Goal: Communication & Community: Answer question/provide support

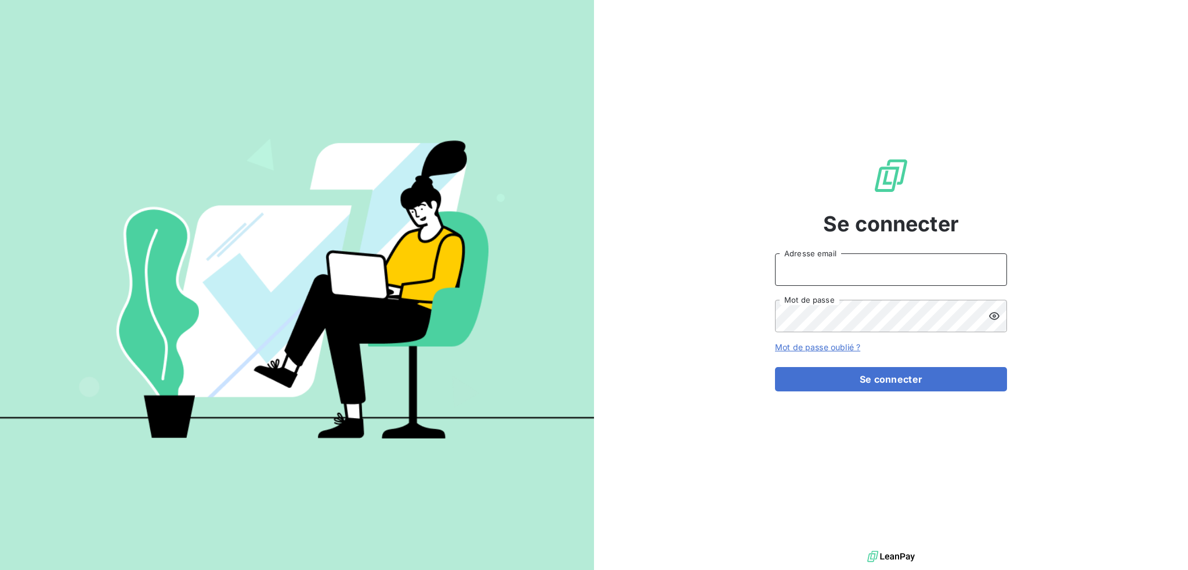
click at [845, 273] on input "Adresse email" at bounding box center [891, 270] width 232 height 32
type input "[EMAIL_ADDRESS][DOMAIN_NAME]"
click at [775, 367] on button "Se connecter" at bounding box center [891, 379] width 232 height 24
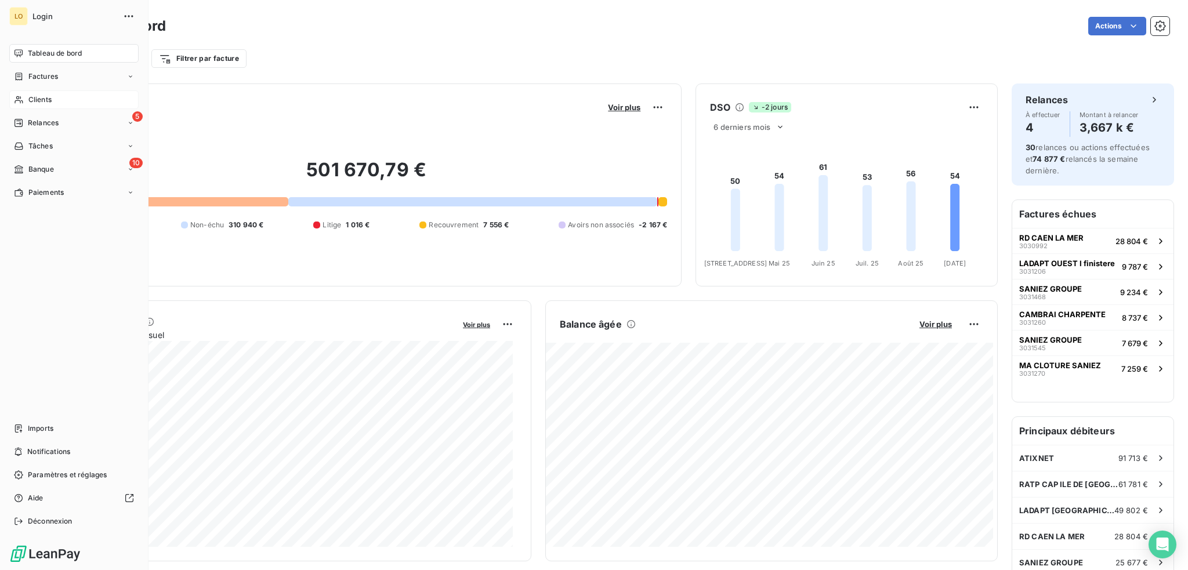
click at [42, 100] on span "Clients" at bounding box center [39, 100] width 23 height 10
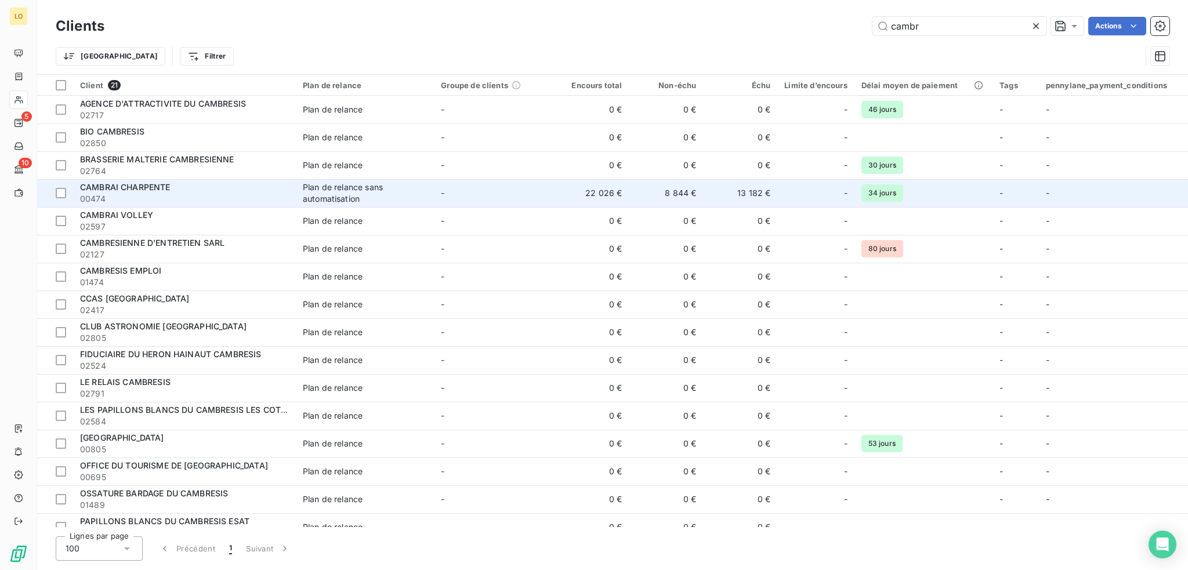
type input "cambr"
click at [153, 190] on span "CAMBRAI CHARPENTE" at bounding box center [125, 187] width 90 height 10
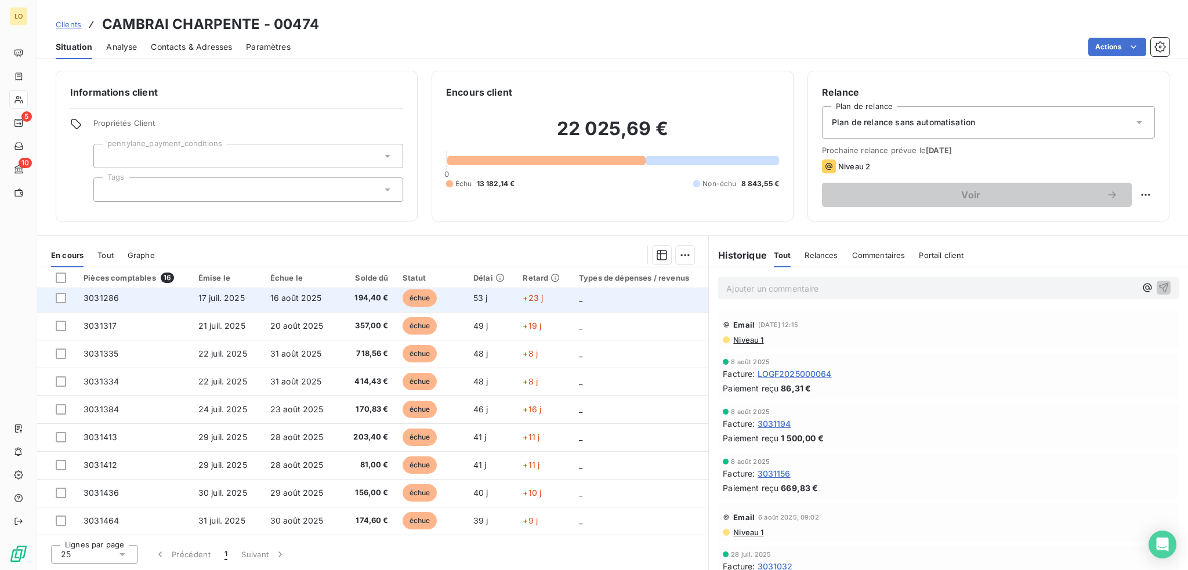
scroll to position [198, 0]
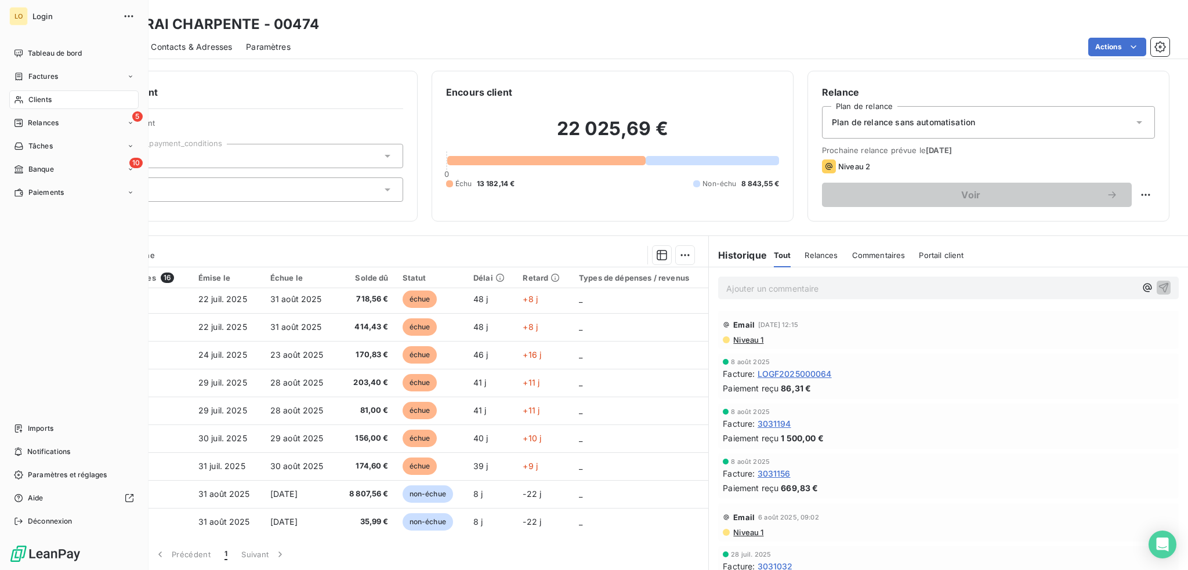
click at [49, 99] on span "Clients" at bounding box center [39, 100] width 23 height 10
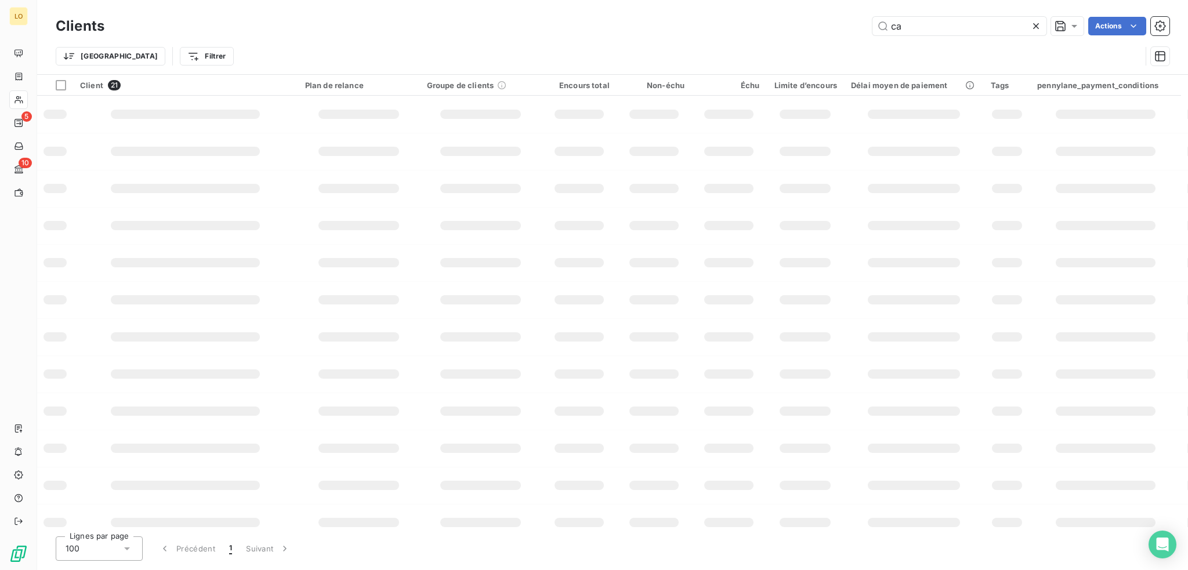
type input "c"
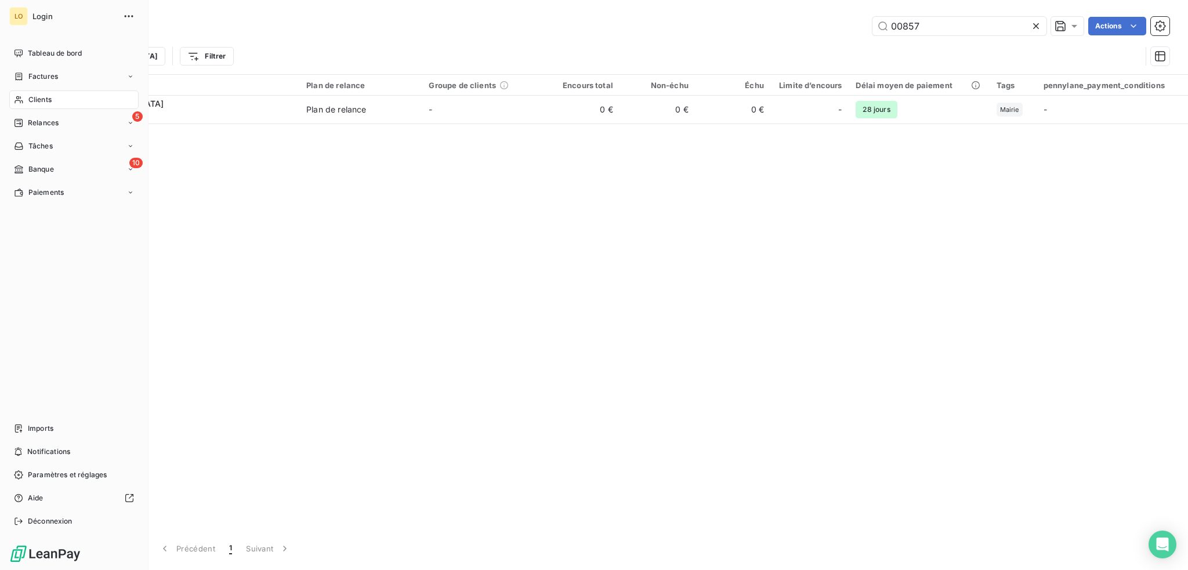
click at [54, 100] on div "Clients" at bounding box center [73, 99] width 129 height 19
click at [54, 99] on div "Clients" at bounding box center [73, 99] width 129 height 19
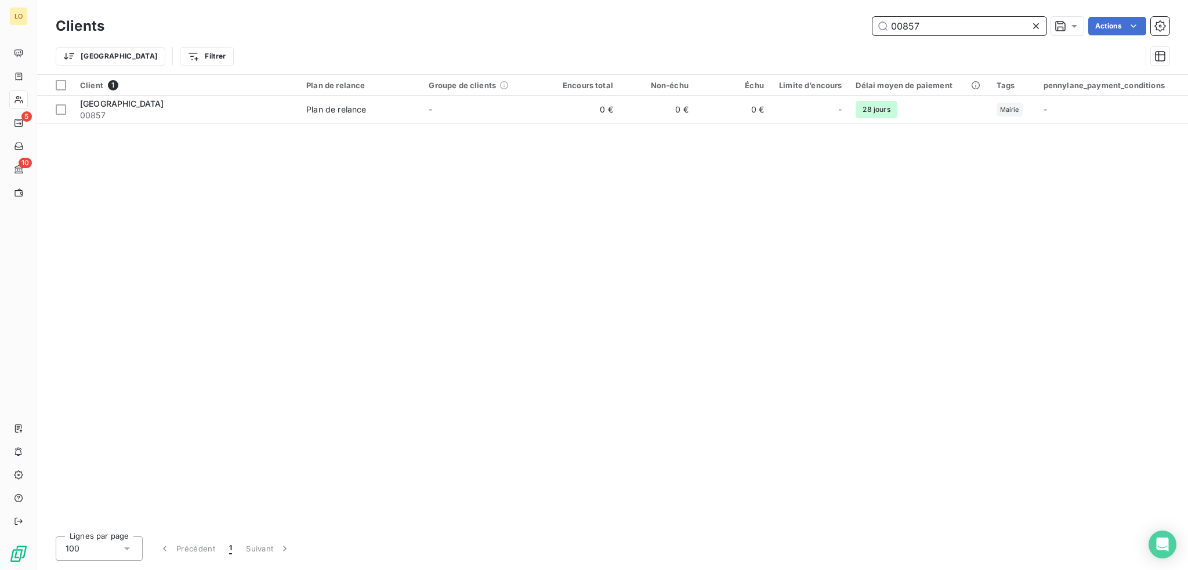
click at [930, 27] on input "00857" at bounding box center [959, 26] width 174 height 19
type input "0"
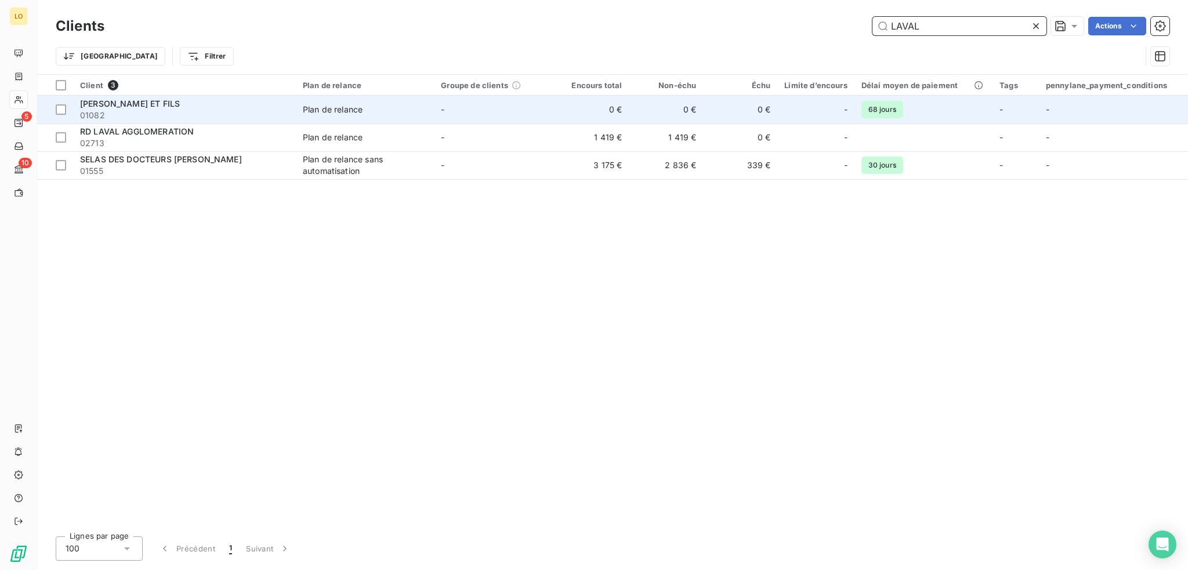
type input "LAVAL"
click at [519, 106] on td "-" at bounding box center [494, 110] width 121 height 28
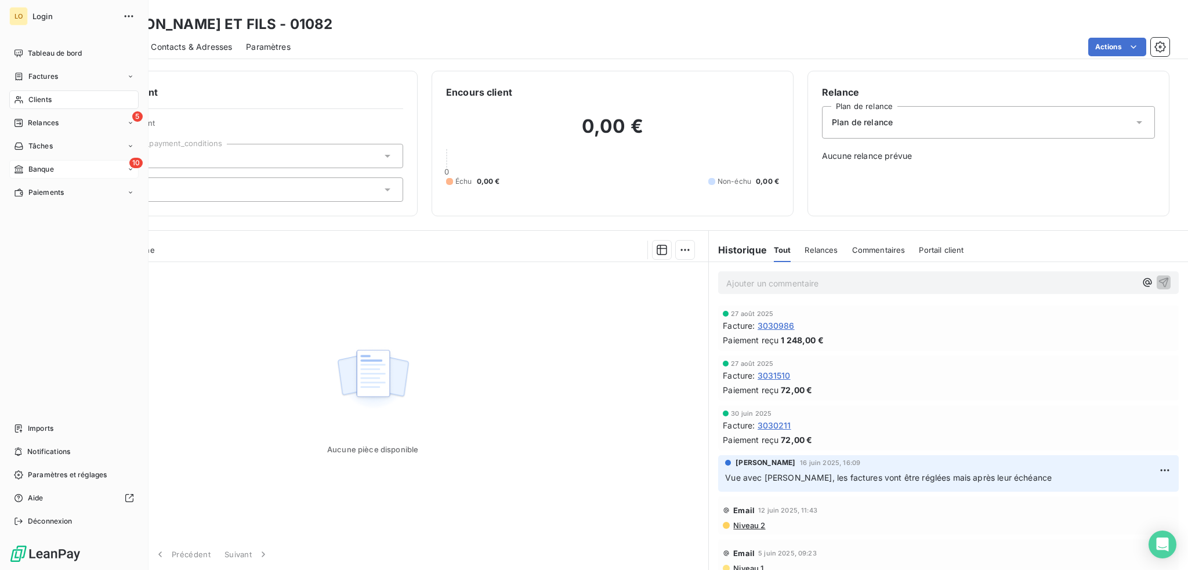
click at [40, 166] on span "Banque" at bounding box center [41, 169] width 26 height 10
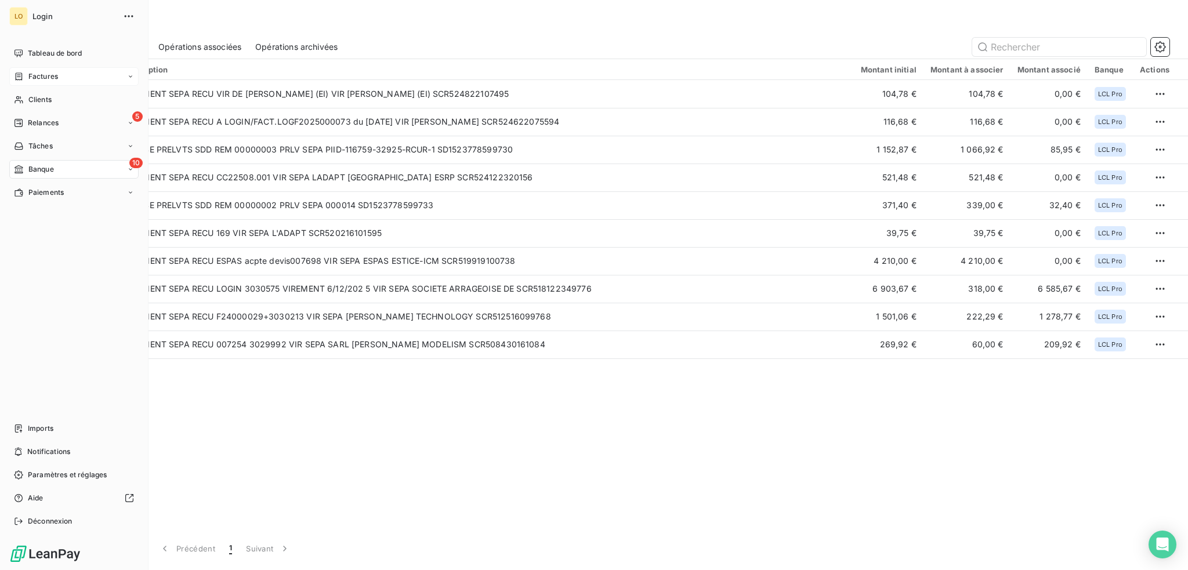
click at [31, 73] on span "Factures" at bounding box center [43, 76] width 30 height 10
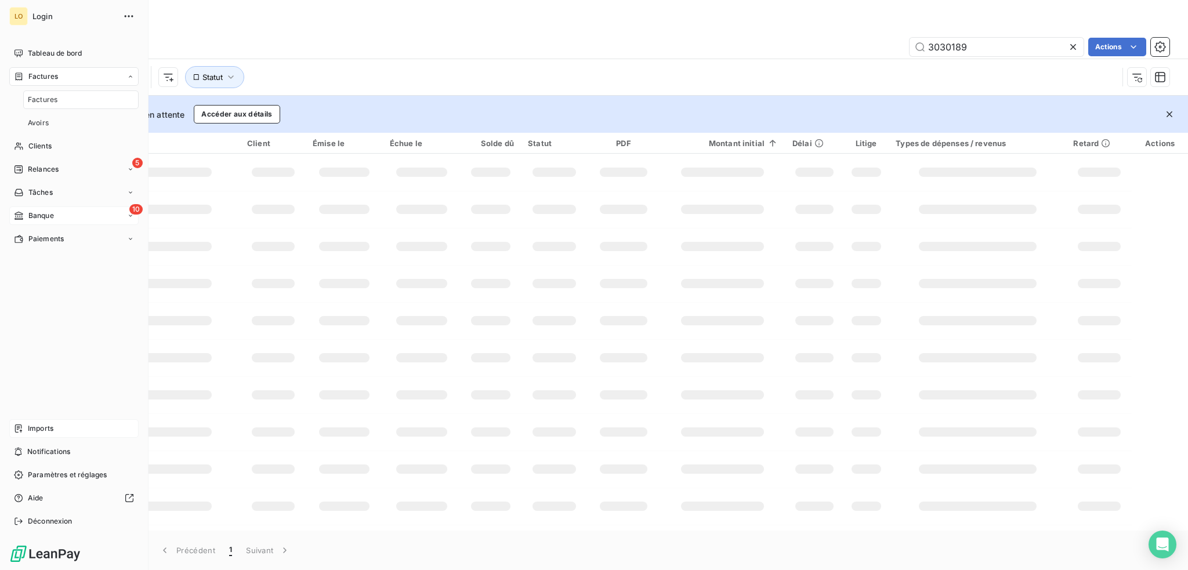
click at [41, 429] on span "Imports" at bounding box center [41, 428] width 26 height 10
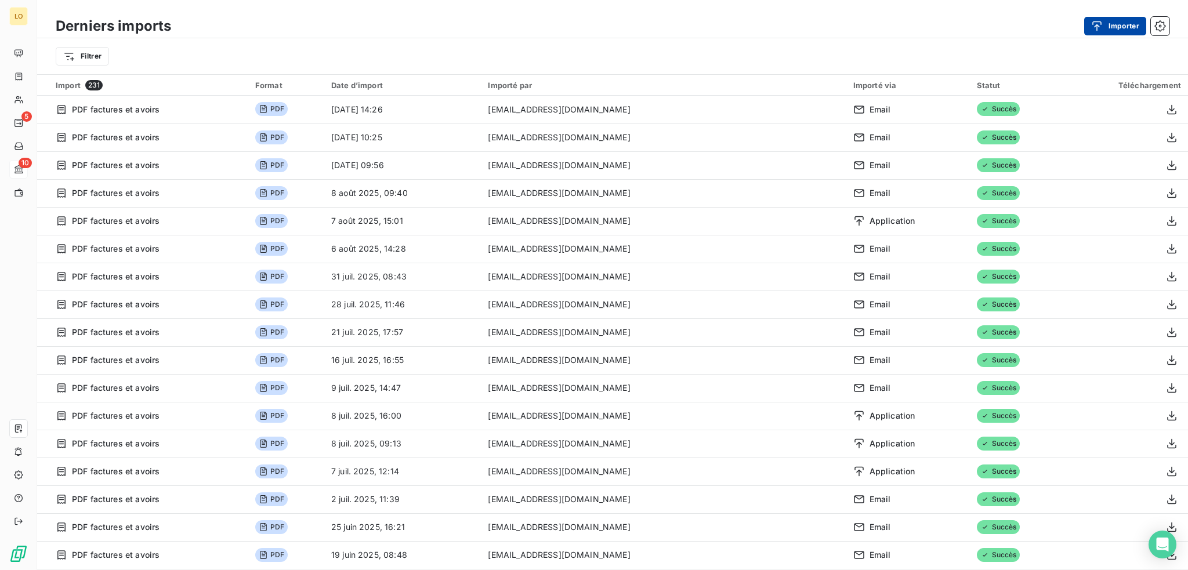
click at [1107, 29] on div "button" at bounding box center [1099, 26] width 17 height 12
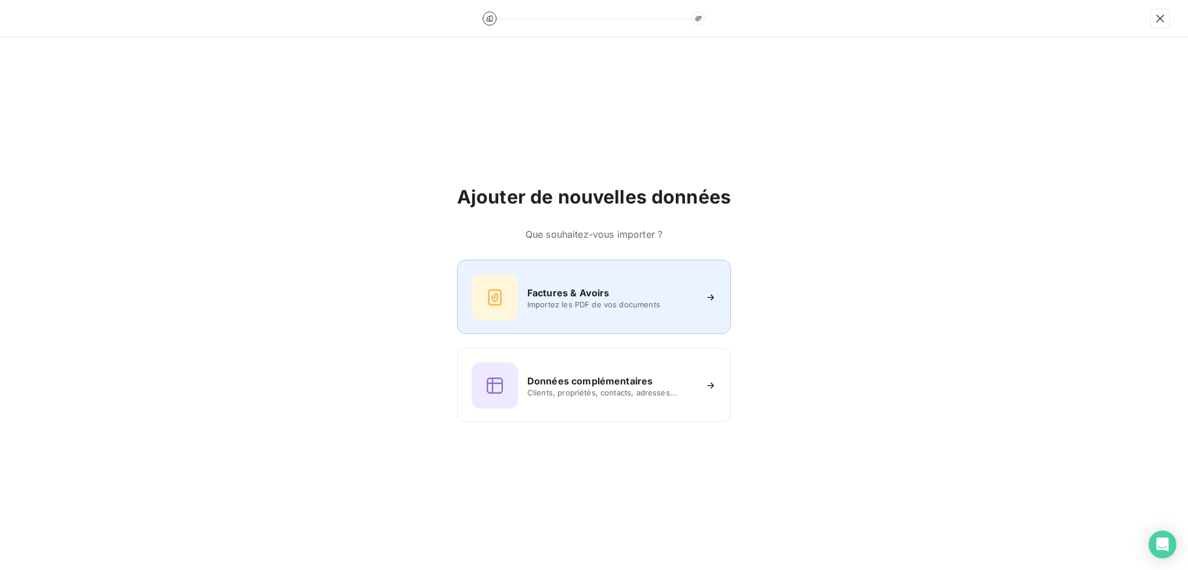
click at [568, 294] on h6 "Factures & Avoirs" at bounding box center [568, 293] width 82 height 14
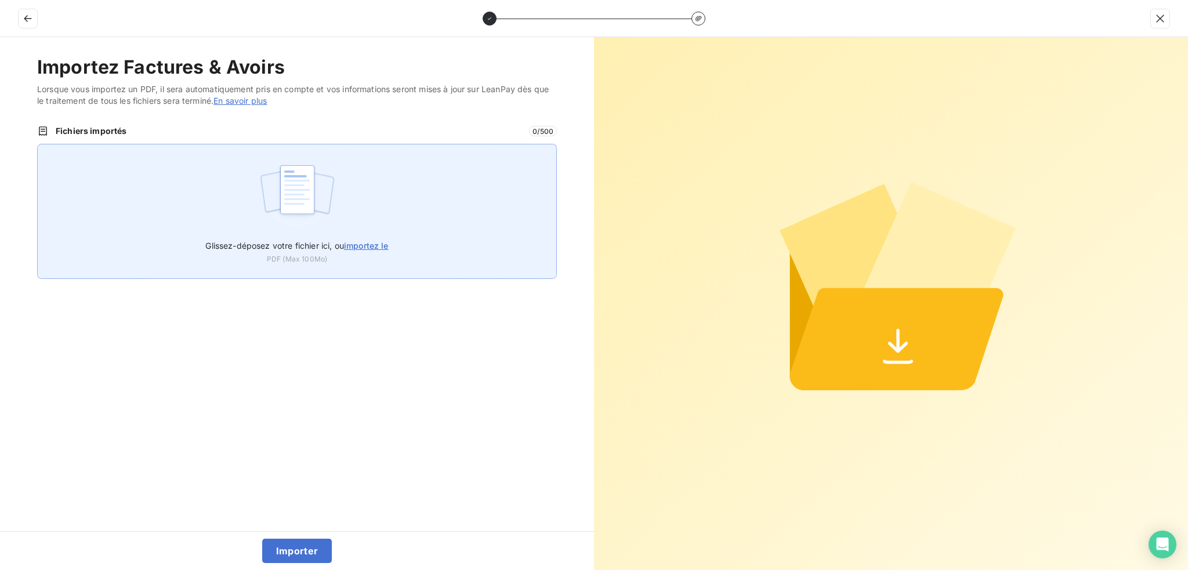
click at [304, 186] on img at bounding box center [297, 195] width 77 height 74
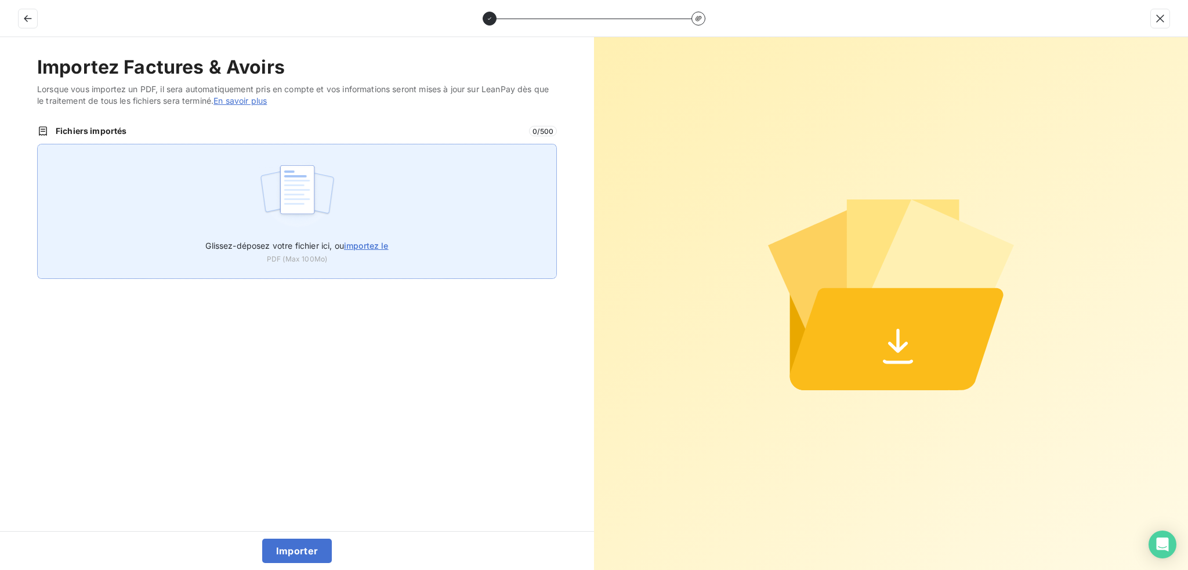
type input "C:\fakepath\FRE LOGF2025000065 du 01-09-2025 MA CLOTURE SANIEZ.pdf"
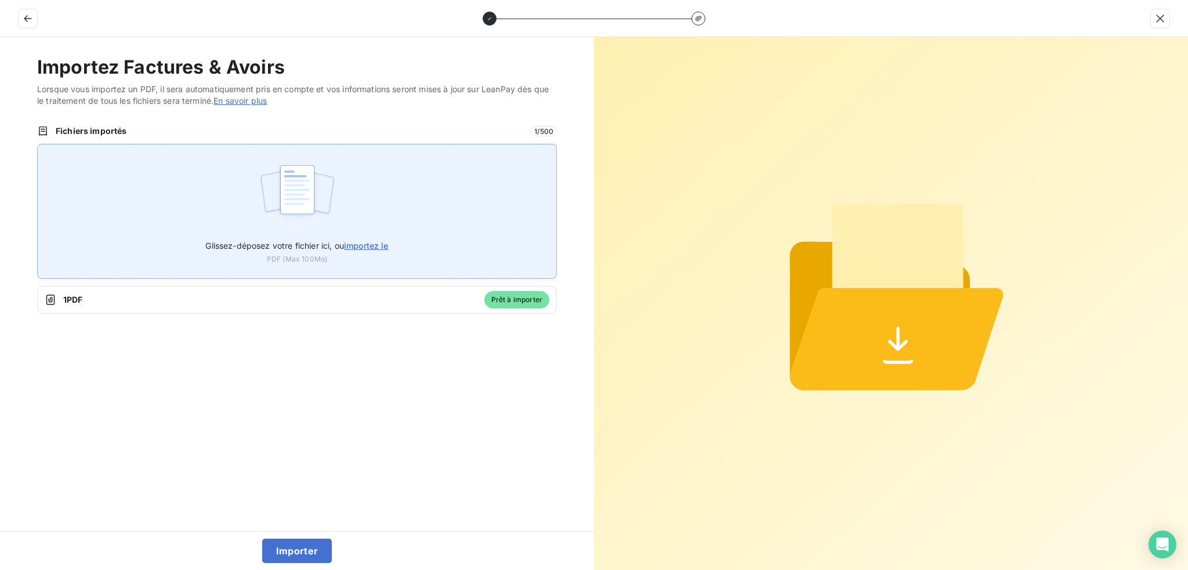
click at [394, 219] on div "Glissez-déposez votre fichier ici, ou importez le PDF (Max 100Mo)" at bounding box center [297, 211] width 520 height 135
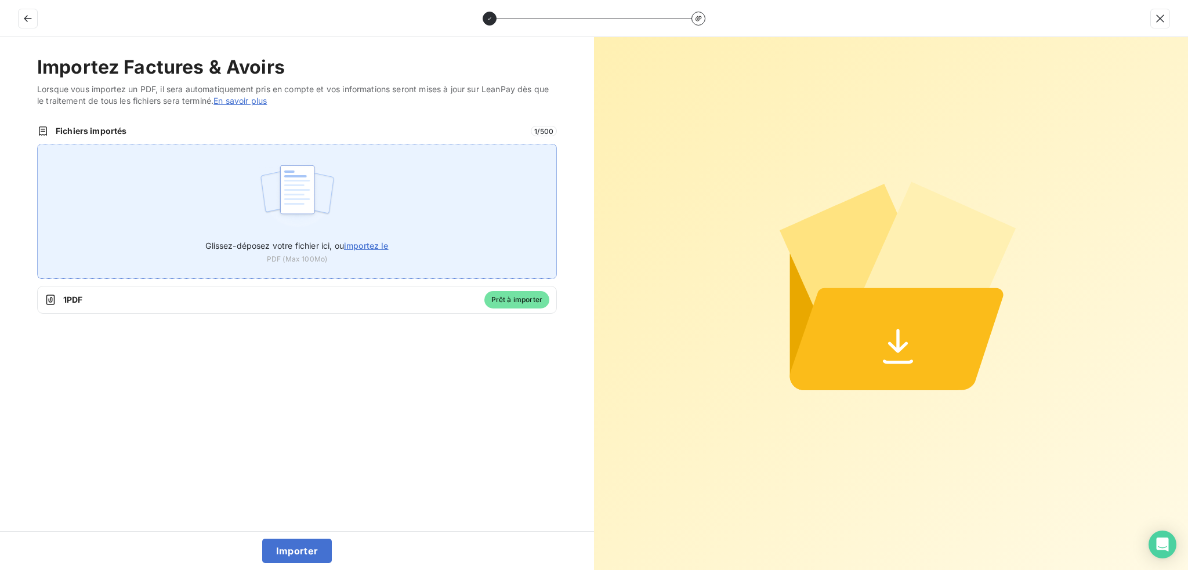
type input "C:\fakepath\FRE LOGF2025000066 du 01-09-2025 MAIRIE IWUY MR POTEAU.pdf"
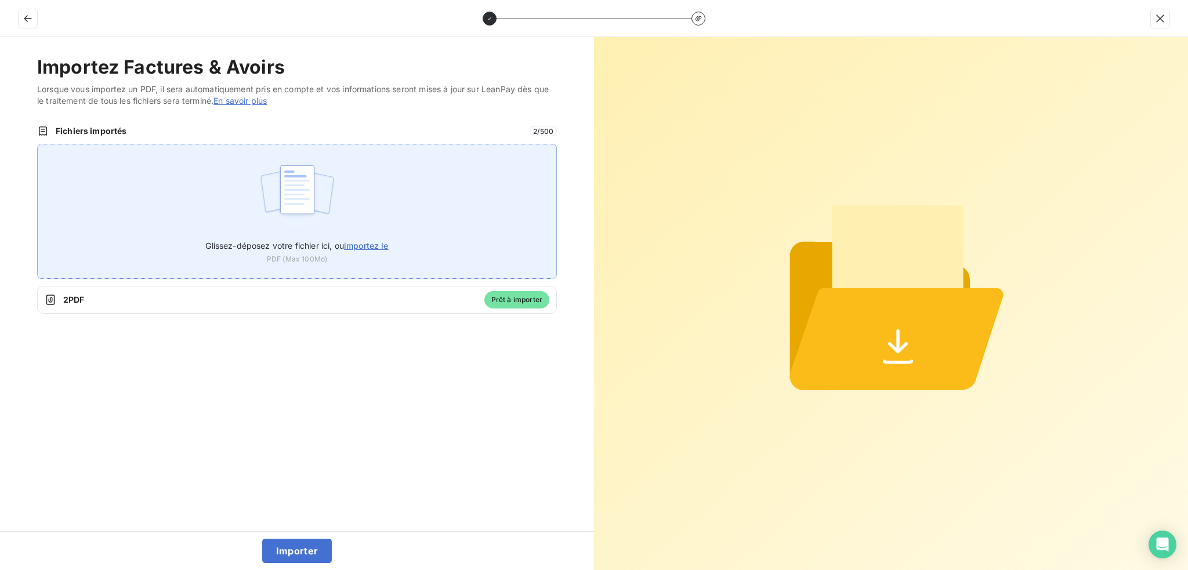
click at [356, 219] on div "Glissez-déposez votre fichier ici, ou importez le PDF (Max 100Mo)" at bounding box center [297, 211] width 520 height 135
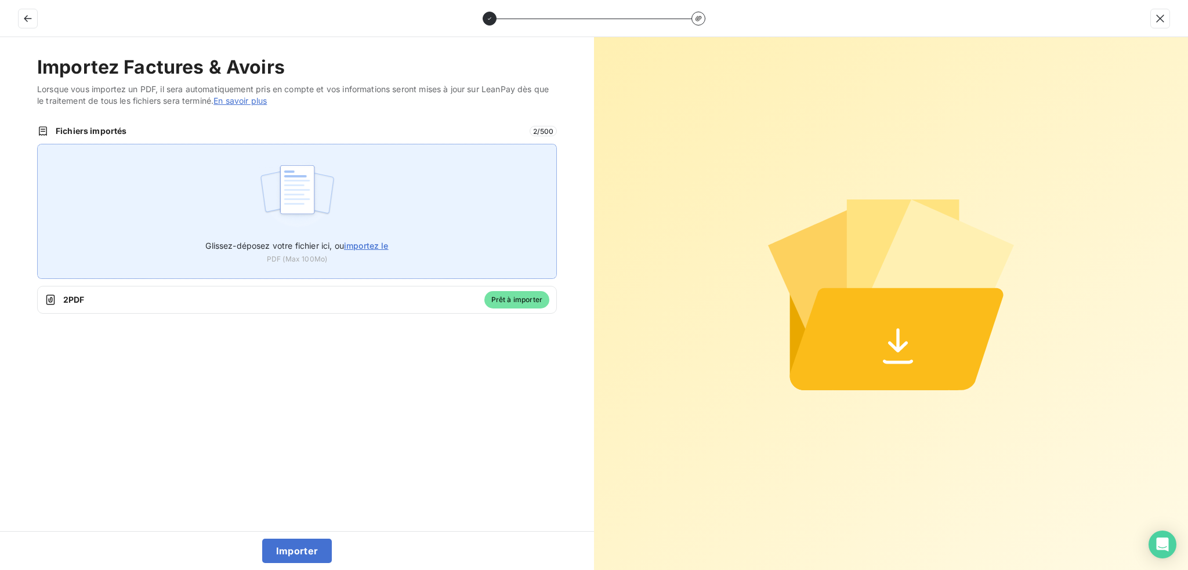
type input "C:\fakepath\FRE LOGF2025000067 du 01-09-2025 ANNE AUDREY MORISAUX.pdf"
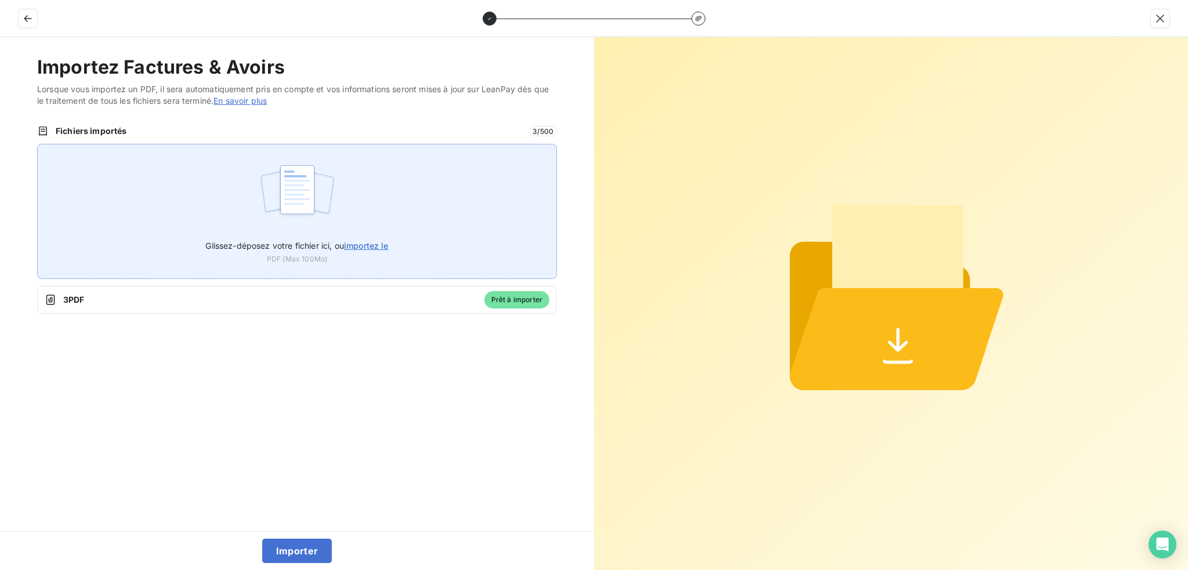
click at [353, 235] on label "Glissez-déposez votre fichier ici, ou importez le" at bounding box center [296, 243] width 183 height 21
click at [38, 144] on input "Glissez-déposez votre fichier ici, ou importez le" at bounding box center [37, 144] width 1 height 1
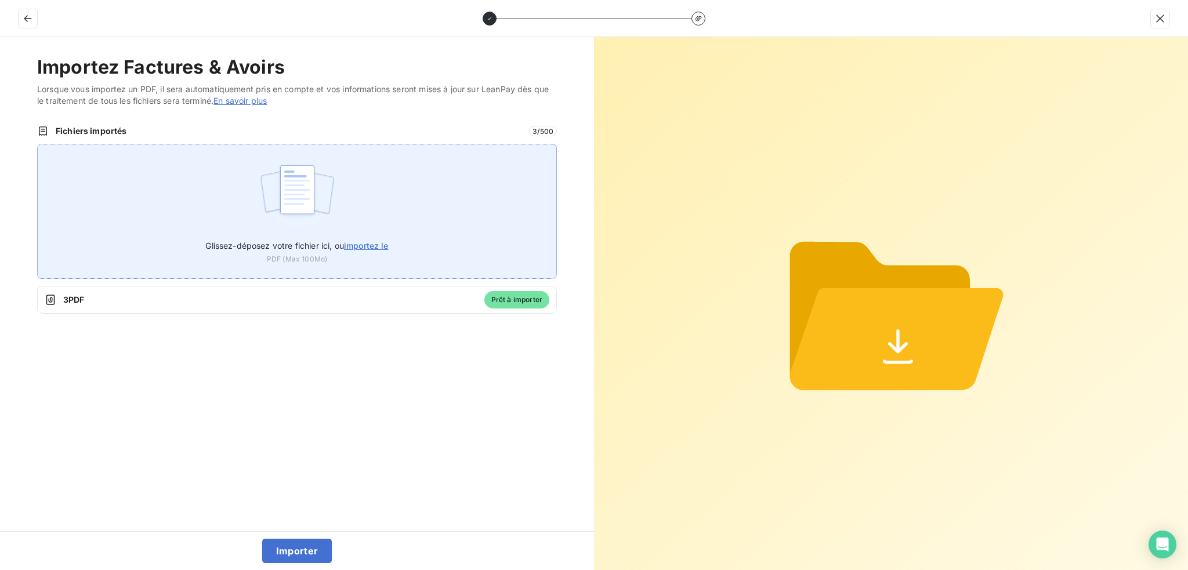
type input "C:\fakepath\FRE LOGF2025000069 du 01-09-2025 SELAS DRS LAVALARD.pdf"
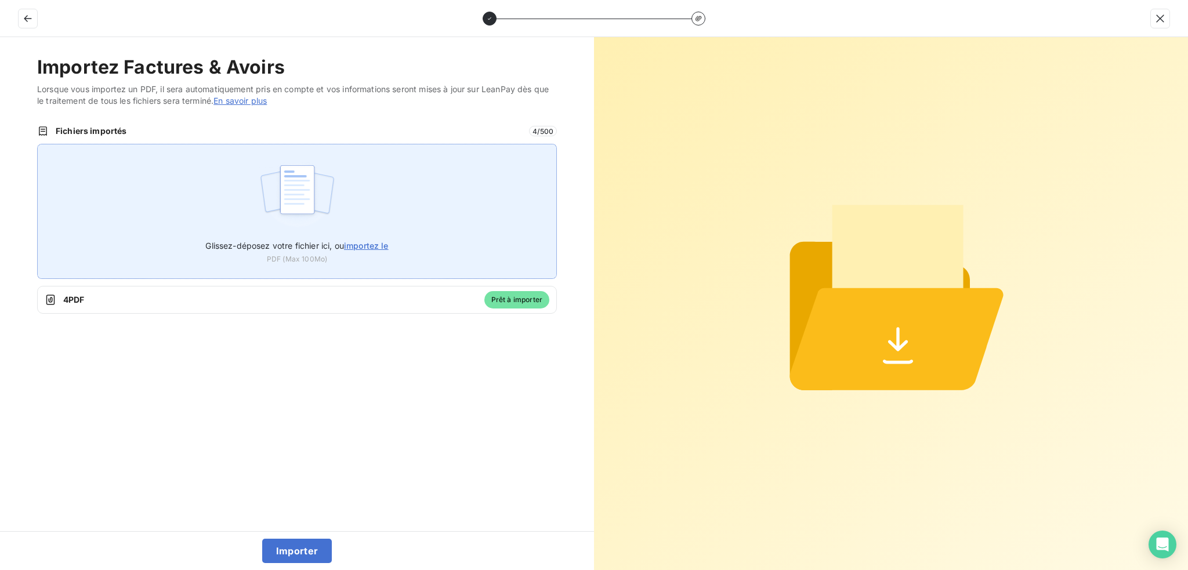
click at [421, 198] on div "Glissez-déposez votre fichier ici, ou importez le PDF (Max 100Mo)" at bounding box center [297, 211] width 520 height 135
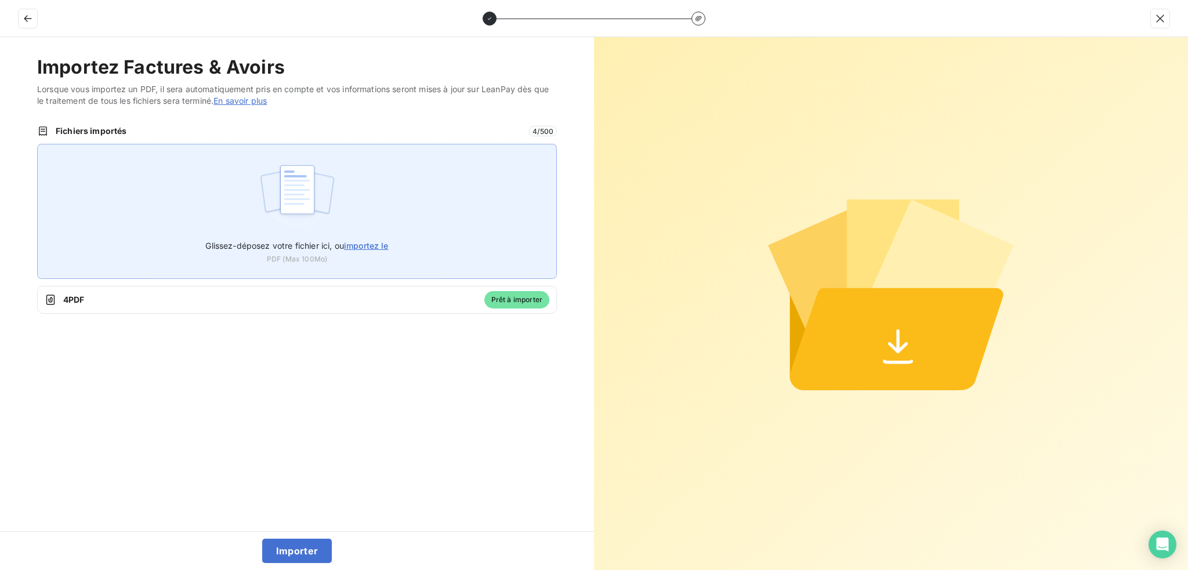
type input "C:\fakepath\FRE LOGF2025000070 du 01-09-2025 SELAS ARPE.pdf"
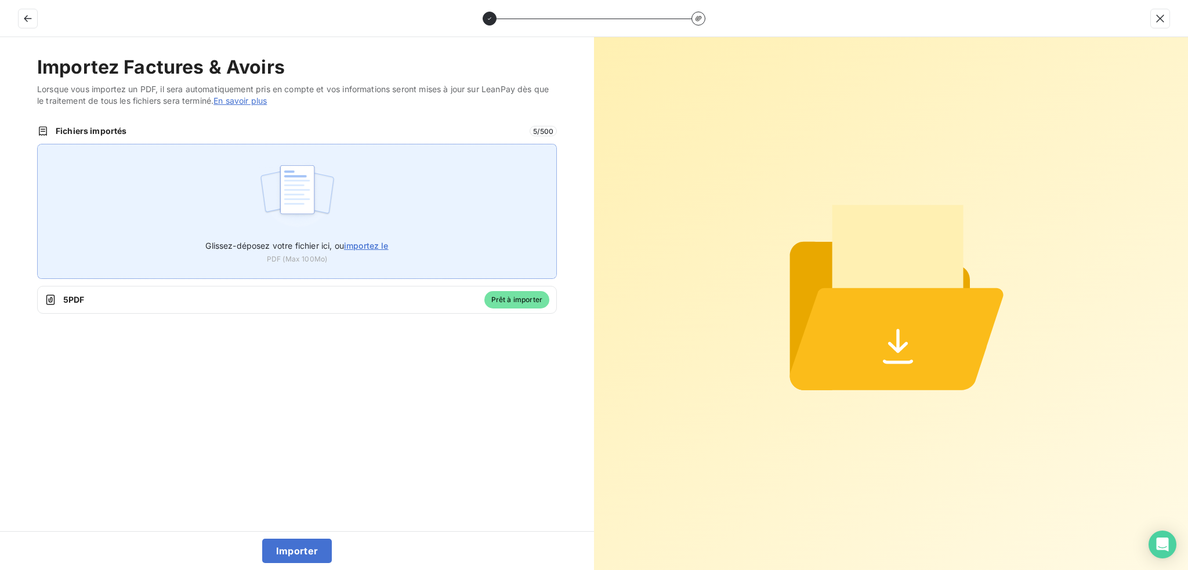
click at [266, 238] on label "Glissez-déposez votre fichier ici, ou importez le" at bounding box center [296, 243] width 183 height 21
click at [38, 144] on input "Glissez-déposez votre fichier ici, ou importez le" at bounding box center [37, 144] width 1 height 1
type input "C:\fakepath\FRE LOGF2025000071 du 01-09-2025 DESCAMPS TP.pdf"
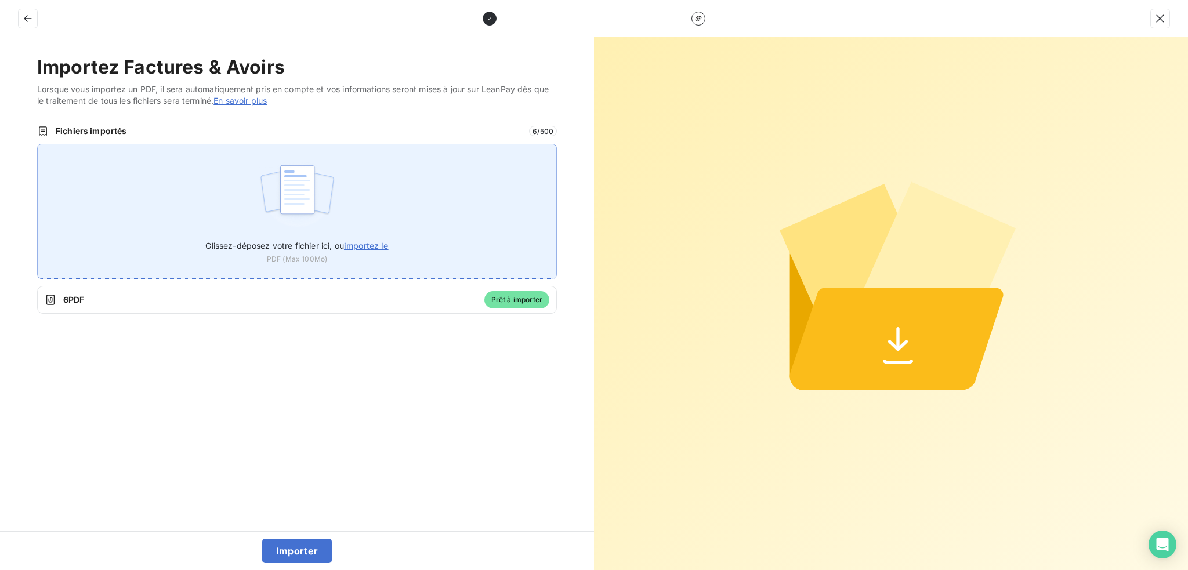
click at [309, 245] on span "Glissez-déposez votre fichier ici, ou importez le" at bounding box center [296, 246] width 183 height 10
click at [38, 144] on input "Glissez-déposez votre fichier ici, ou importez le" at bounding box center [37, 144] width 1 height 1
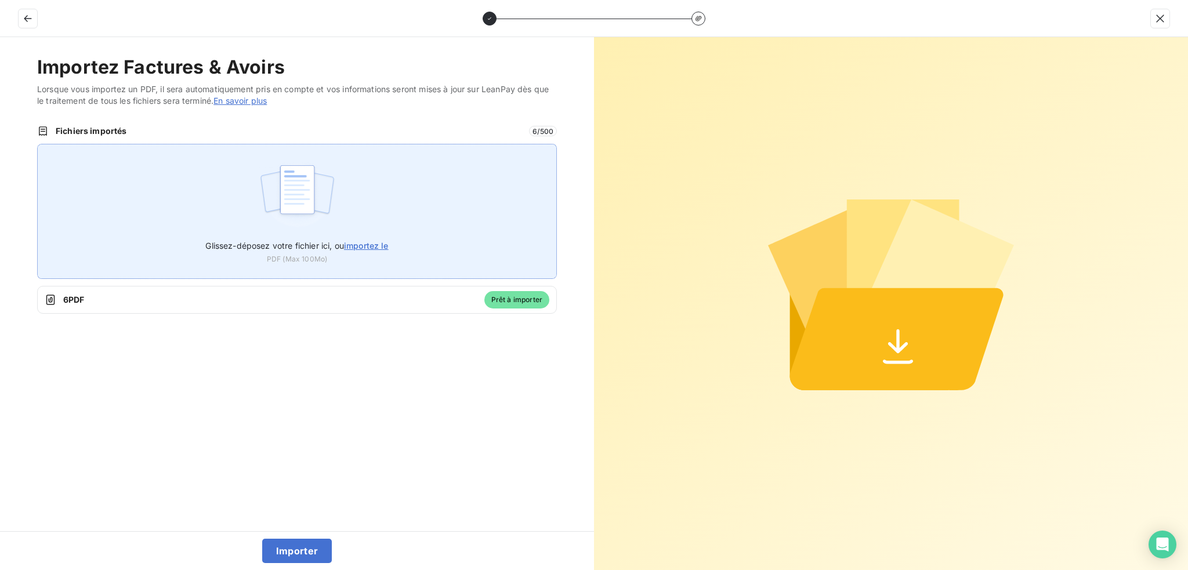
type input "C:\fakepath\FRE LOGF2025000072 du 01-09-2025 CCPS.pdf"
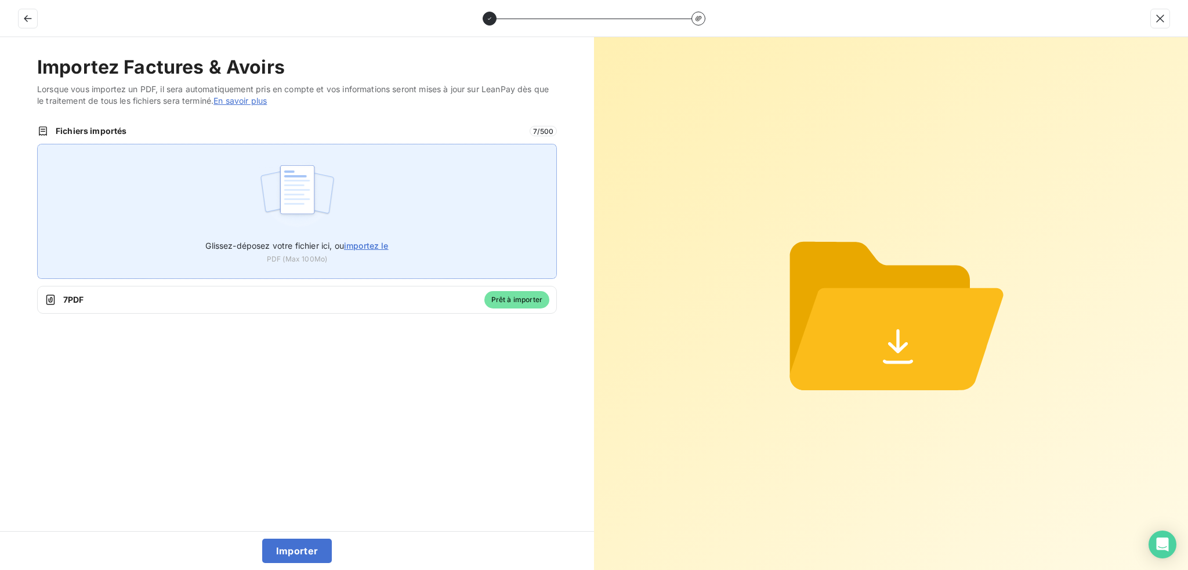
click at [286, 250] on label "Glissez-déposez votre fichier ici, ou importez le" at bounding box center [296, 243] width 183 height 21
click at [38, 144] on input "Glissez-déposez votre fichier ici, ou importez le" at bounding box center [37, 144] width 1 height 1
type input "C:\fakepath\FRE LOGF2025000073 du 01-09-2025 PERRINE LELEU.pdf"
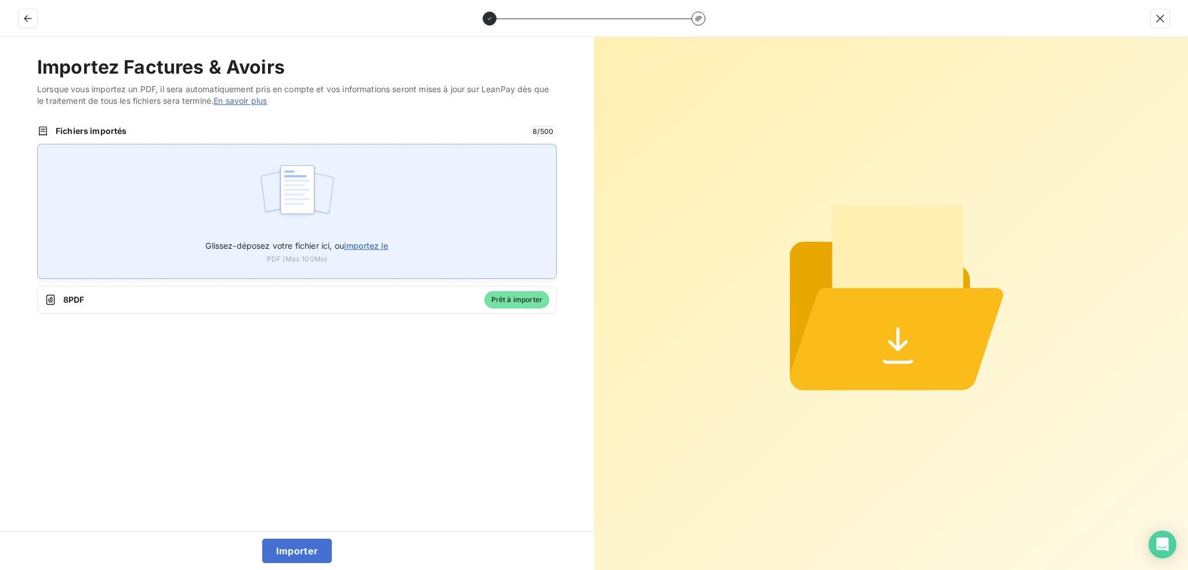
click at [347, 234] on label "Glissez-déposez votre fichier ici, ou importez le" at bounding box center [296, 243] width 183 height 21
click at [38, 144] on input "Glissez-déposez votre fichier ici, ou importez le" at bounding box center [37, 144] width 1 height 1
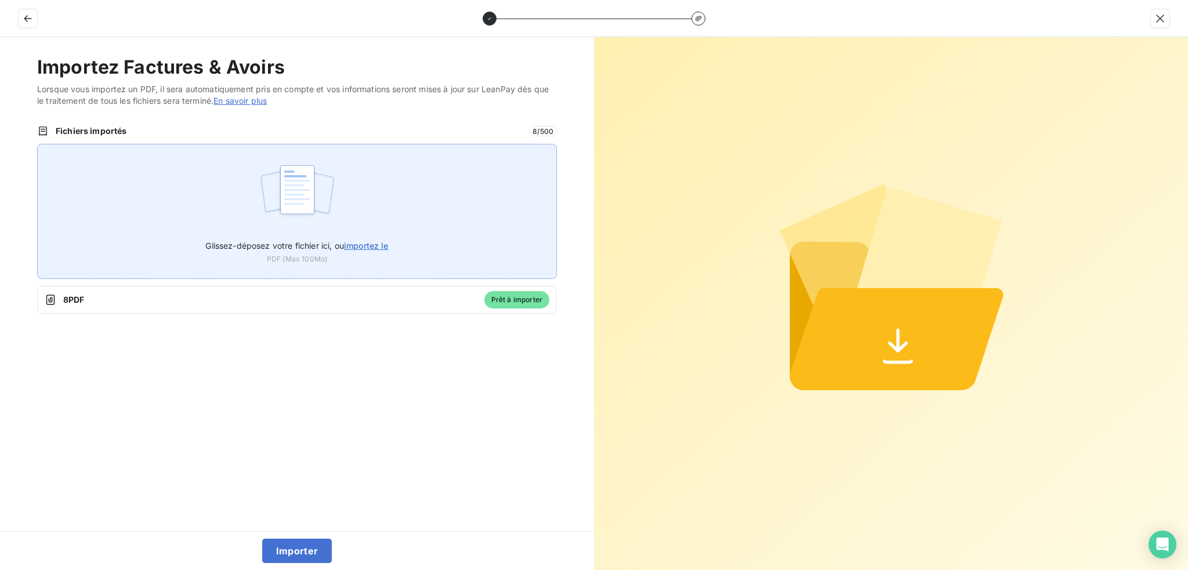
type input "C:\fakepath\FRE LOGF2025000074 du 01-09-2025 CAMBRAI CHARPENTES.pdf"
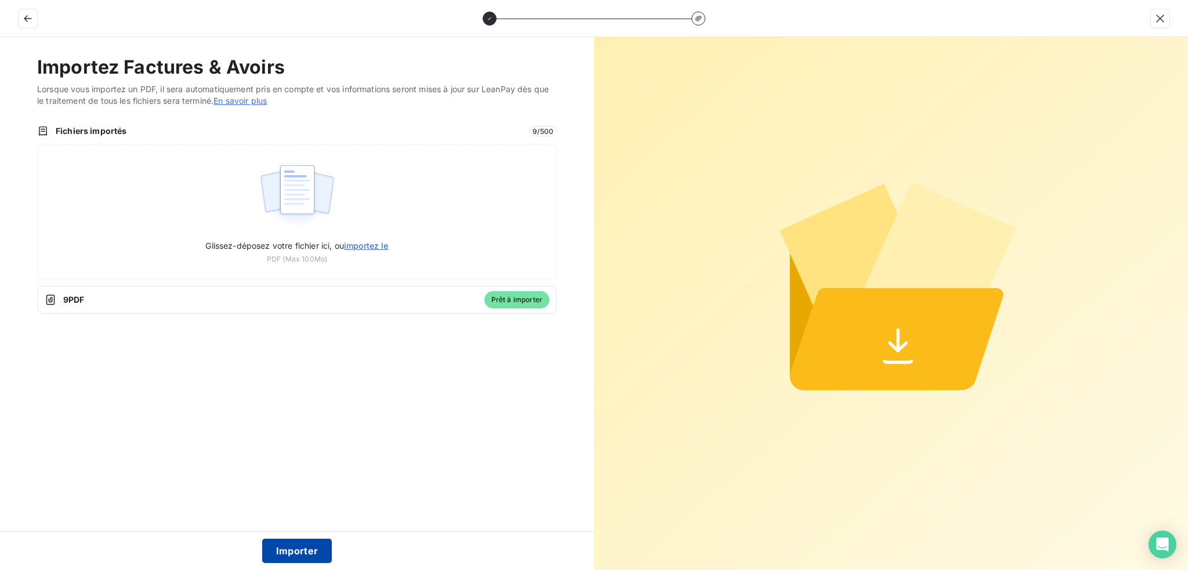
click at [289, 552] on button "Importer" at bounding box center [297, 551] width 70 height 24
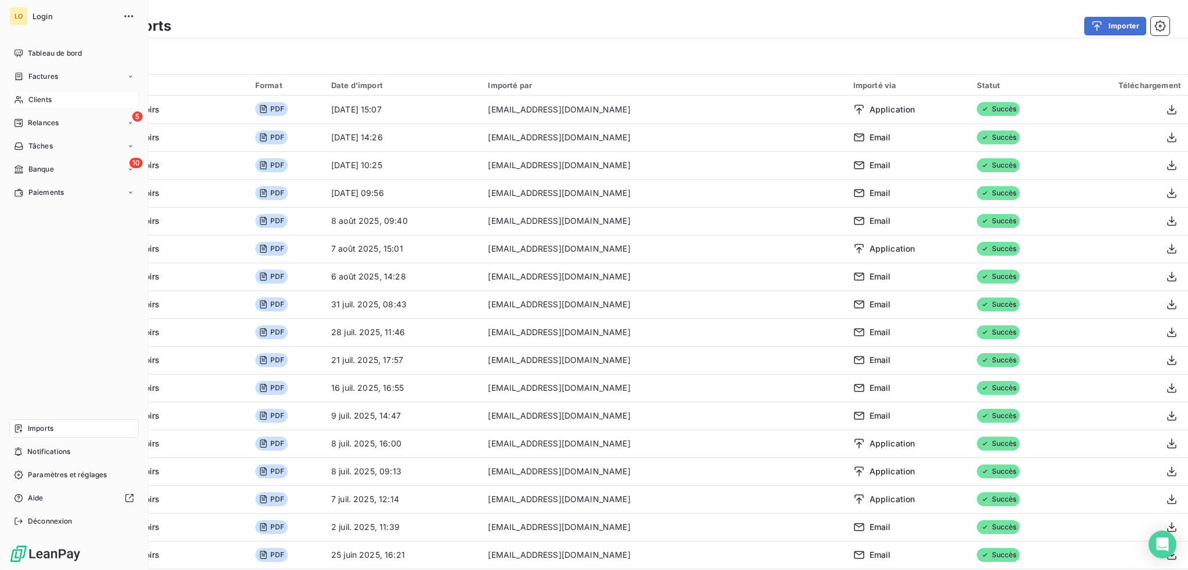
click at [43, 98] on span "Clients" at bounding box center [39, 100] width 23 height 10
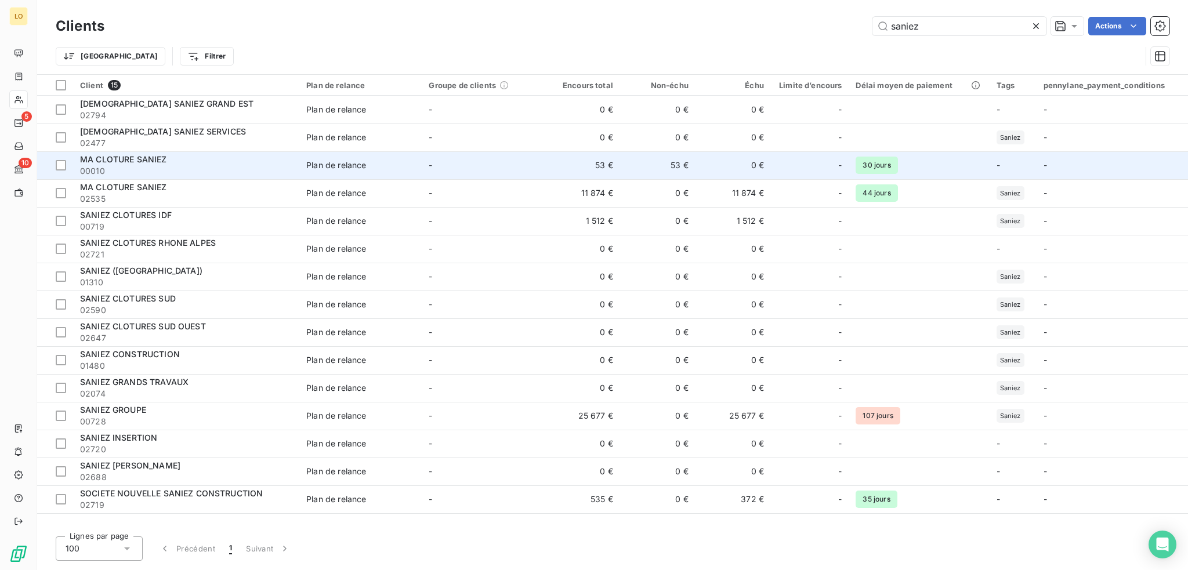
type input "saniez"
click at [186, 168] on span "00010" at bounding box center [186, 171] width 212 height 12
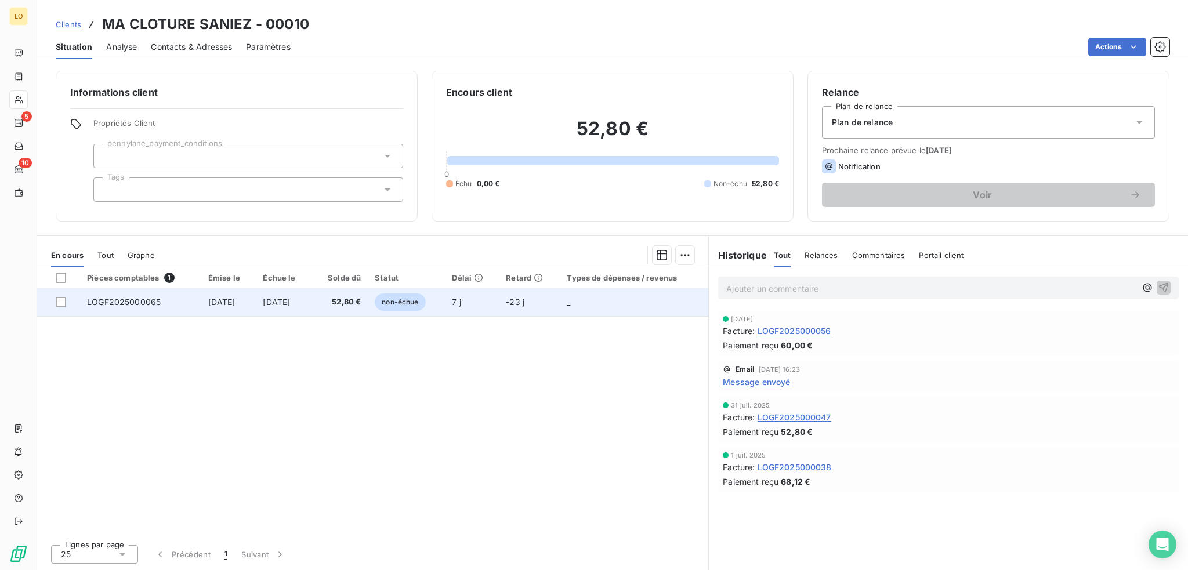
click at [413, 302] on span "non-échue" at bounding box center [400, 302] width 50 height 17
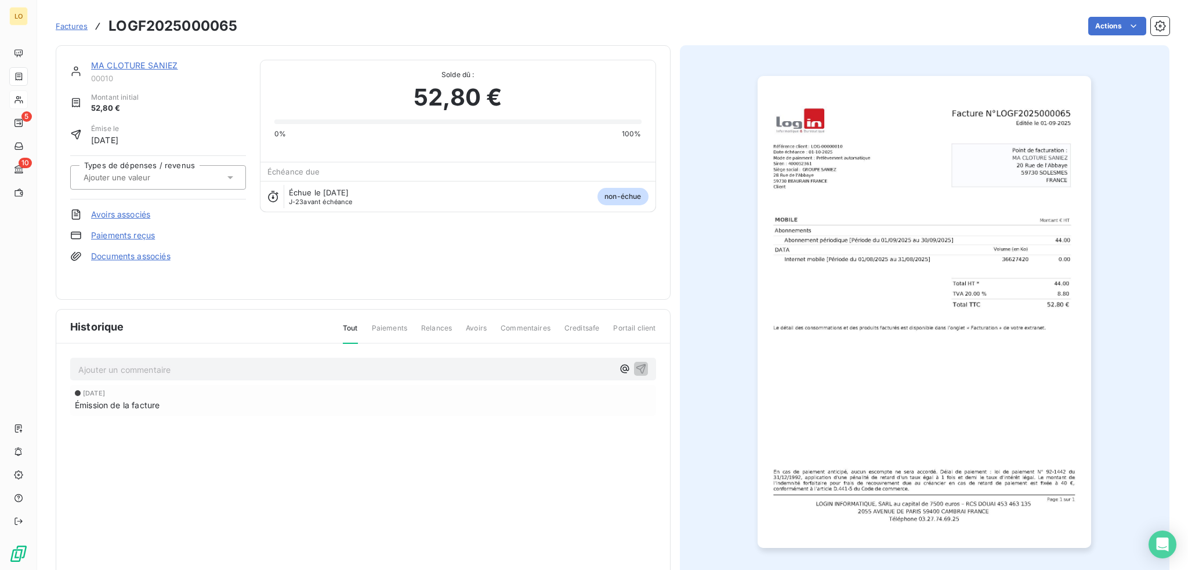
click at [157, 66] on link "MA CLOTURE SANIEZ" at bounding box center [134, 65] width 87 height 10
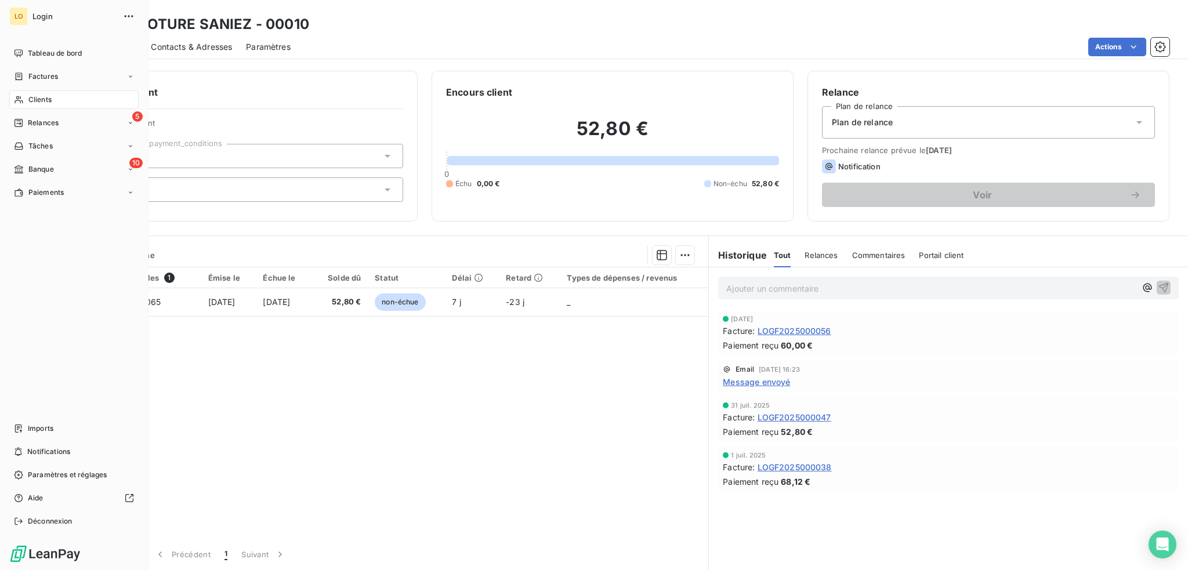
click at [38, 99] on span "Clients" at bounding box center [39, 100] width 23 height 10
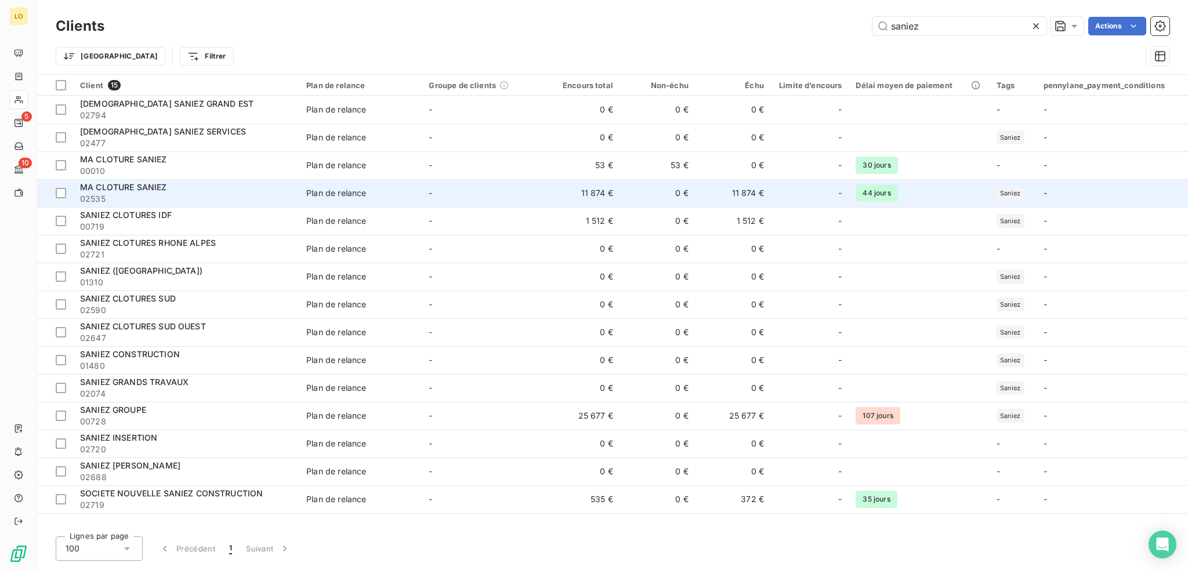
click at [186, 192] on div "MA CLOTURE SANIEZ" at bounding box center [186, 188] width 212 height 12
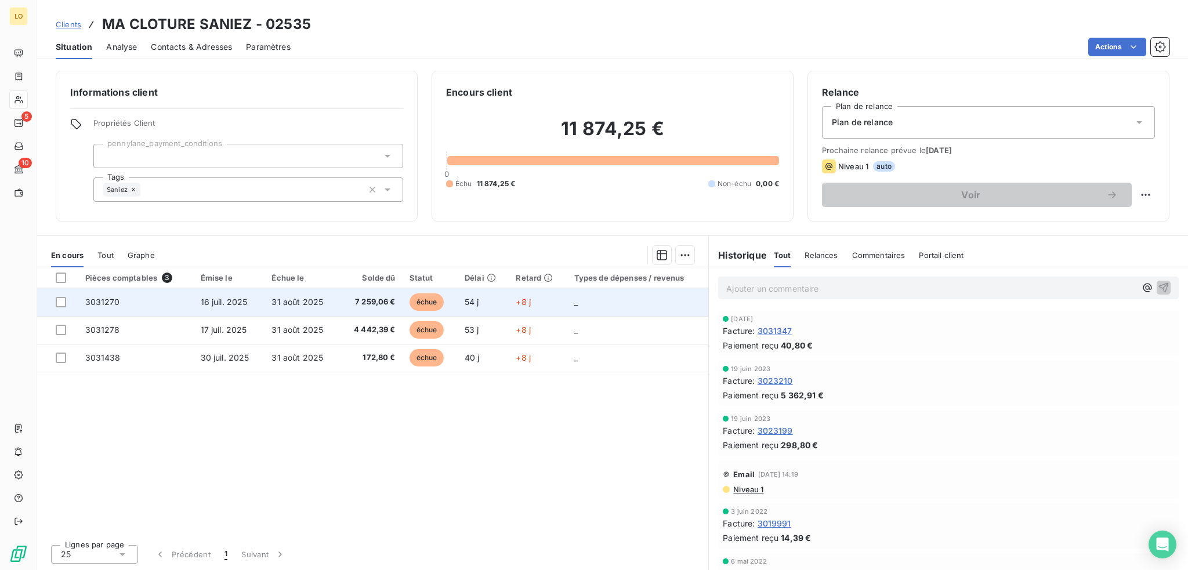
click at [422, 302] on span "échue" at bounding box center [427, 302] width 35 height 17
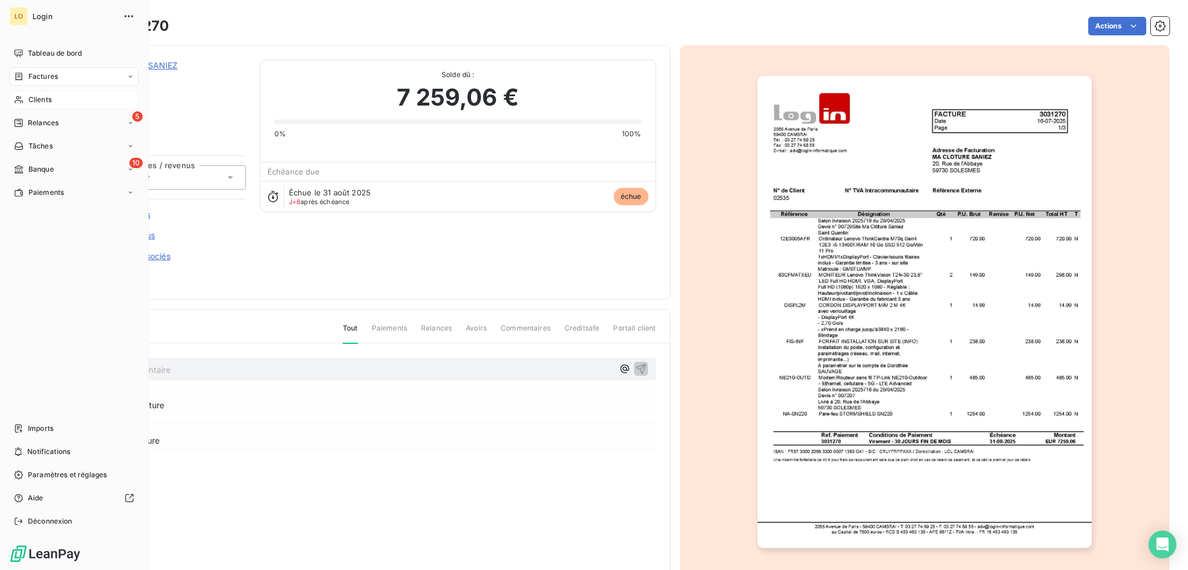
click at [44, 100] on span "Clients" at bounding box center [39, 100] width 23 height 10
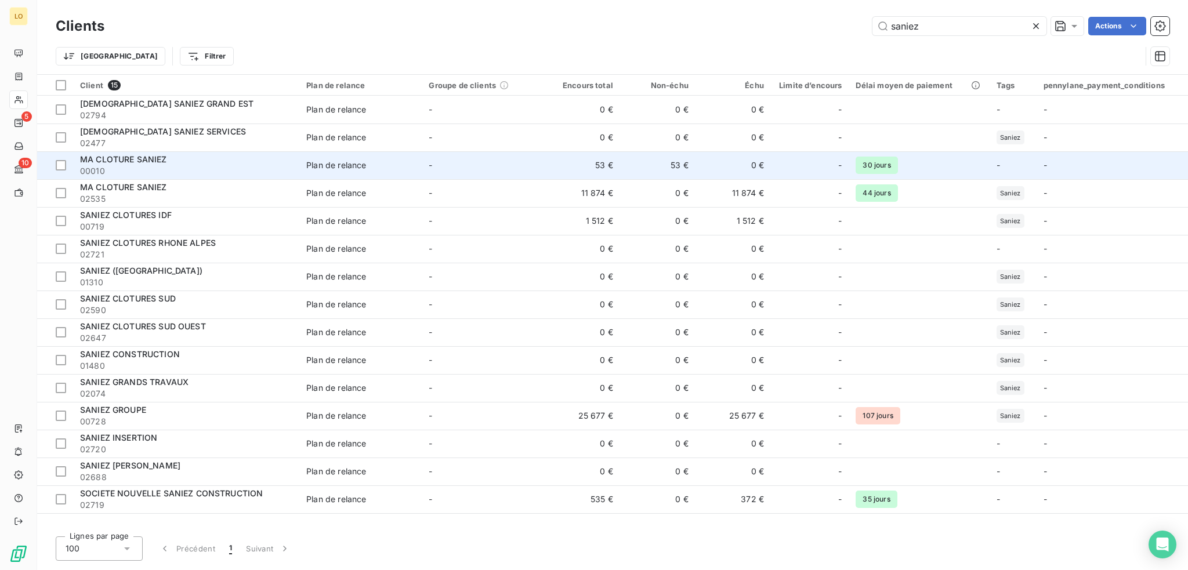
click at [192, 173] on span "00010" at bounding box center [186, 171] width 212 height 12
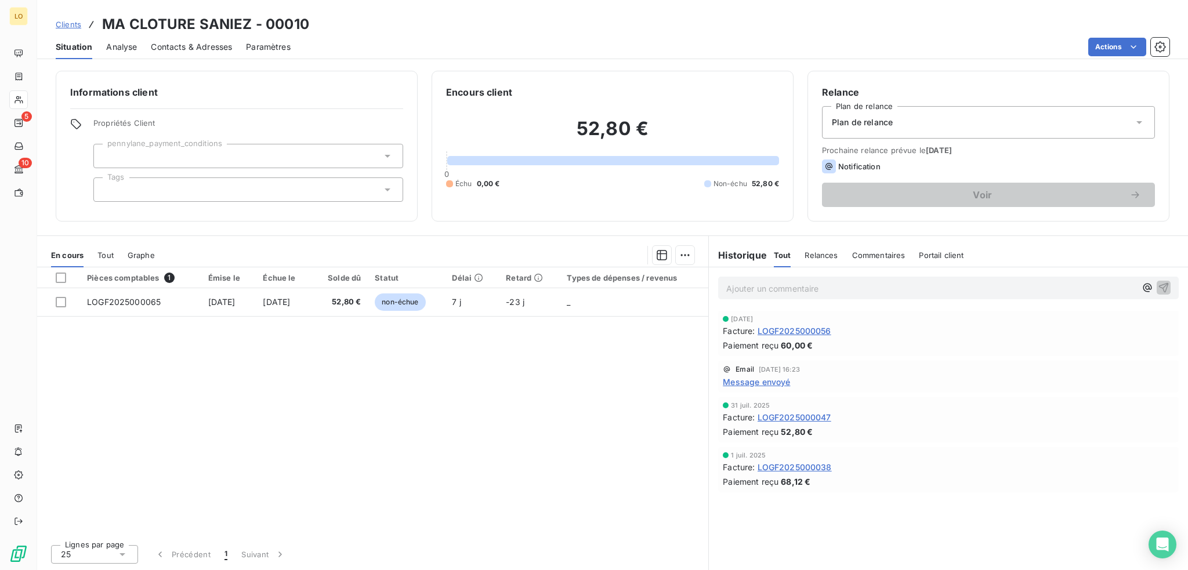
click at [765, 382] on span "Message envoyé" at bounding box center [756, 382] width 67 height 12
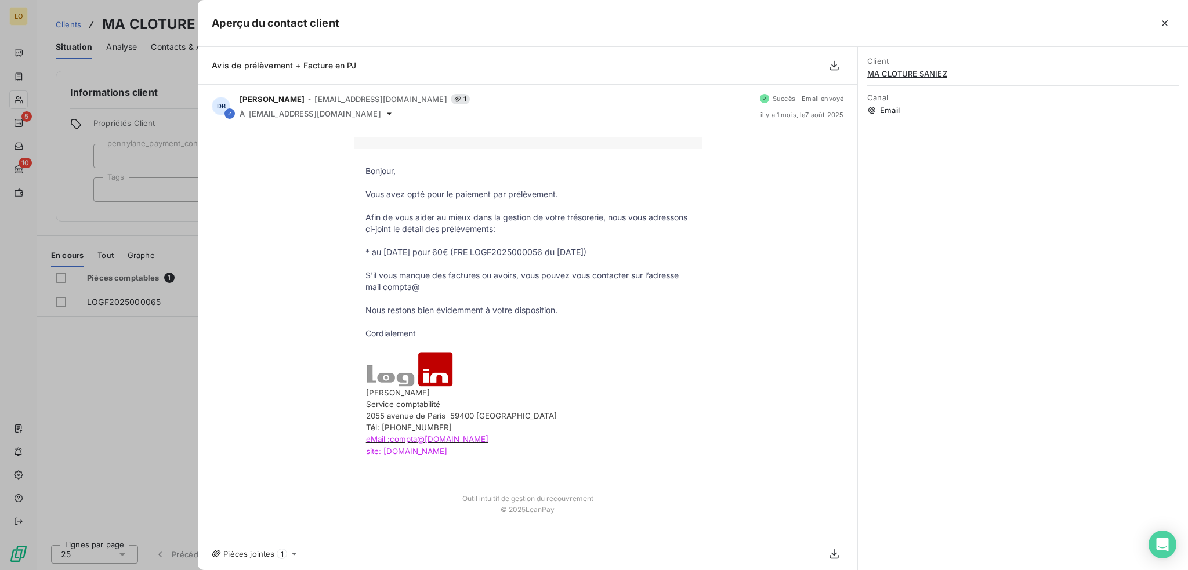
drag, startPoint x: 437, startPoint y: 336, endPoint x: 359, endPoint y: 174, distance: 180.1
click at [359, 174] on tbody "Bonjour, Vous avez opté pour le paiement par prélèvement. Afin de vous aider au…" at bounding box center [528, 318] width 348 height 306
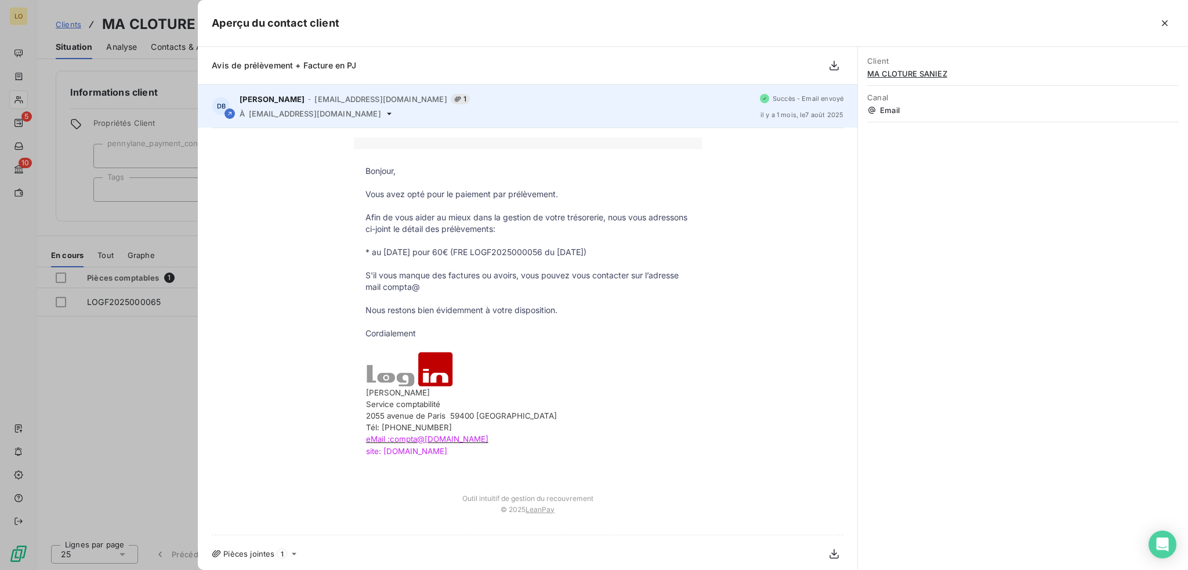
copy tbody "Bonjour, Vous avez opté pour le paiement par prélèvement. Afin de vous aider au…"
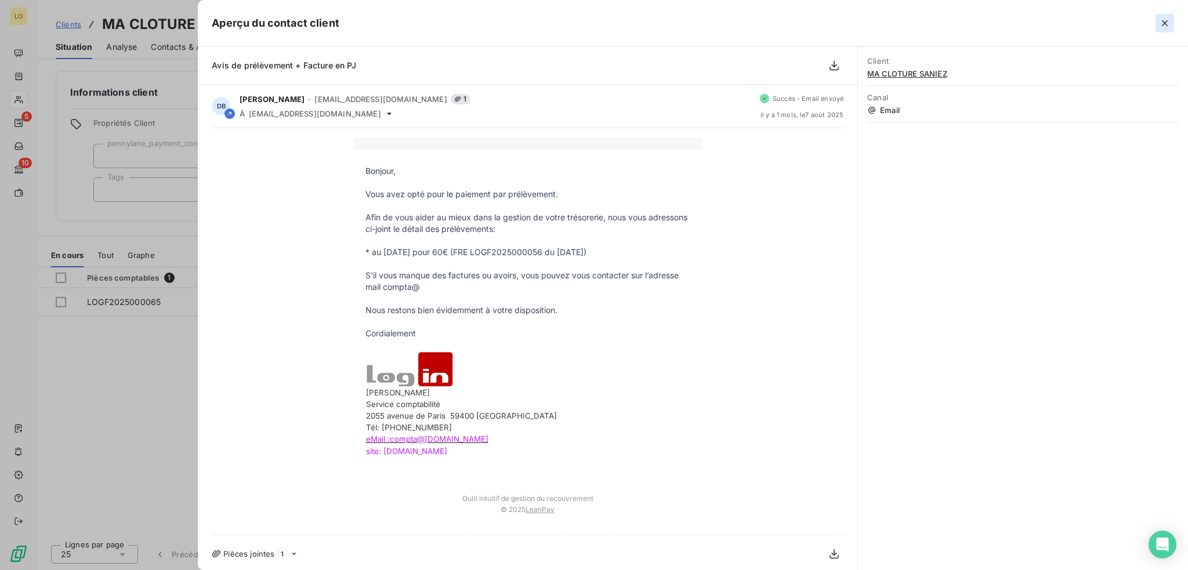
click at [1163, 24] on icon "button" at bounding box center [1165, 23] width 6 height 6
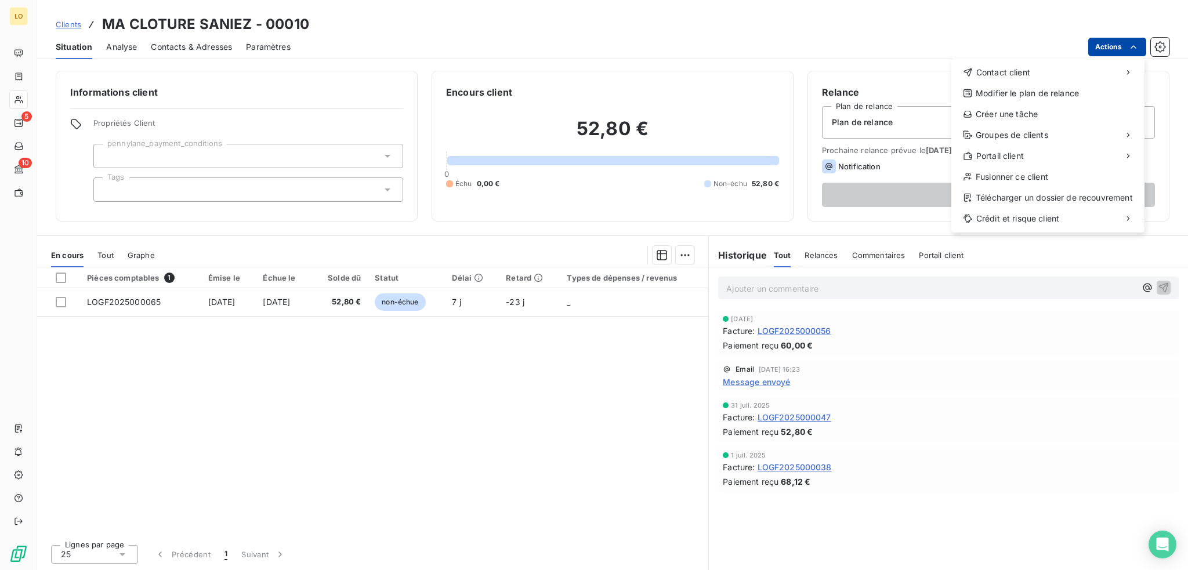
click at [1120, 46] on html "LO 5 10 Clients MA CLOTURE SANIEZ - 00010 Situation Analyse Contacts & Adresses…" at bounding box center [594, 285] width 1188 height 570
click at [850, 78] on div "Envoyer un email" at bounding box center [864, 77] width 155 height 19
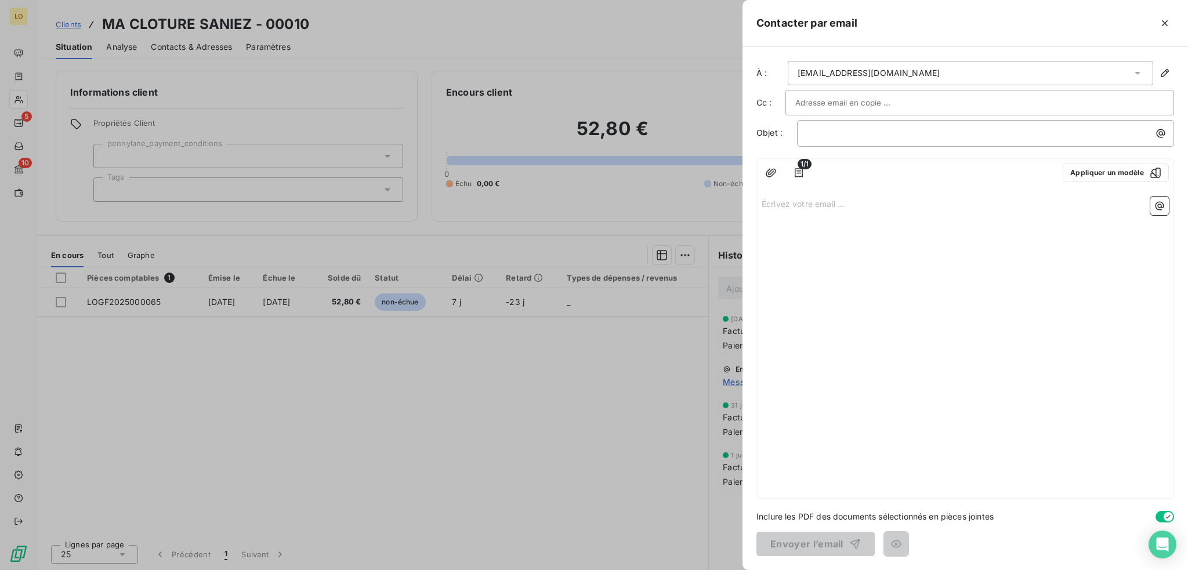
click at [842, 107] on input "text" at bounding box center [857, 102] width 125 height 17
click at [828, 136] on p "﻿" at bounding box center [988, 132] width 363 height 13
click at [801, 171] on icon "button" at bounding box center [799, 173] width 12 height 12
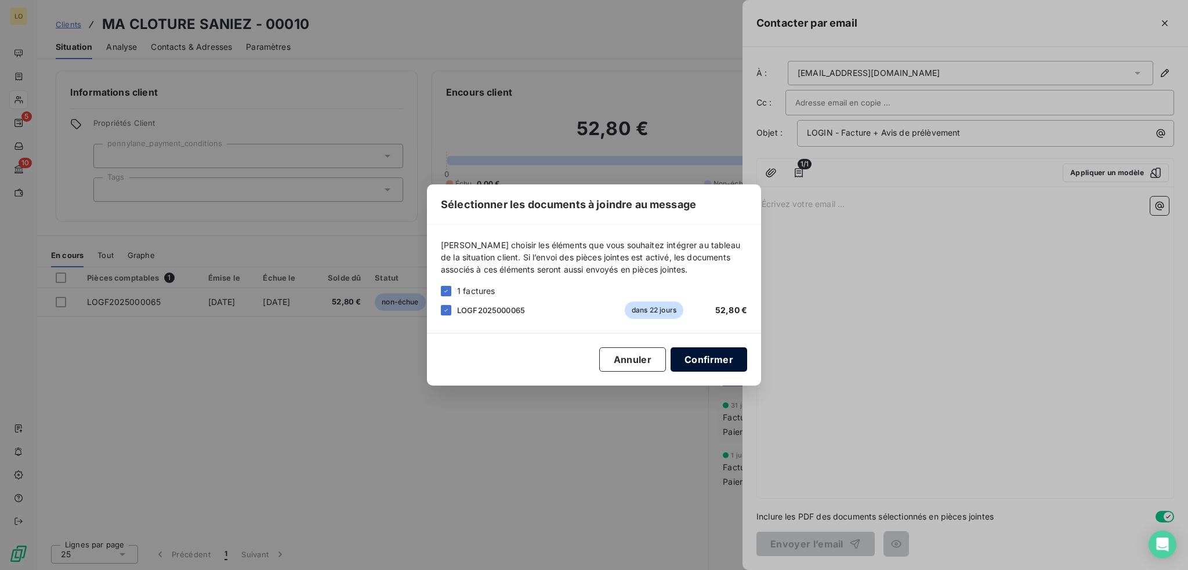
click at [691, 360] on button "Confirmer" at bounding box center [709, 359] width 77 height 24
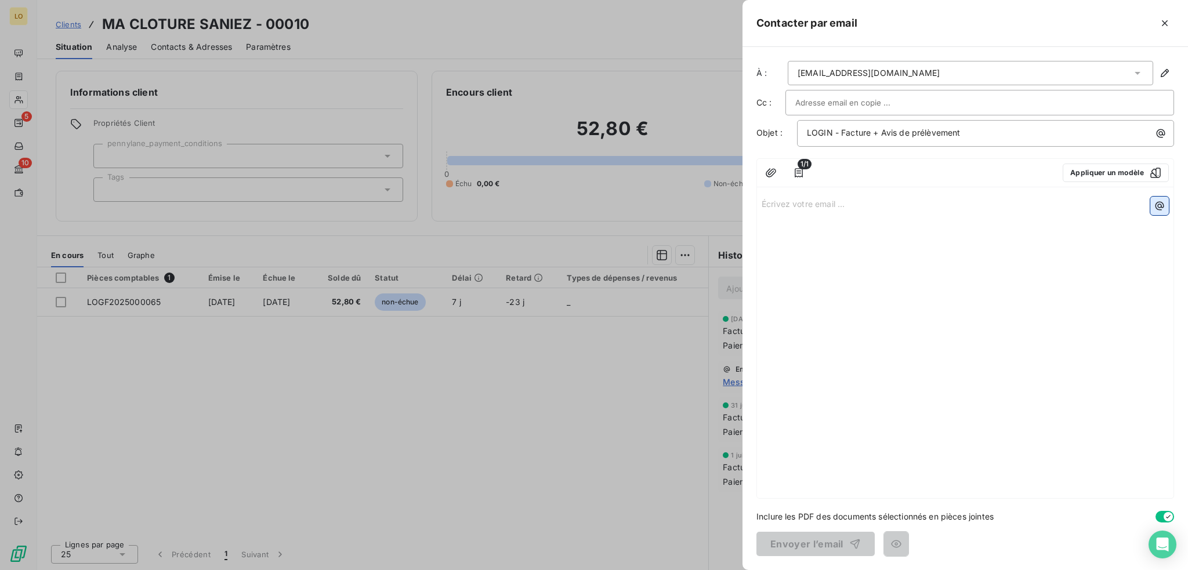
click at [1161, 203] on icon "button" at bounding box center [1160, 206] width 12 height 12
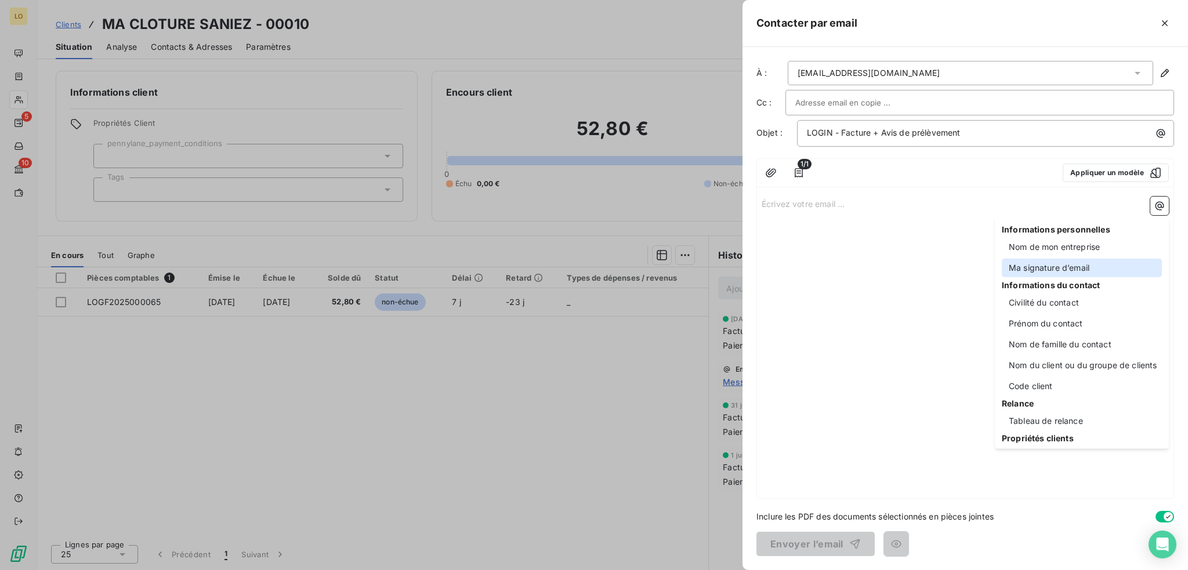
click at [1053, 271] on div "Ma signature d’email" at bounding box center [1082, 268] width 160 height 19
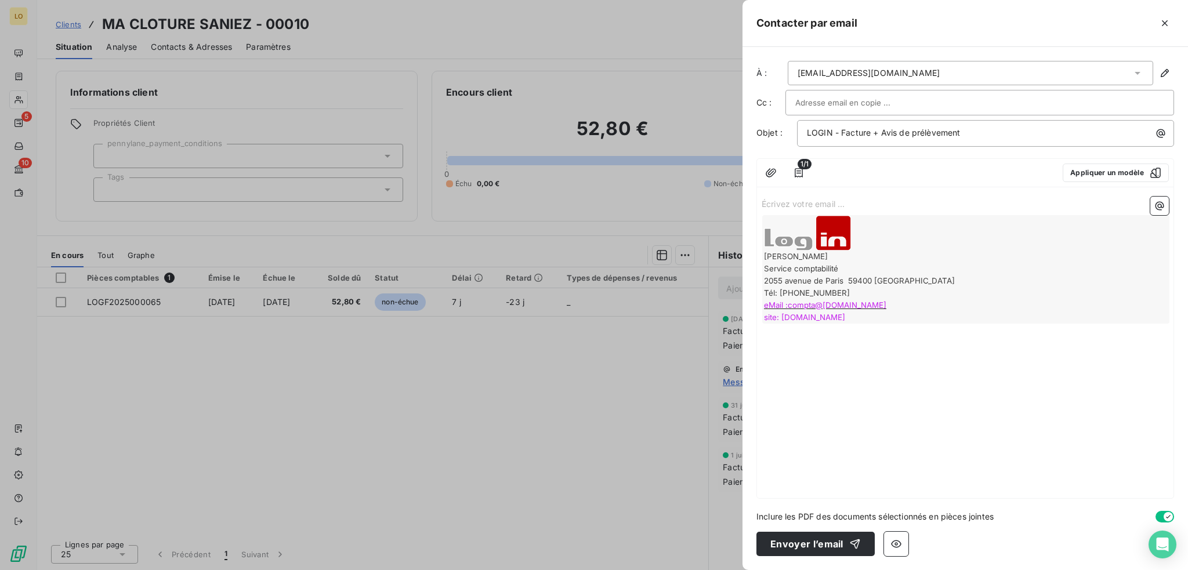
click at [954, 199] on p "Écrivez votre email ... ﻿" at bounding box center [965, 203] width 407 height 13
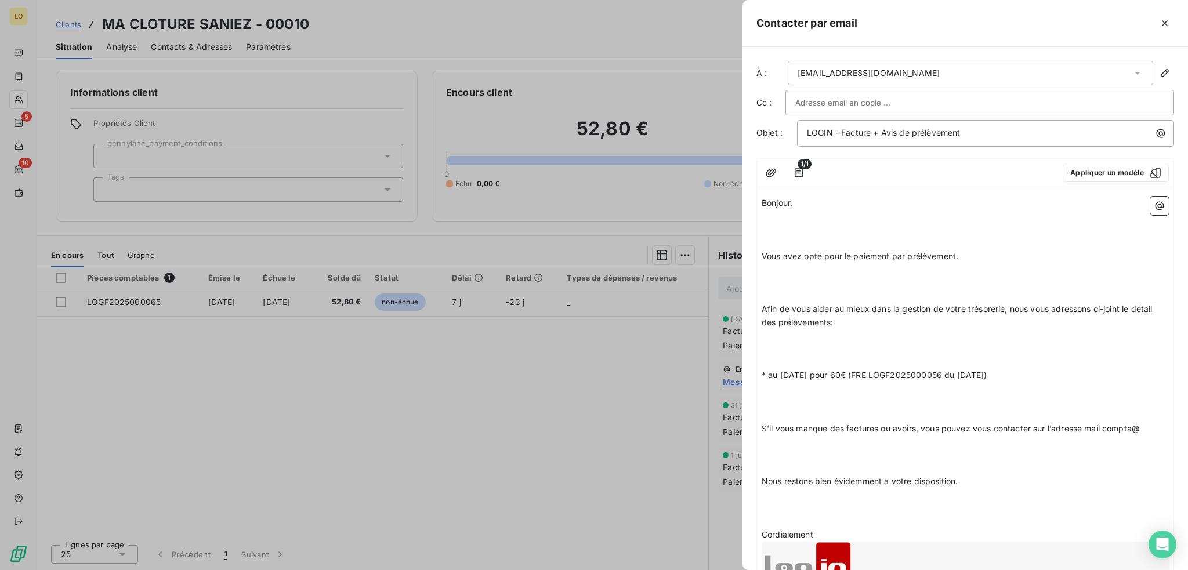
click at [762, 250] on p "Vous avez opté pour le paiement par prélèvement." at bounding box center [965, 256] width 407 height 13
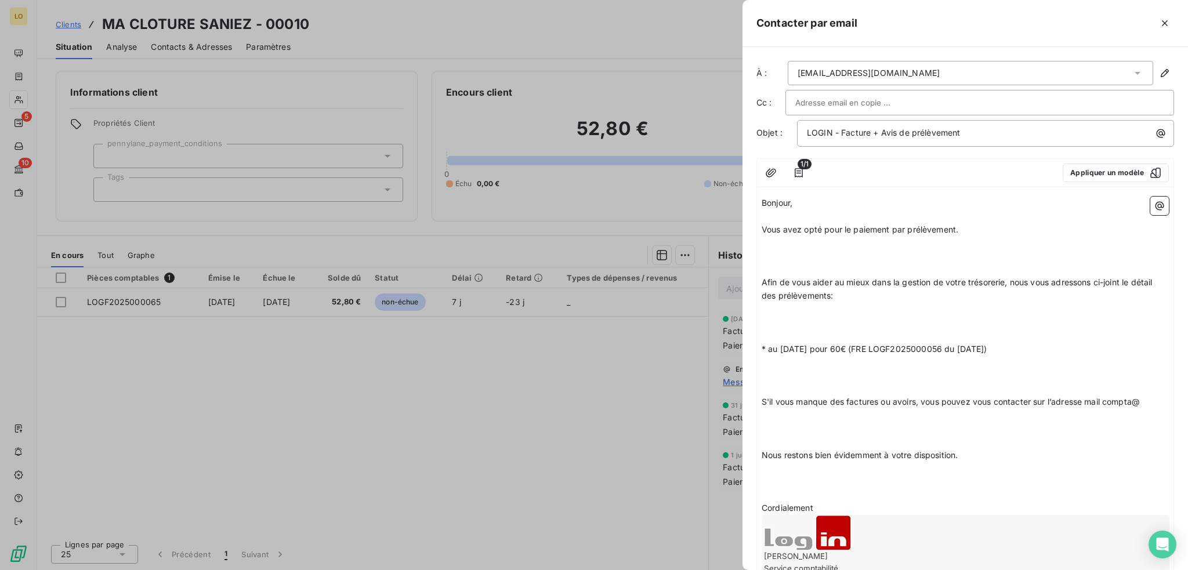
click at [762, 281] on span "Afin de vous aider au mieux dans la gestion de votre trésorerie, nous vous adre…" at bounding box center [958, 288] width 393 height 23
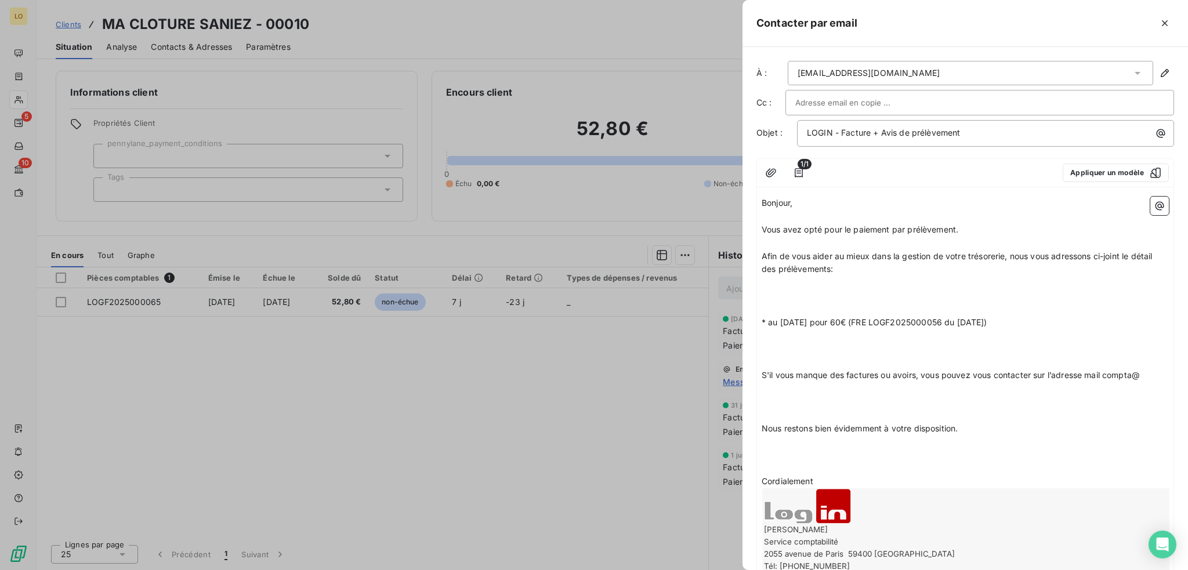
click at [763, 320] on span "* au [DATE] pour 60€ (FRE LOGF2025000056 du [DATE])" at bounding box center [875, 322] width 226 height 10
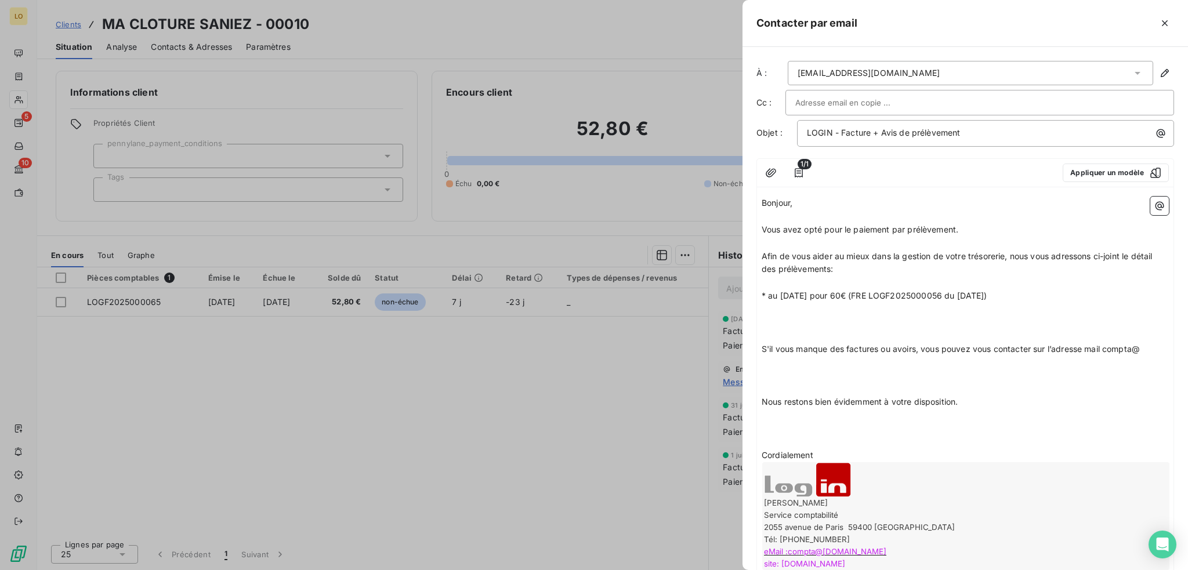
click at [805, 294] on span "* au [DATE] pour 60€ (FRE LOGF2025000056 du [DATE])" at bounding box center [875, 296] width 226 height 10
click at [860, 294] on span "* au [DATE] pour 60€ (FRE LOGF2025000056 du [DATE])" at bounding box center [875, 296] width 226 height 10
click at [972, 293] on span "* au [DATE] pour 52.80€ (FRE LOGF2025000056 du [DATE])" at bounding box center [881, 296] width 238 height 10
click at [763, 348] on span "S'il vous manque des factures ou avoirs, vous pouvez vous contacter sur l’adres…" at bounding box center [951, 349] width 378 height 10
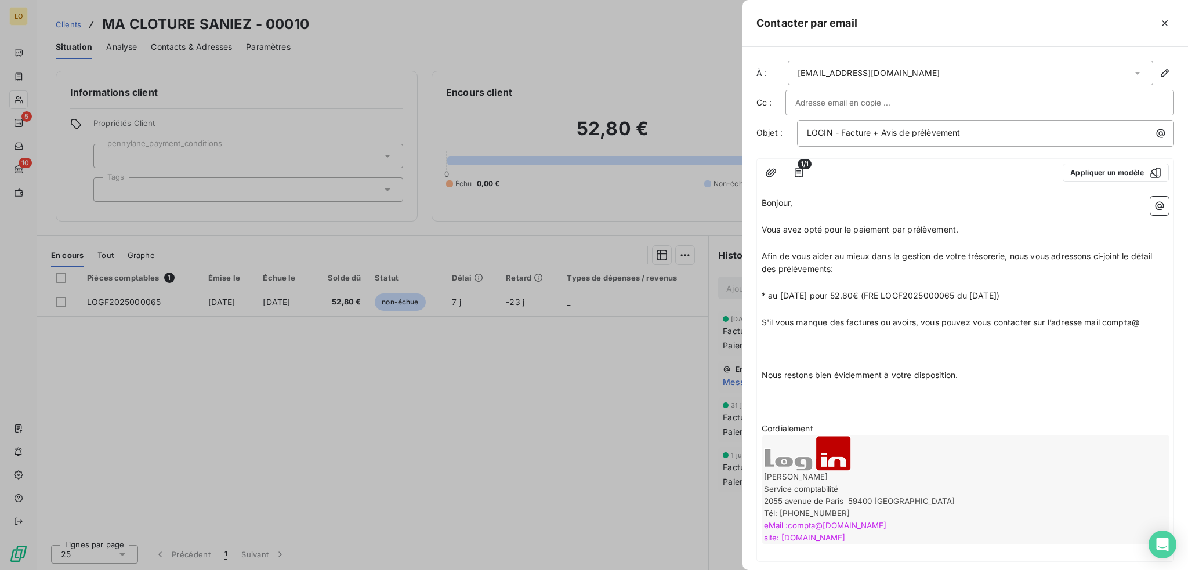
click at [762, 372] on span "Nous restons bien évidemment à votre disposition." at bounding box center [860, 375] width 196 height 10
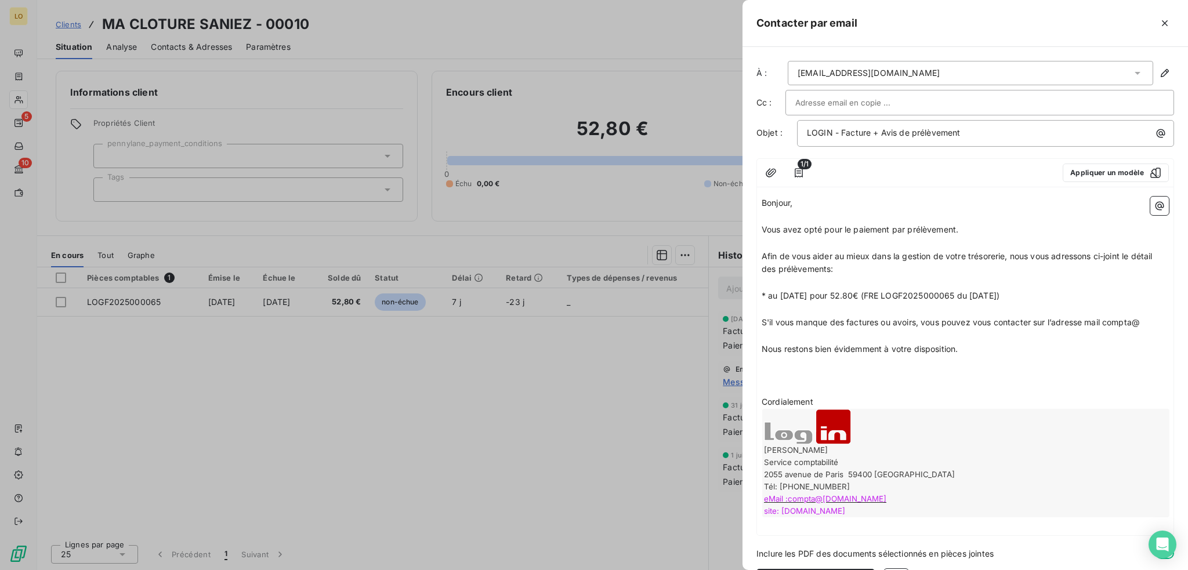
click at [763, 401] on span "Cordialement" at bounding box center [788, 402] width 52 height 10
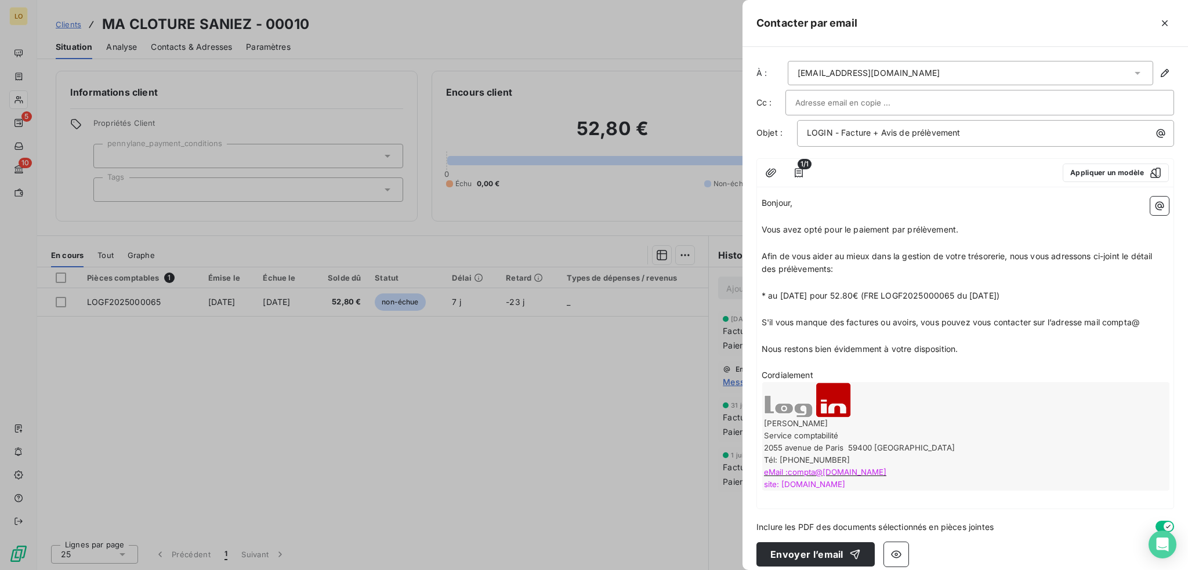
click at [839, 375] on p "Cordialement" at bounding box center [965, 375] width 407 height 13
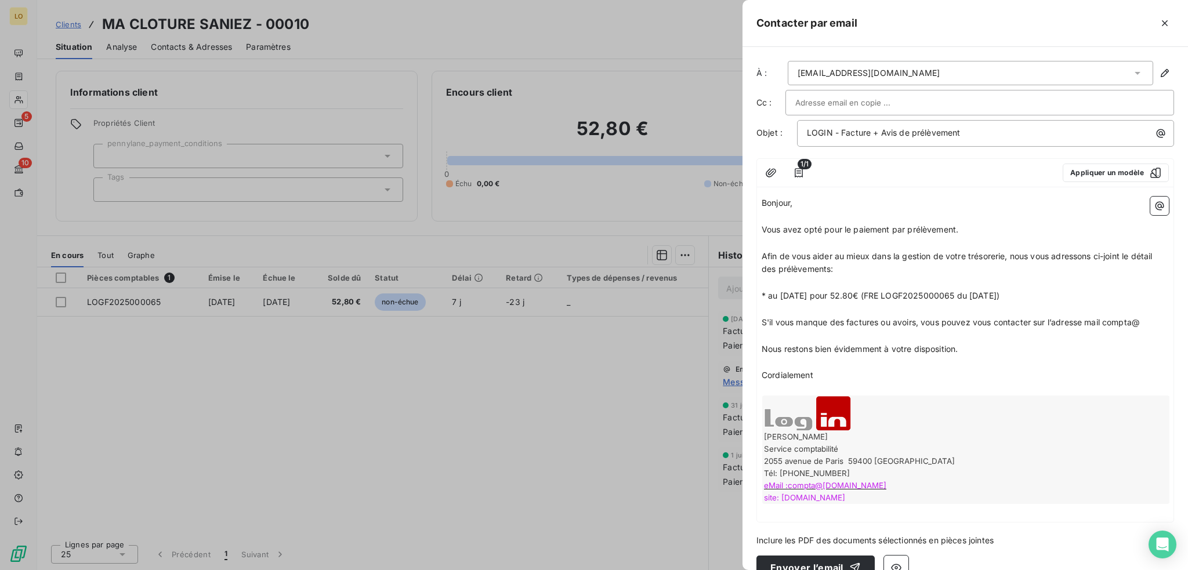
drag, startPoint x: 826, startPoint y: 378, endPoint x: 762, endPoint y: 202, distance: 187.2
click at [762, 202] on div "Bonjour, ﻿ Vous avez opté pour le paiement par prélèvement. ﻿ Afin de vous aide…" at bounding box center [965, 357] width 407 height 321
copy div "Bonjour, ﻿ Vous avez opté pour le paiement par prélèvement. ﻿ Afin de vous aide…"
click at [629, 411] on div at bounding box center [594, 285] width 1188 height 570
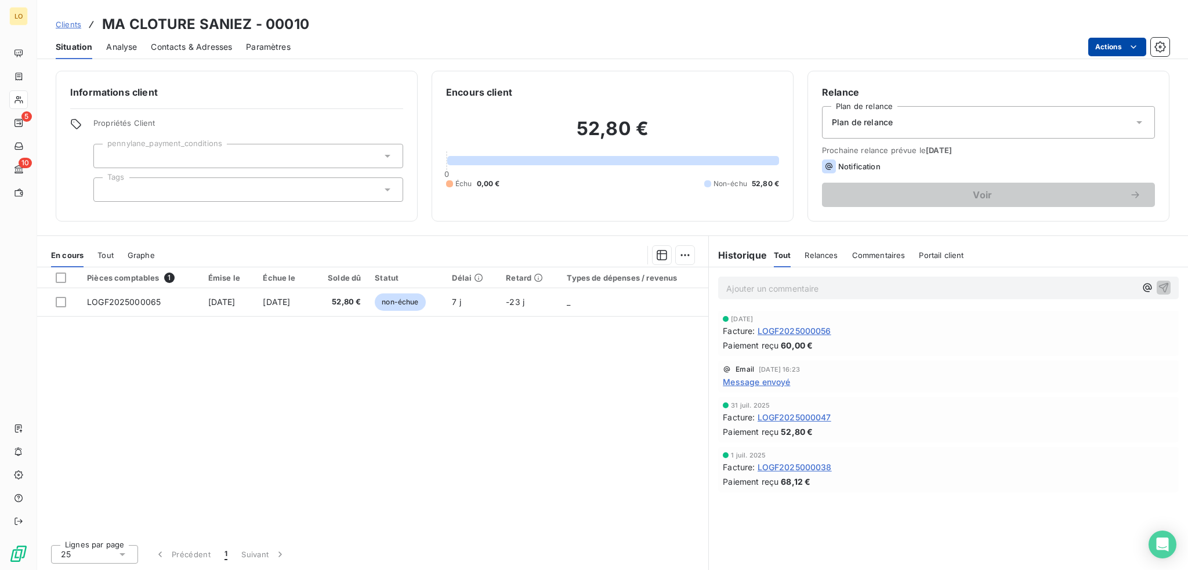
click at [1097, 53] on html "LO 5 10 Clients MA CLOTURE SANIEZ - 00010 Situation Analyse Contacts & Adresses…" at bounding box center [594, 285] width 1188 height 570
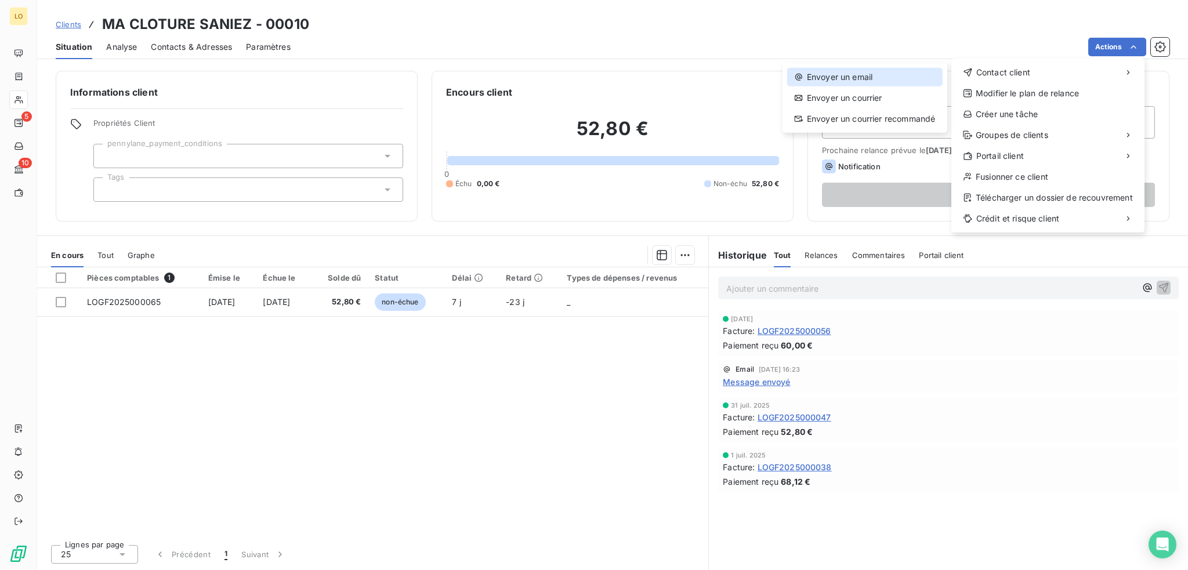
click at [859, 78] on div "Envoyer un email" at bounding box center [864, 77] width 155 height 19
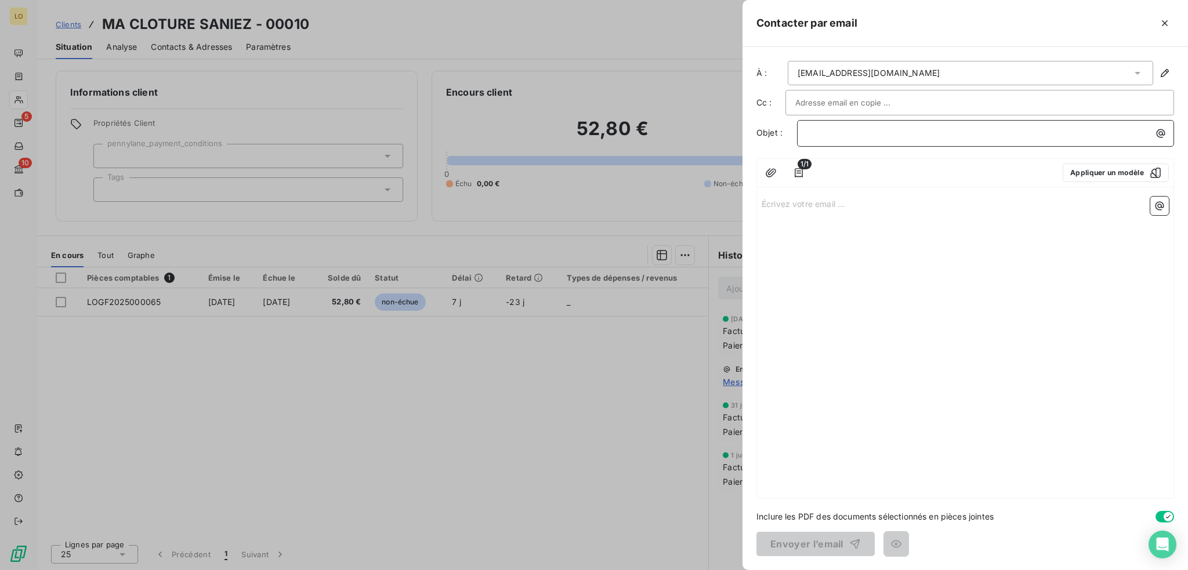
click at [835, 136] on p "﻿" at bounding box center [988, 132] width 363 height 13
click at [801, 171] on icon "button" at bounding box center [799, 173] width 12 height 12
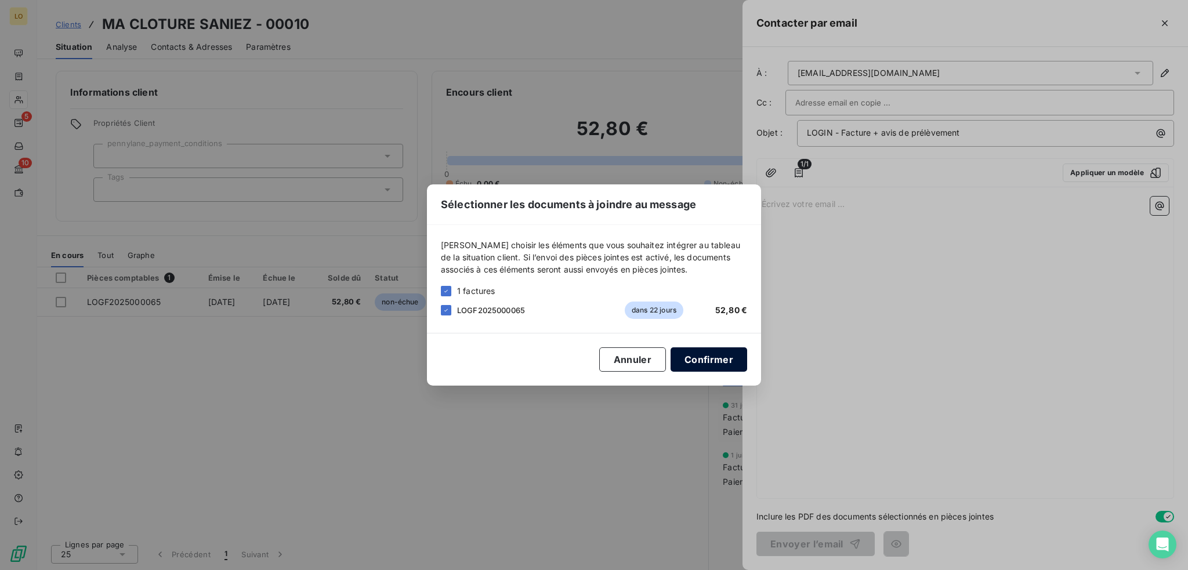
click at [697, 356] on button "Confirmer" at bounding box center [709, 359] width 77 height 24
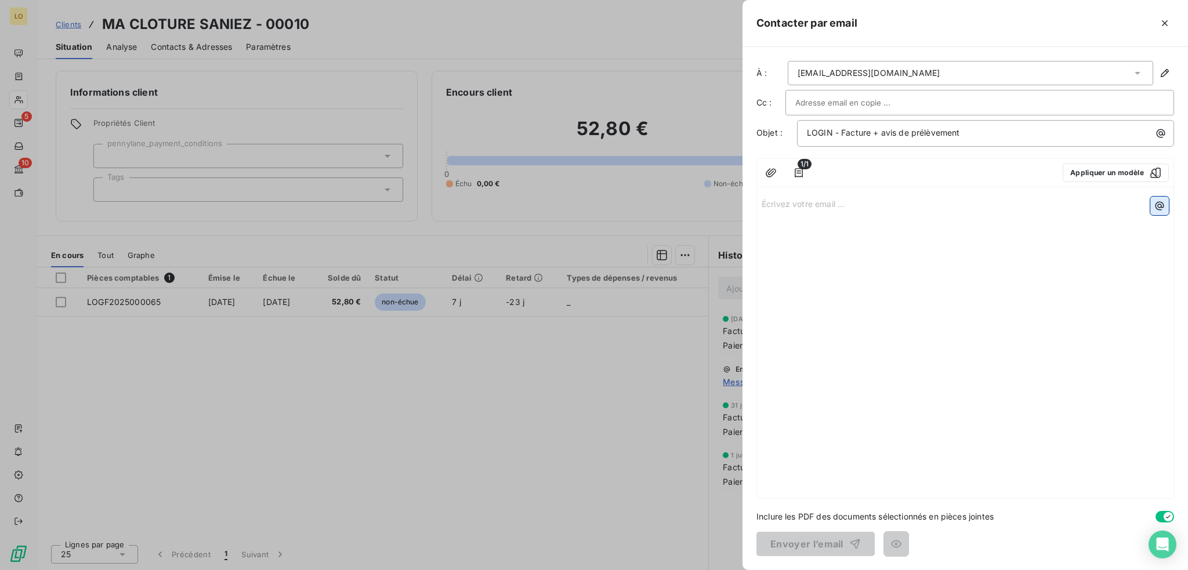
click at [1157, 201] on icon "button" at bounding box center [1160, 206] width 12 height 12
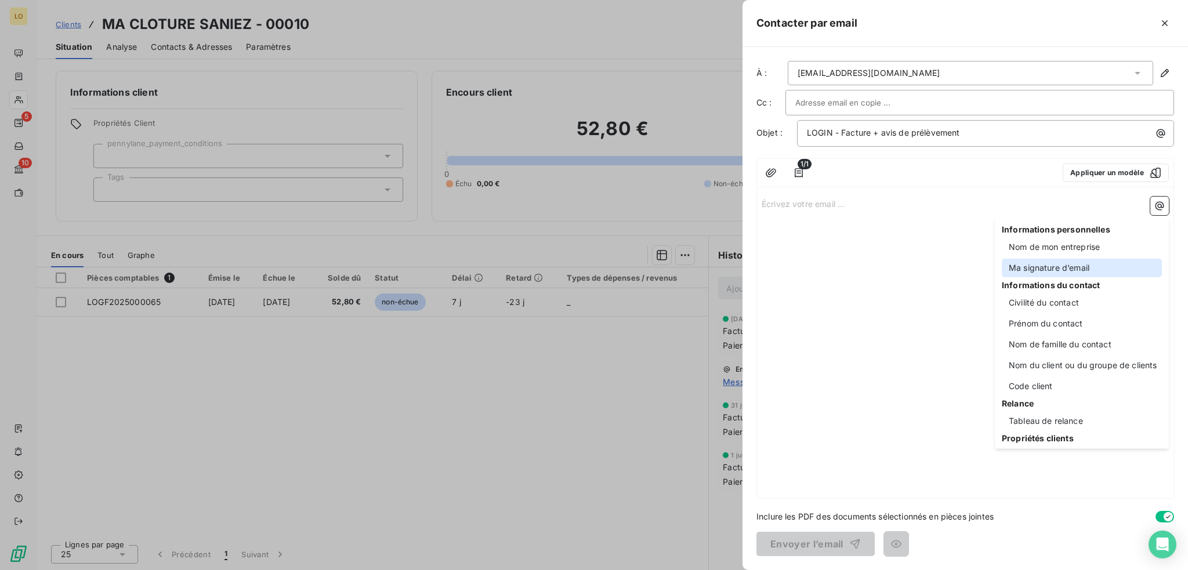
click at [1047, 267] on div "Ma signature d’email" at bounding box center [1082, 268] width 160 height 19
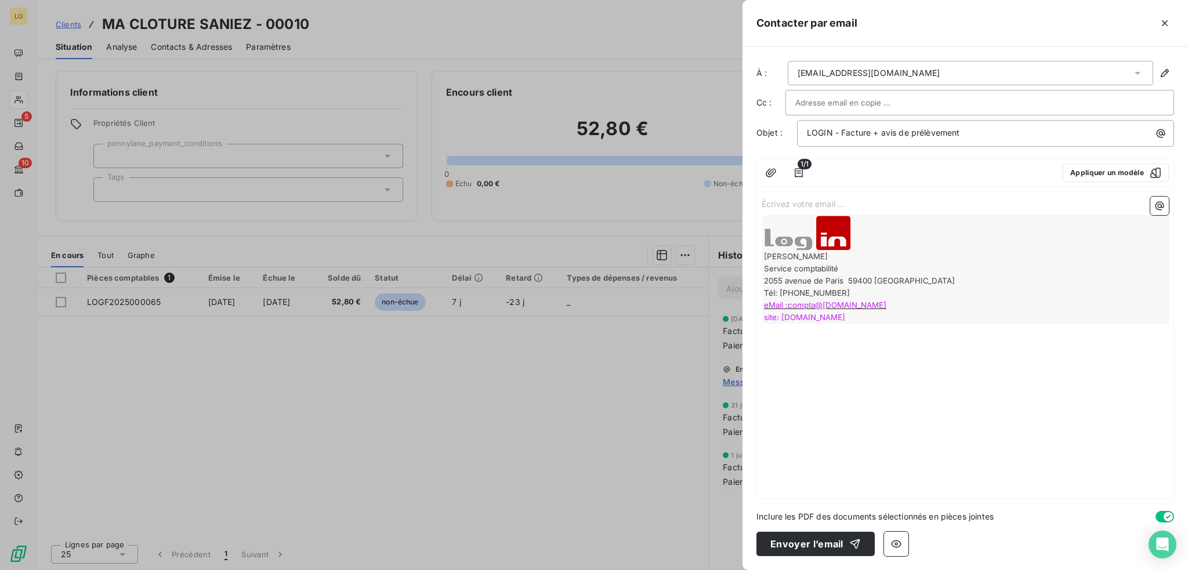
click at [863, 201] on p "Écrivez votre email ... ﻿" at bounding box center [965, 203] width 407 height 13
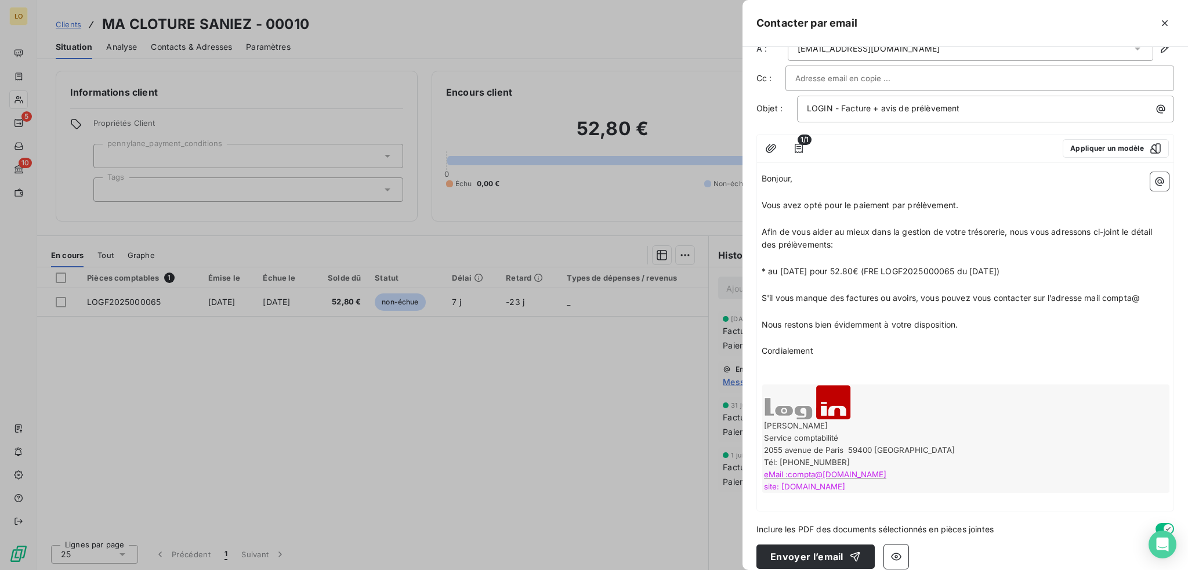
scroll to position [37, 0]
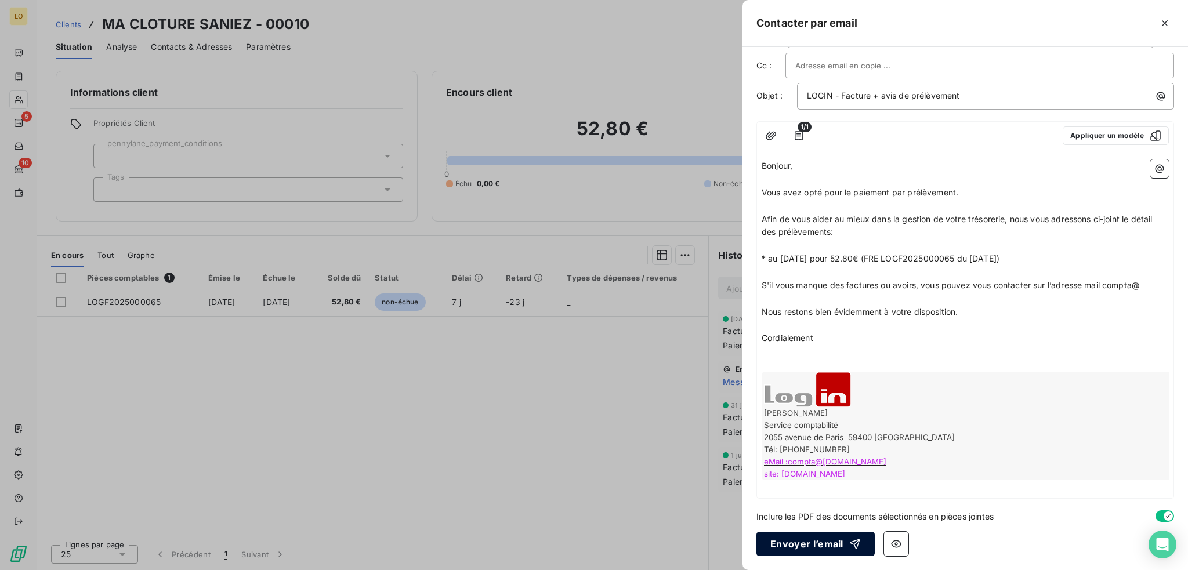
click at [828, 550] on button "Envoyer l’email" at bounding box center [815, 544] width 118 height 24
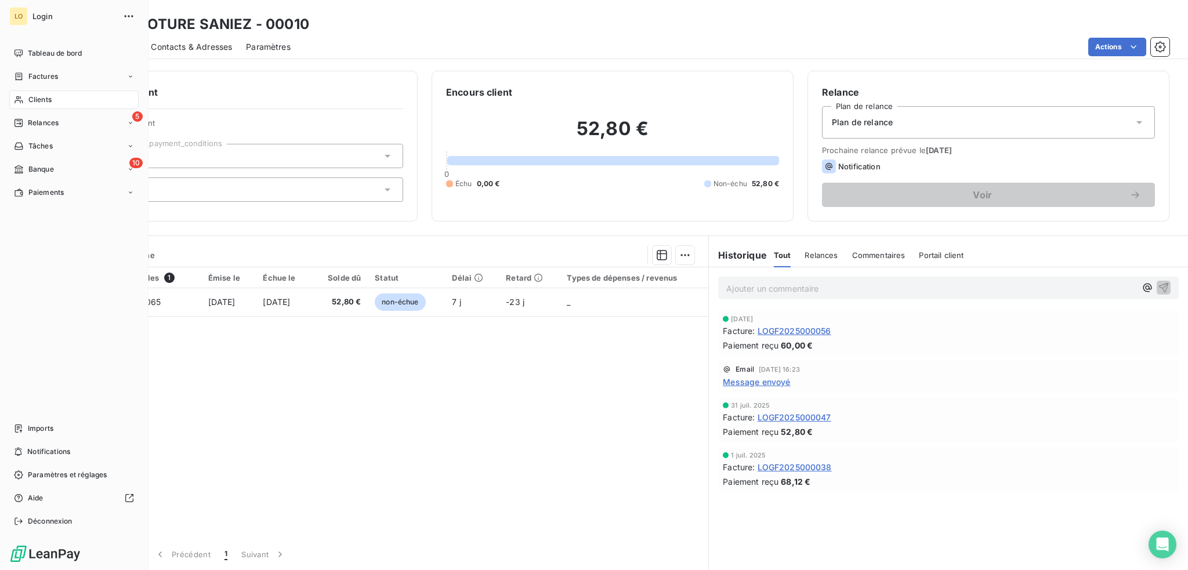
click at [46, 96] on span "Clients" at bounding box center [39, 100] width 23 height 10
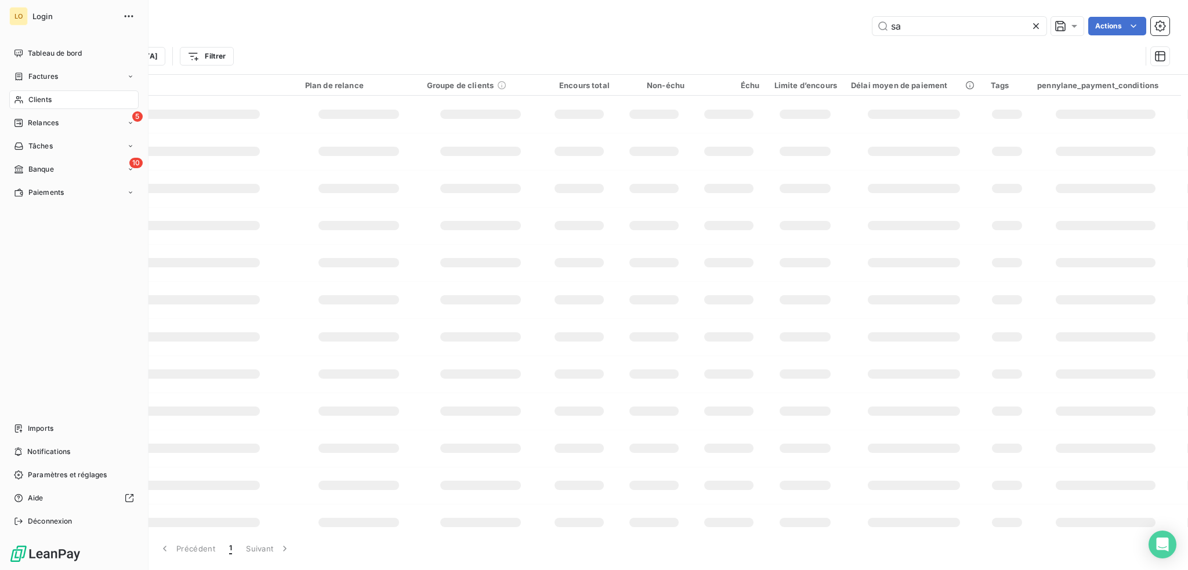
type input "s"
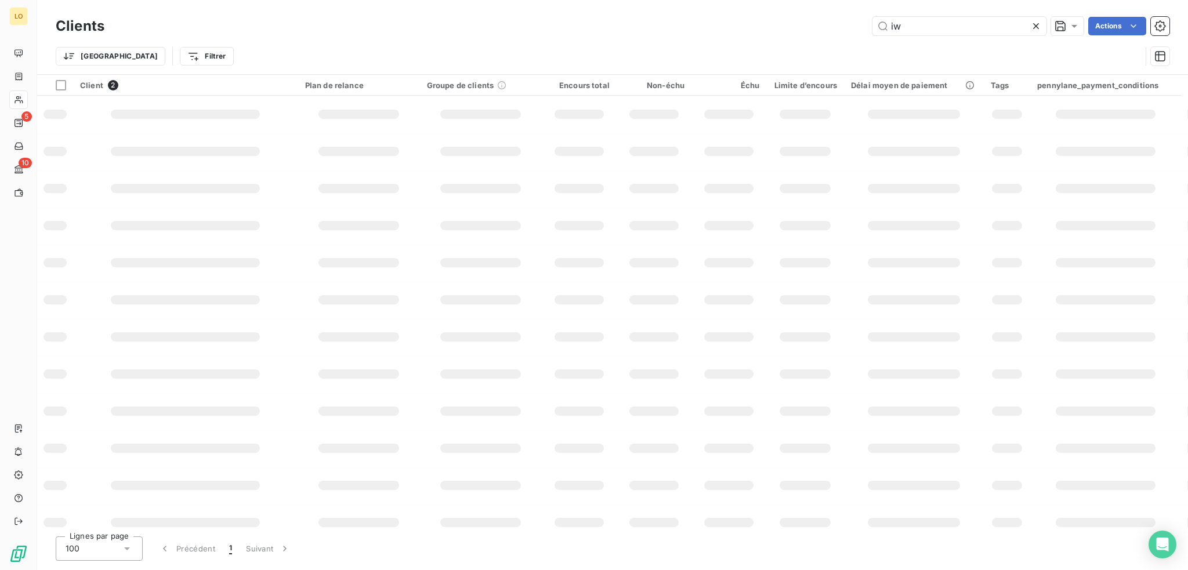
type input "i"
type input "m"
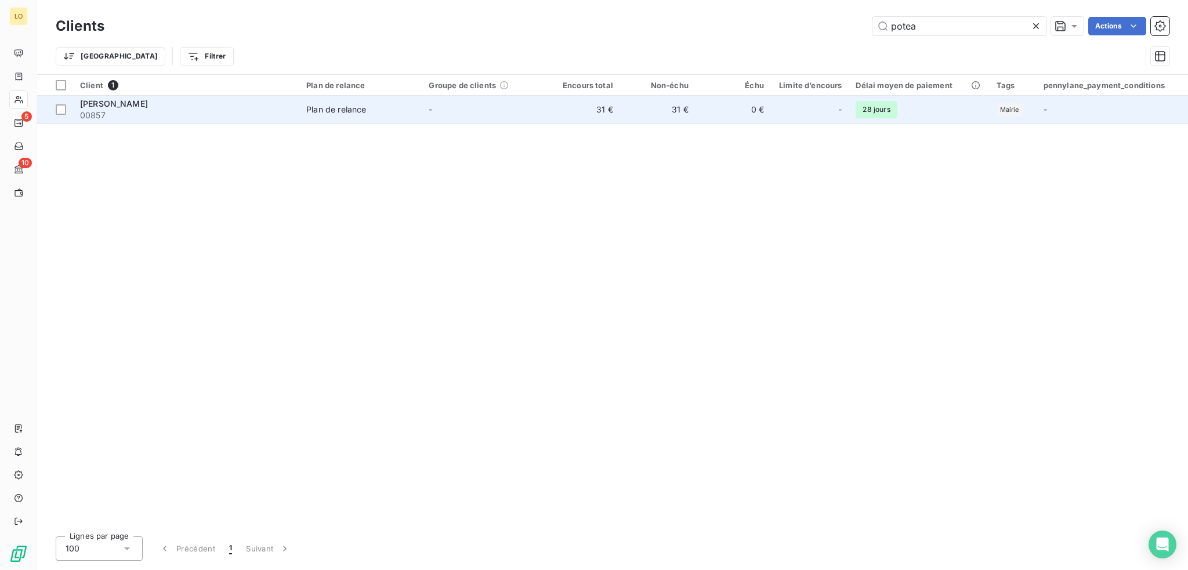
type input "potea"
click at [163, 104] on div "[PERSON_NAME]" at bounding box center [186, 104] width 212 height 12
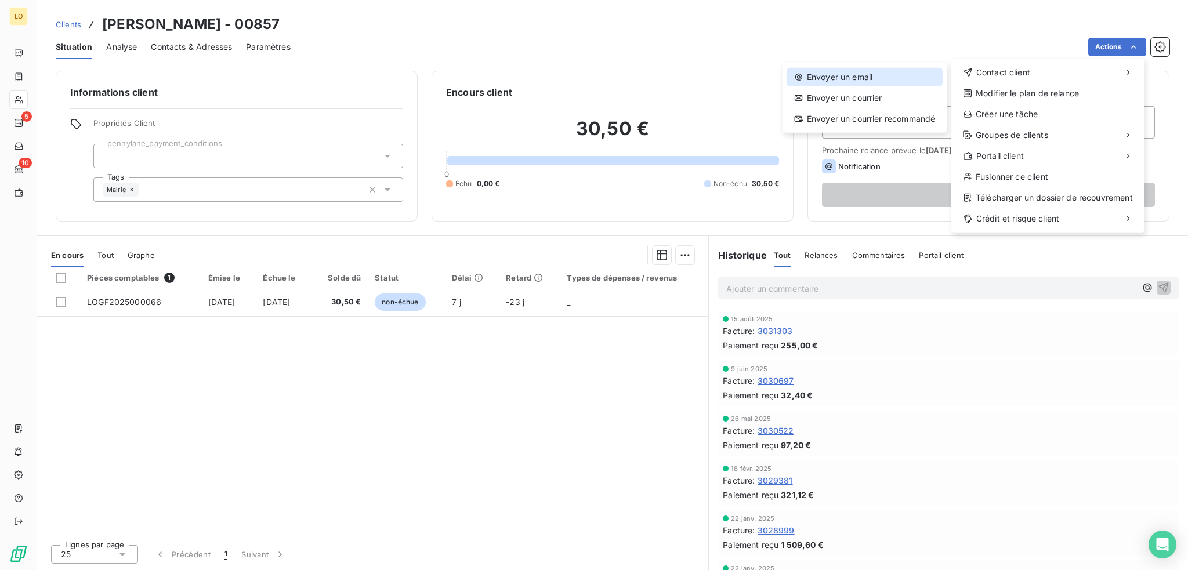
click at [877, 77] on div "Envoyer un email" at bounding box center [864, 77] width 155 height 19
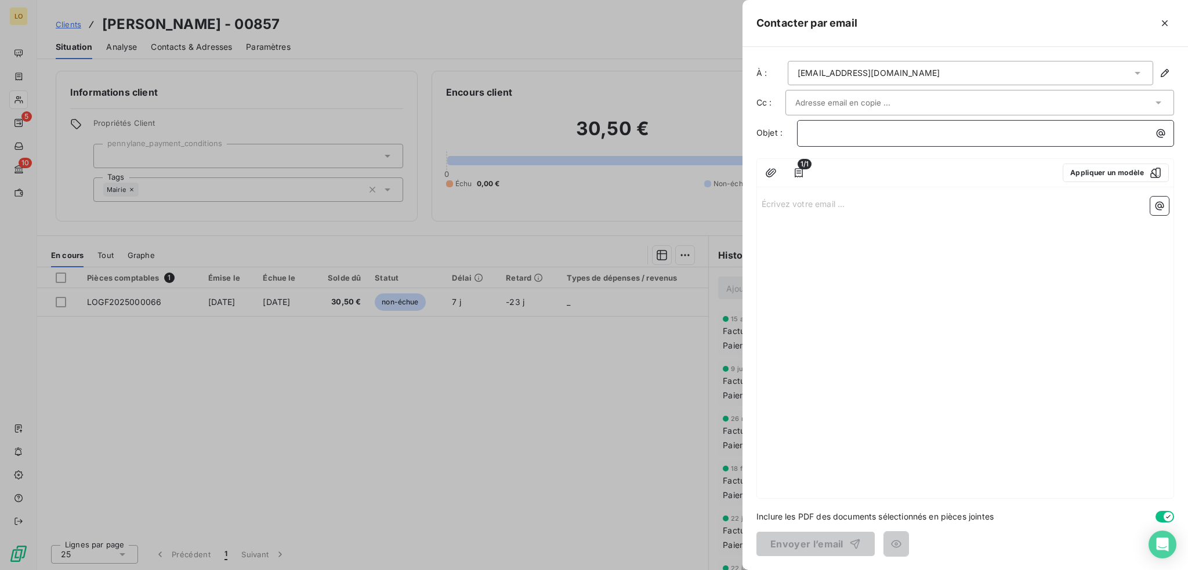
click at [868, 132] on p "﻿" at bounding box center [988, 132] width 363 height 13
click at [798, 169] on icon "button" at bounding box center [799, 173] width 12 height 12
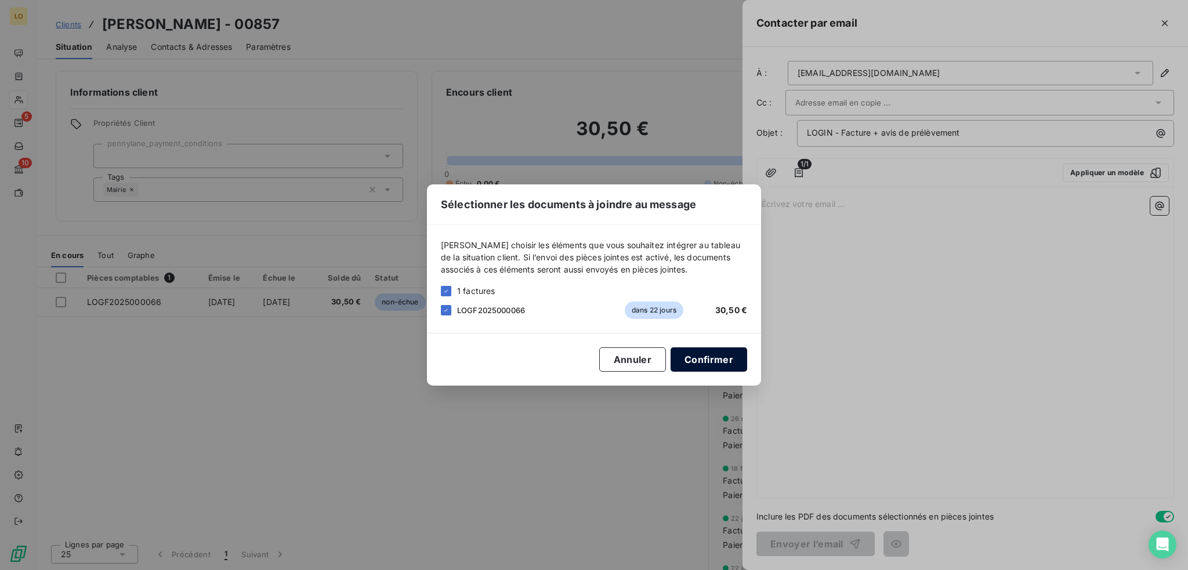
click at [726, 361] on button "Confirmer" at bounding box center [709, 359] width 77 height 24
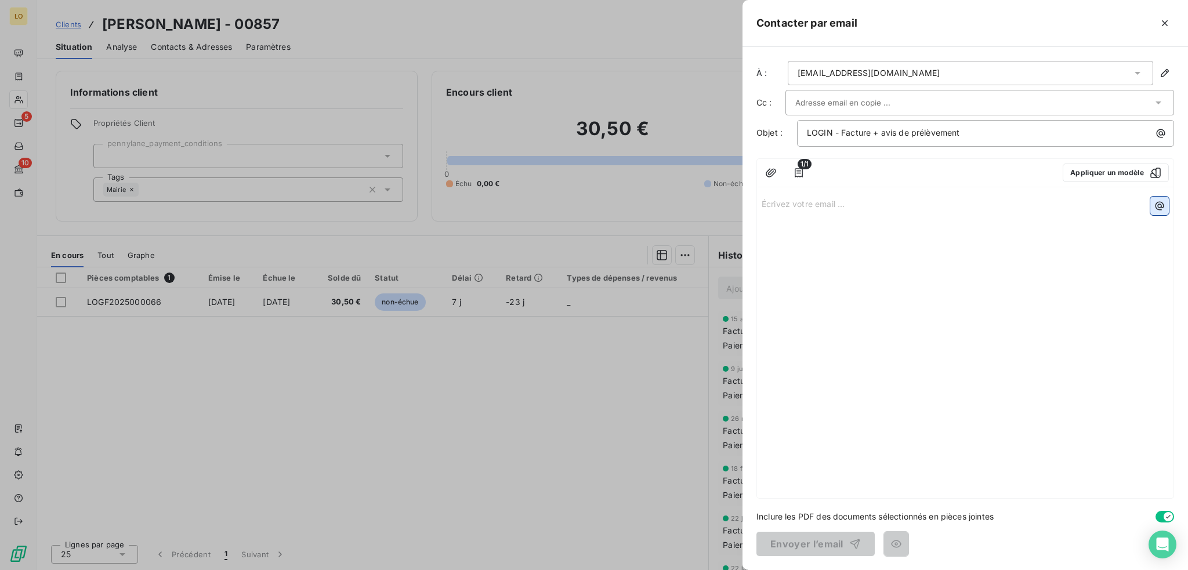
click at [1160, 207] on icon "button" at bounding box center [1160, 206] width 9 height 9
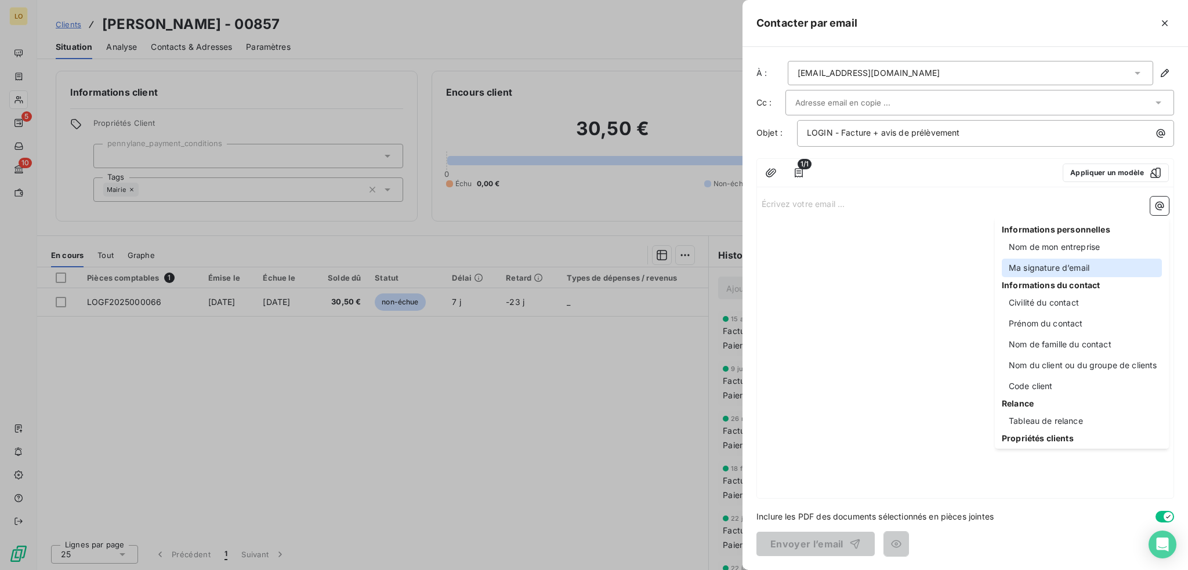
click at [1070, 270] on div "Ma signature d’email" at bounding box center [1082, 268] width 160 height 19
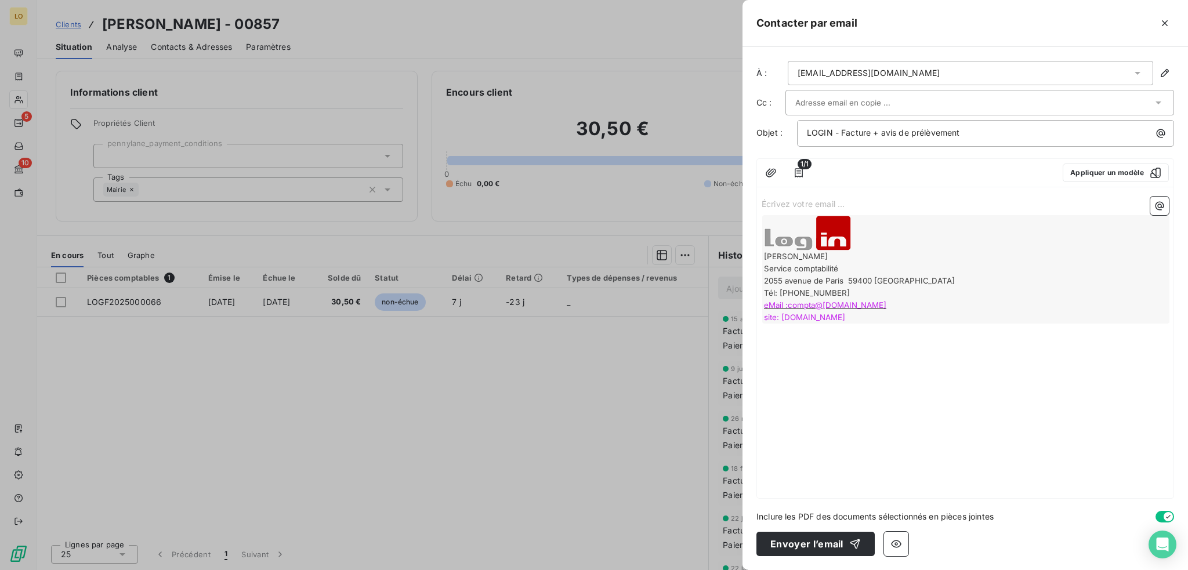
click at [889, 202] on p "Écrivez votre email ... ﻿" at bounding box center [965, 203] width 407 height 13
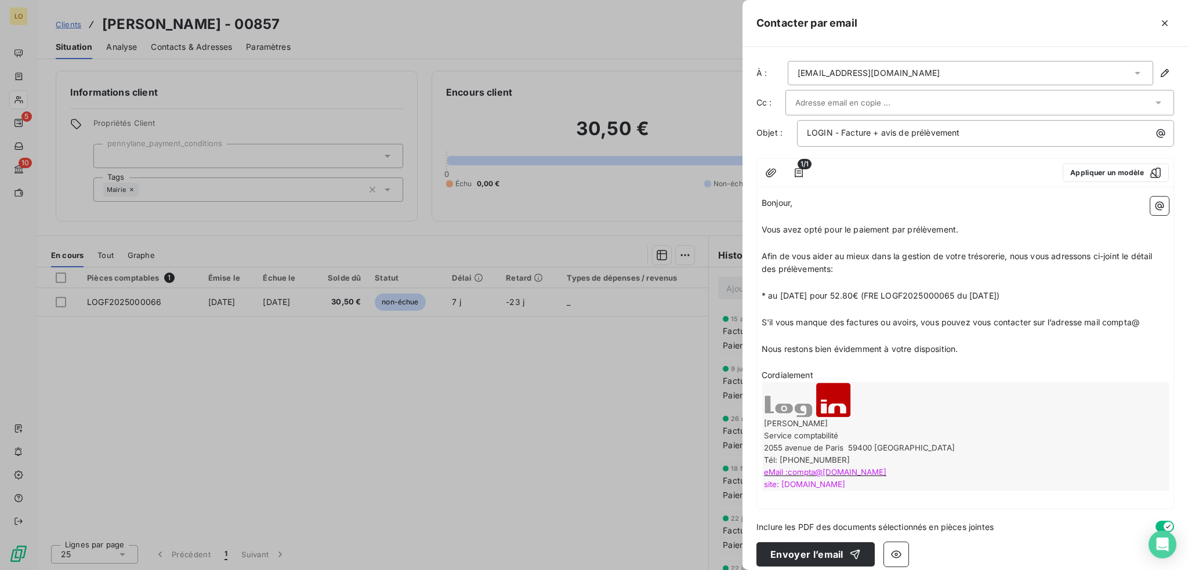
click at [872, 294] on span "* au [DATE] pour 52.80€ (FRE LOGF2025000065 du [DATE])" at bounding box center [881, 296] width 238 height 10
click at [867, 372] on p "Cordialement" at bounding box center [965, 375] width 407 height 13
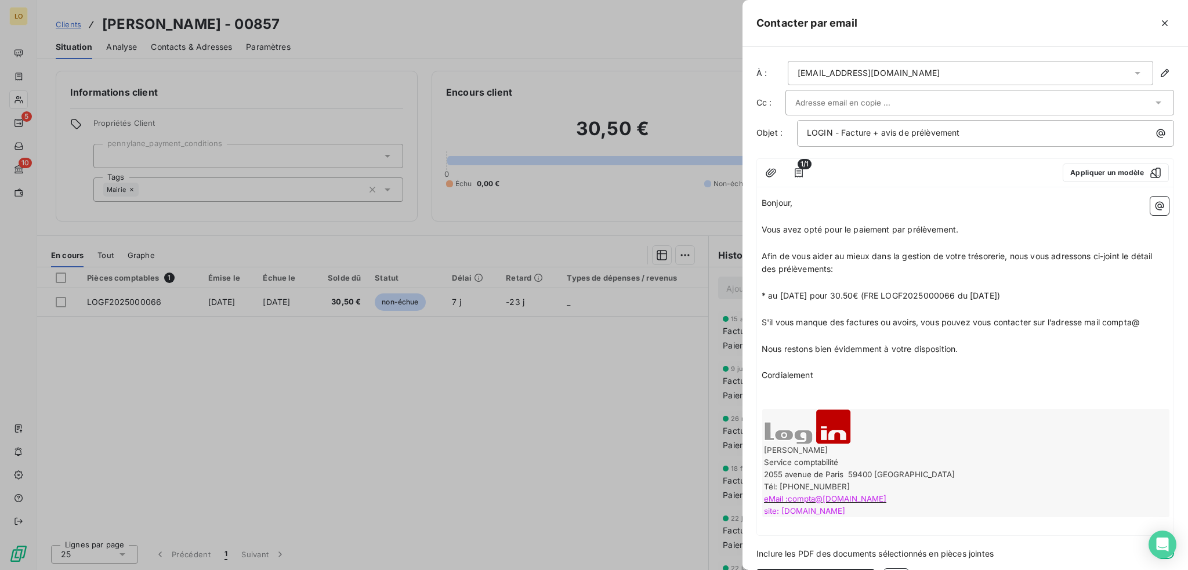
scroll to position [37, 0]
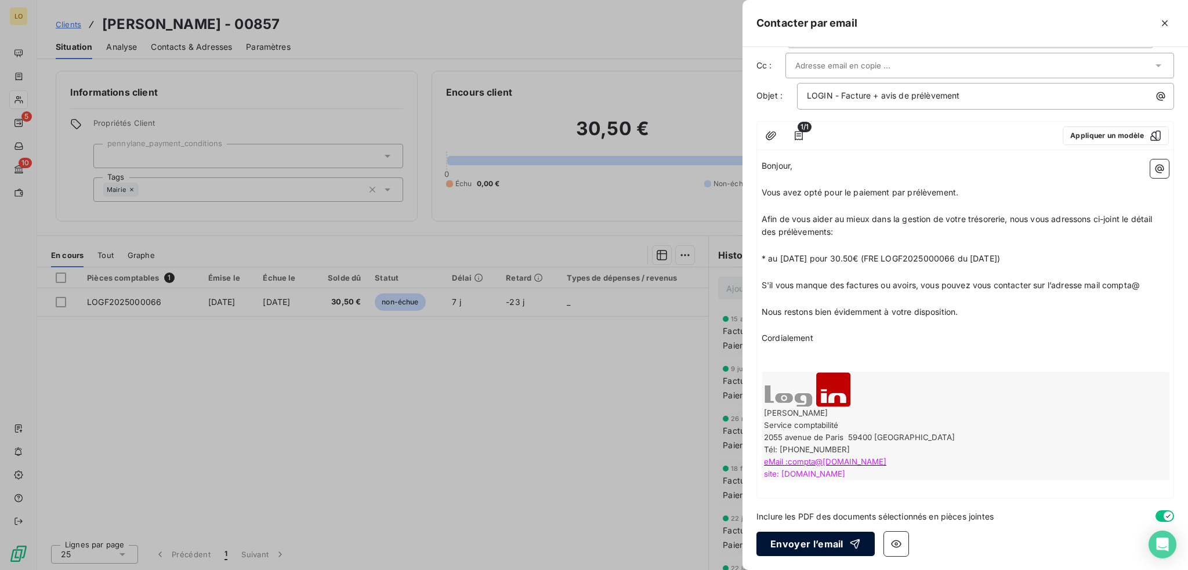
click at [838, 548] on button "Envoyer l’email" at bounding box center [815, 544] width 118 height 24
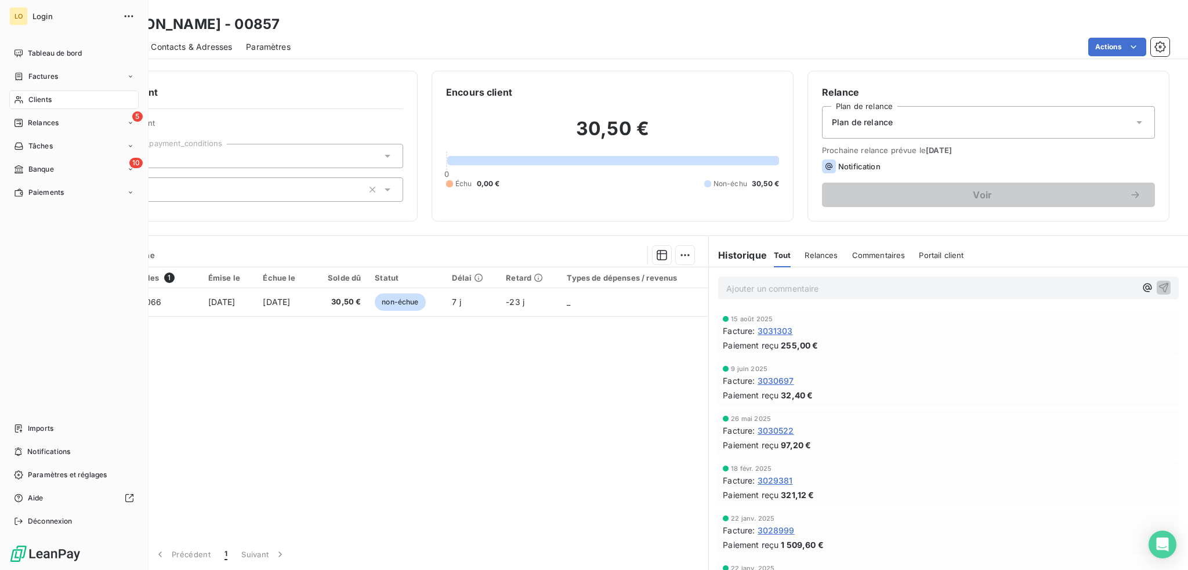
click at [34, 99] on span "Clients" at bounding box center [39, 100] width 23 height 10
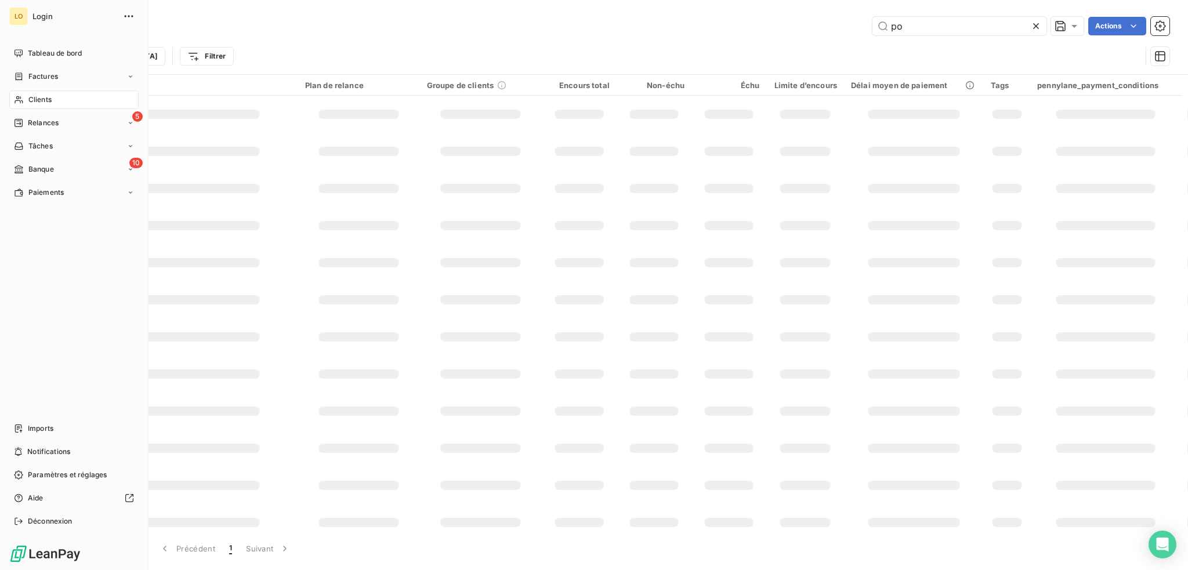
type input "p"
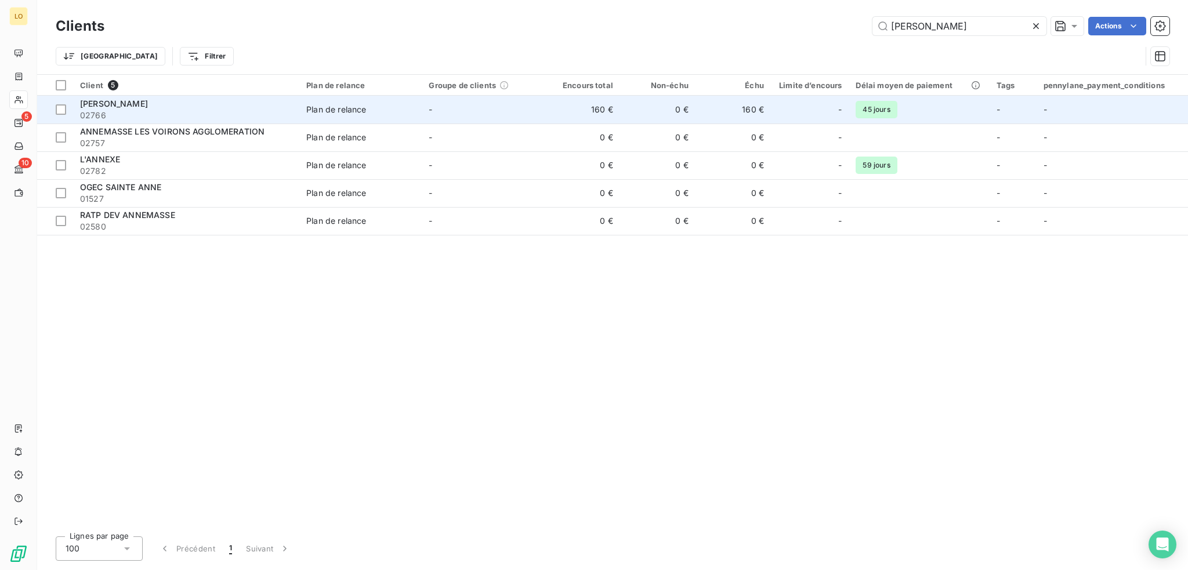
type input "[PERSON_NAME]"
click at [169, 103] on div "[PERSON_NAME]" at bounding box center [186, 104] width 212 height 12
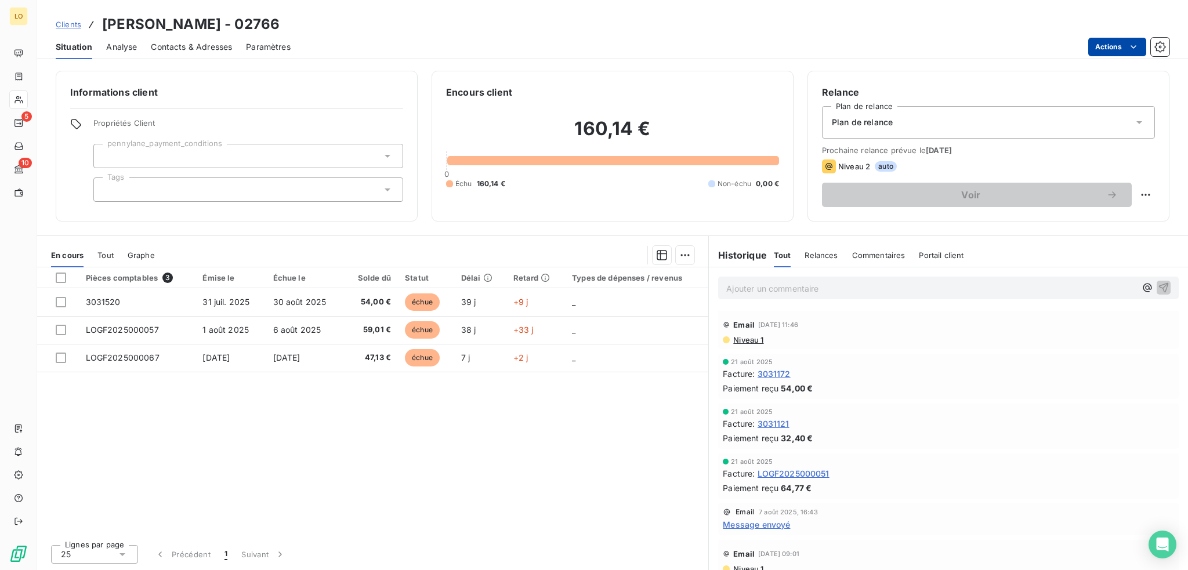
click at [1123, 54] on html "LO 5 10 Clients [PERSON_NAME] - 02766 Situation Analyse Contacts & Adresses Par…" at bounding box center [594, 285] width 1188 height 570
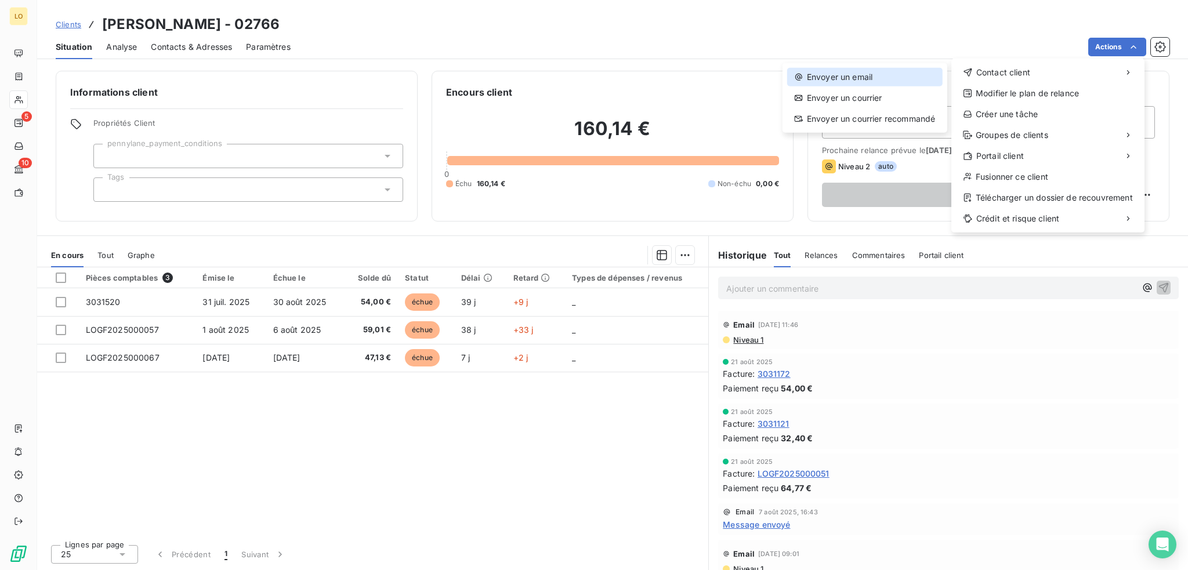
click at [856, 78] on div "Envoyer un email" at bounding box center [864, 77] width 155 height 19
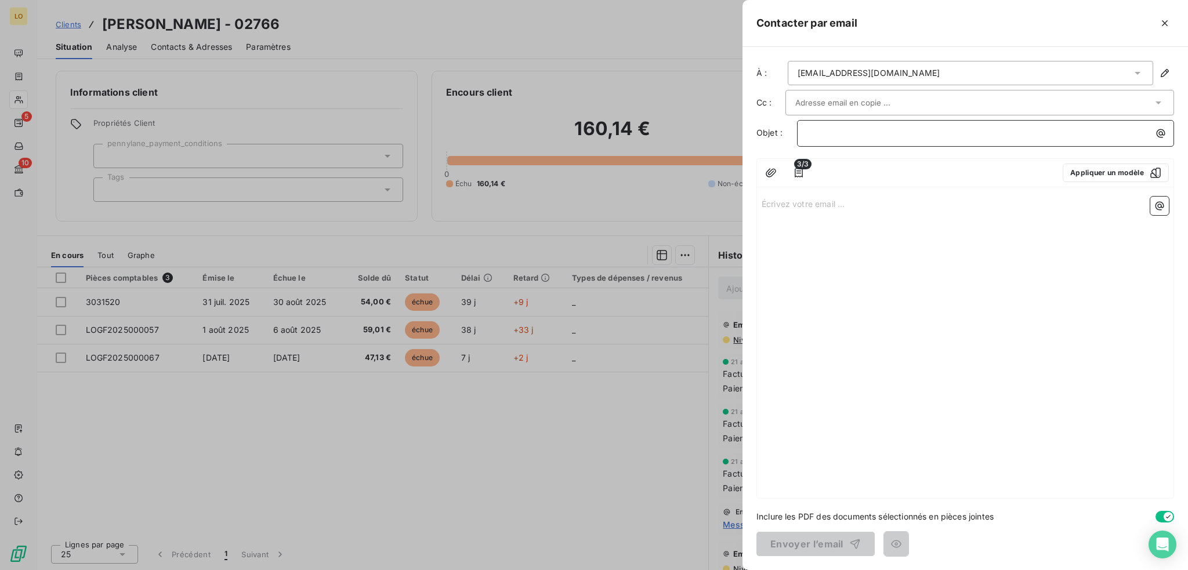
click at [831, 134] on p "﻿" at bounding box center [988, 132] width 363 height 13
click at [1163, 203] on icon "button" at bounding box center [1160, 206] width 12 height 12
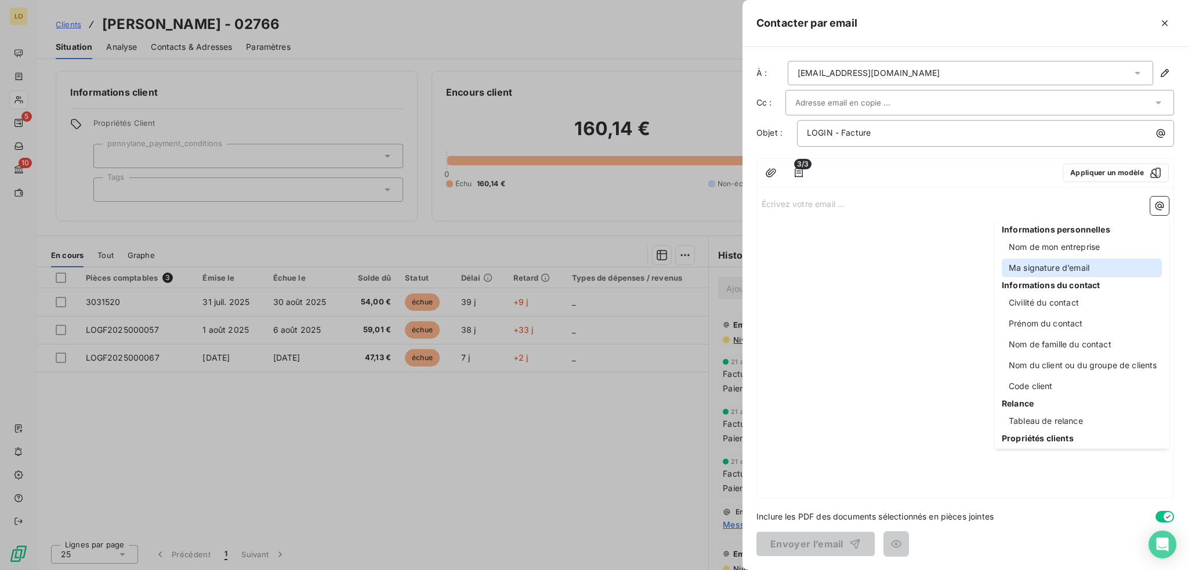
click at [1051, 271] on div "Ma signature d’email" at bounding box center [1082, 268] width 160 height 19
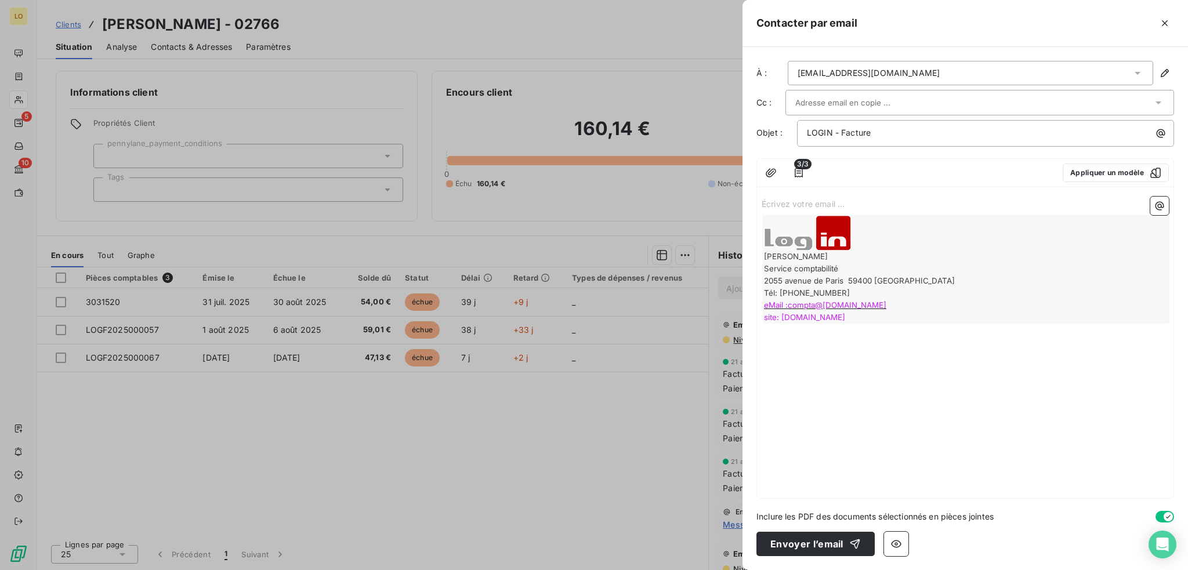
click at [893, 204] on p "Écrivez votre email ... ﻿" at bounding box center [965, 203] width 407 height 13
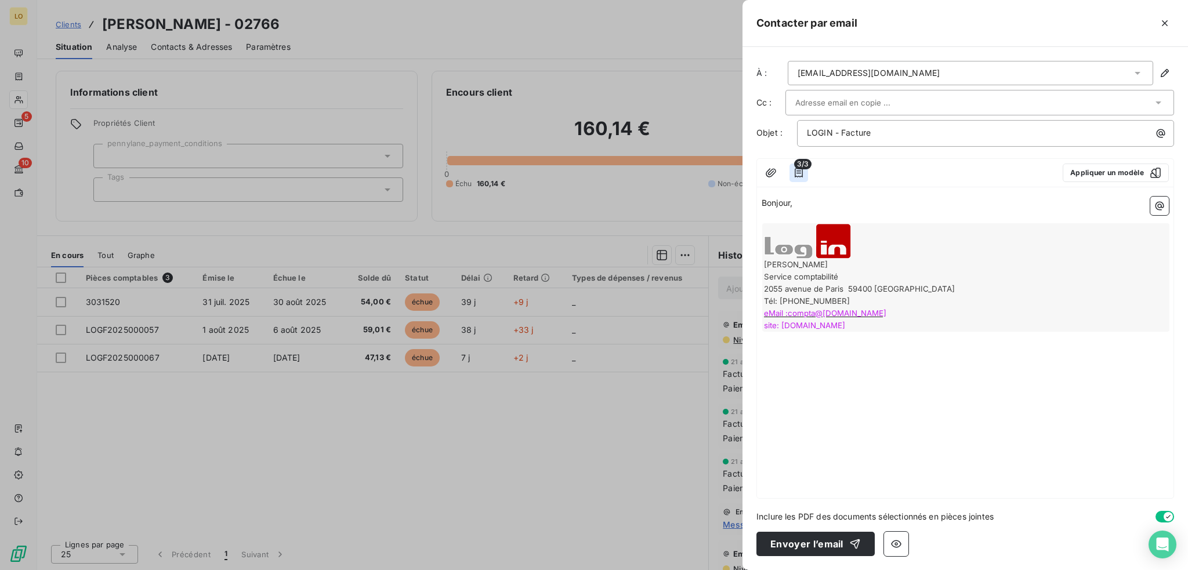
click at [796, 173] on icon "button" at bounding box center [799, 173] width 12 height 12
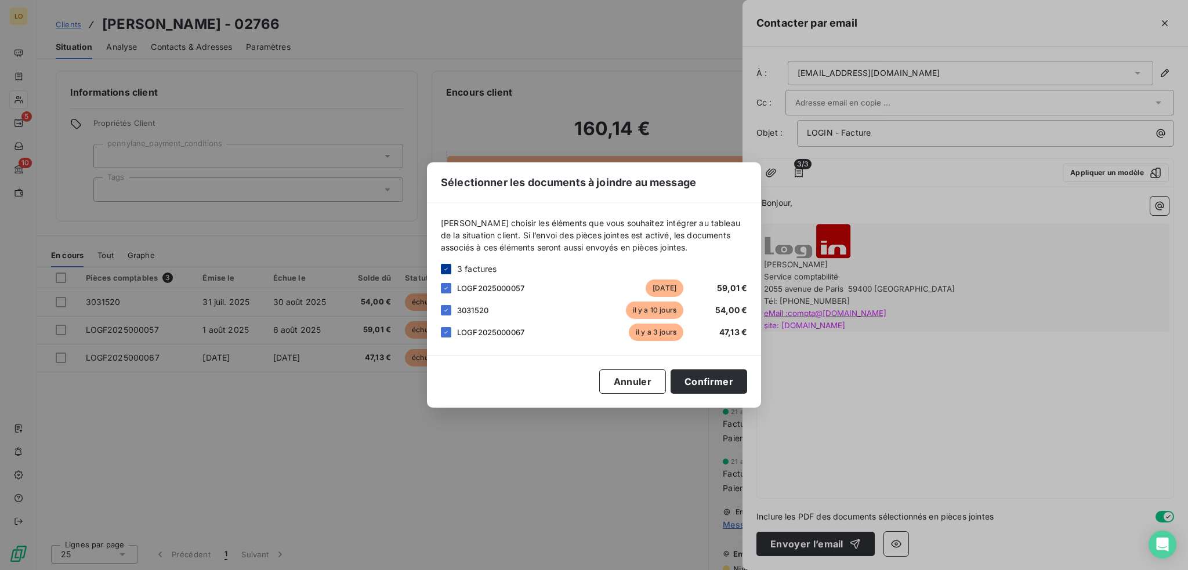
click at [444, 271] on icon at bounding box center [446, 269] width 7 height 7
click at [448, 332] on div at bounding box center [446, 332] width 10 height 10
click at [720, 381] on button "Confirmer" at bounding box center [709, 382] width 77 height 24
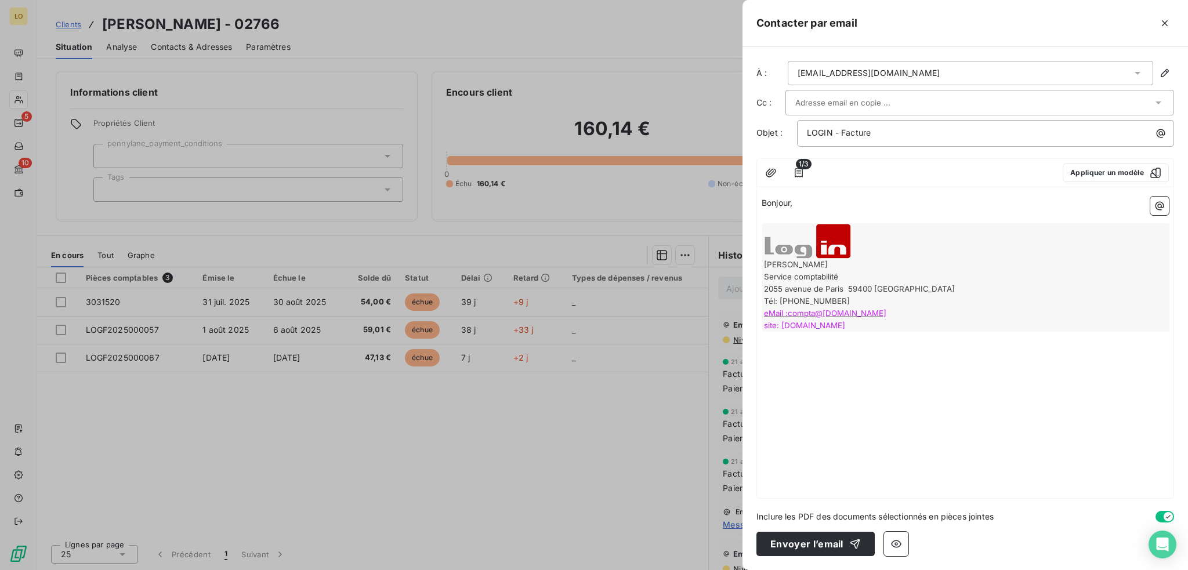
click at [811, 213] on p "﻿" at bounding box center [965, 216] width 407 height 13
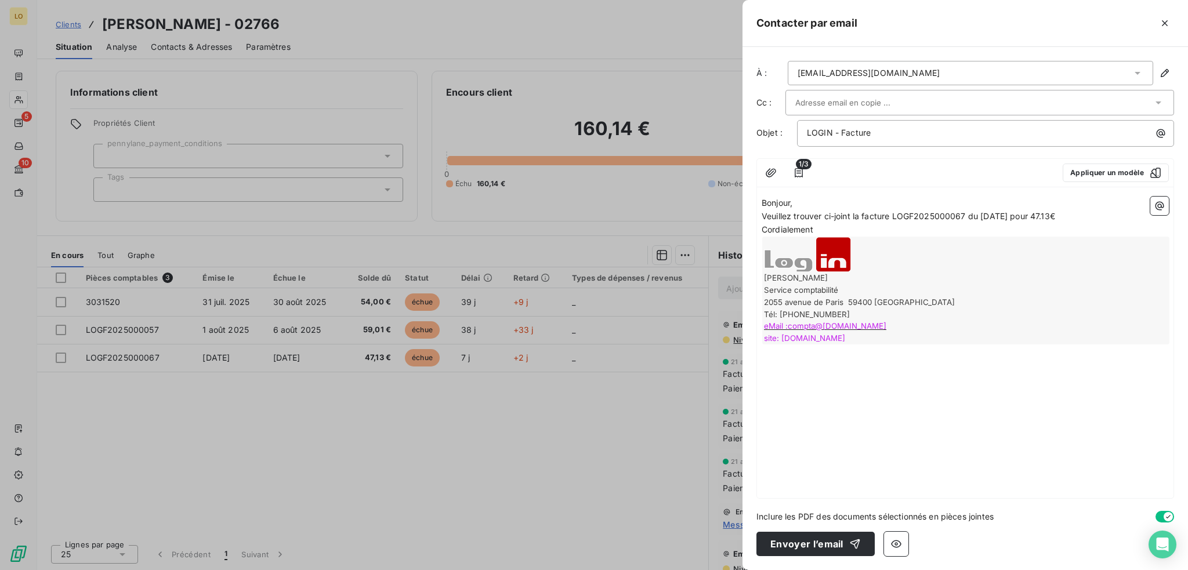
click at [817, 211] on span "Veuillez trouver ci-joint la facture LOGF2025000067 du [DATE] pour 47.13€" at bounding box center [909, 216] width 294 height 10
click at [824, 204] on p "Bonjour," at bounding box center [965, 203] width 407 height 13
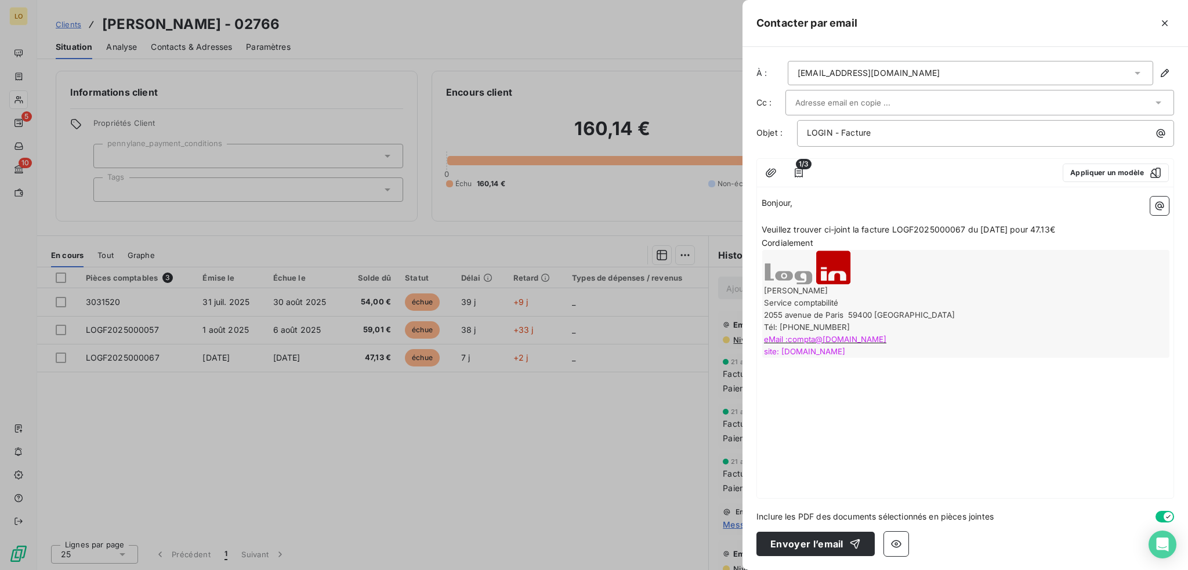
click at [1096, 226] on p "Veuillez trouver ci-joint la facture LOGF2025000067 du [DATE] pour 47.13€" at bounding box center [965, 229] width 407 height 13
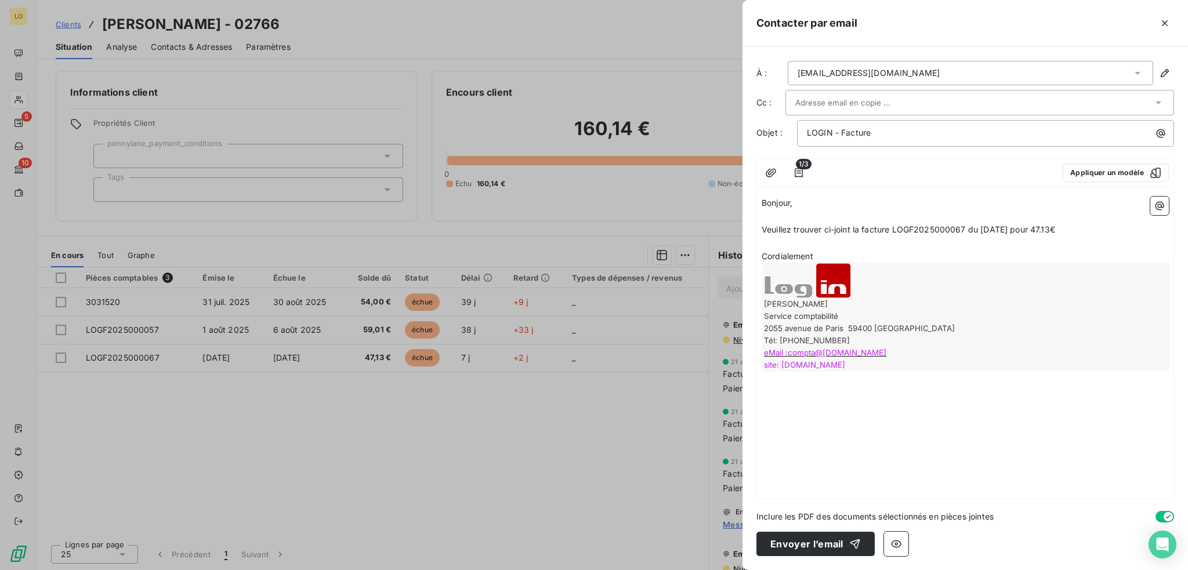
click at [1078, 252] on p "Cordialement" at bounding box center [965, 256] width 407 height 13
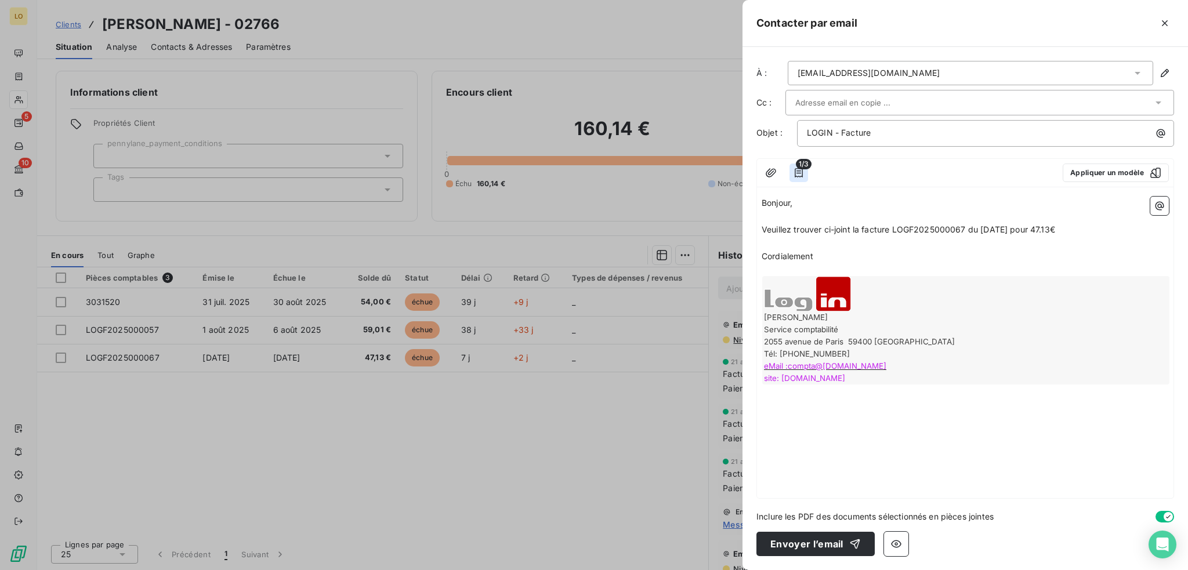
click at [800, 172] on icon "button" at bounding box center [799, 172] width 8 height 9
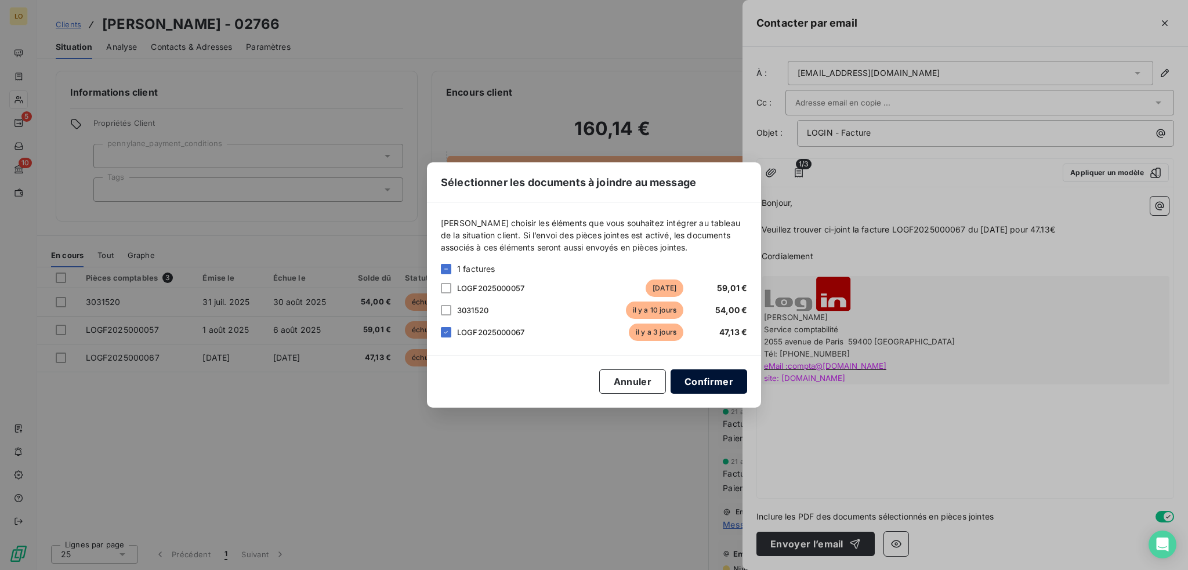
click at [716, 380] on button "Confirmer" at bounding box center [709, 382] width 77 height 24
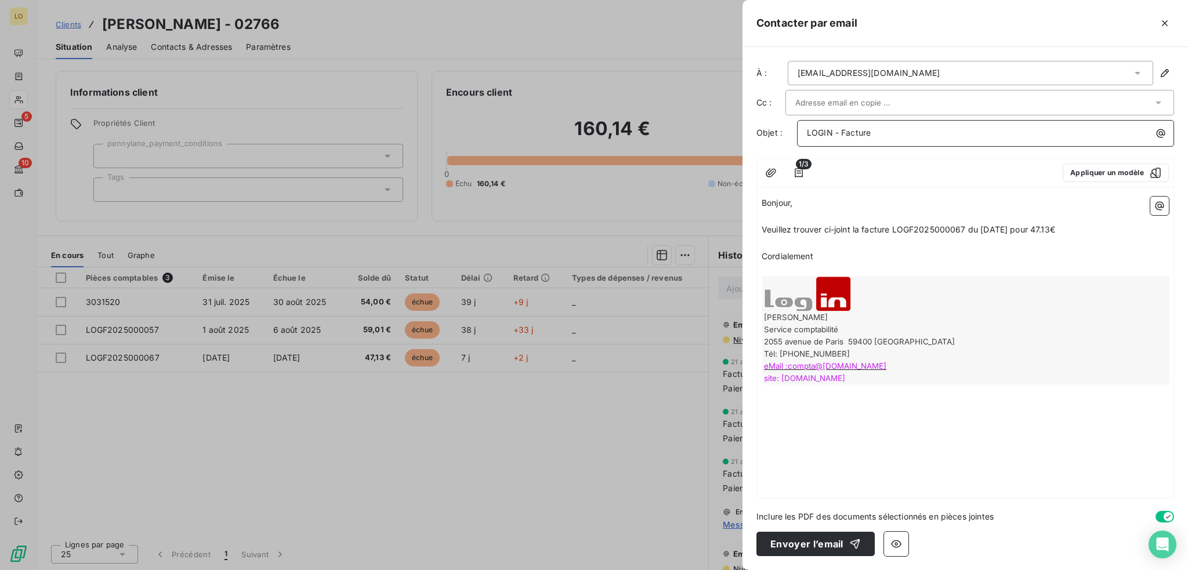
click at [901, 135] on p "LOGIN - Facture" at bounding box center [988, 132] width 363 height 13
click at [814, 547] on button "Envoyer l’email" at bounding box center [815, 544] width 118 height 24
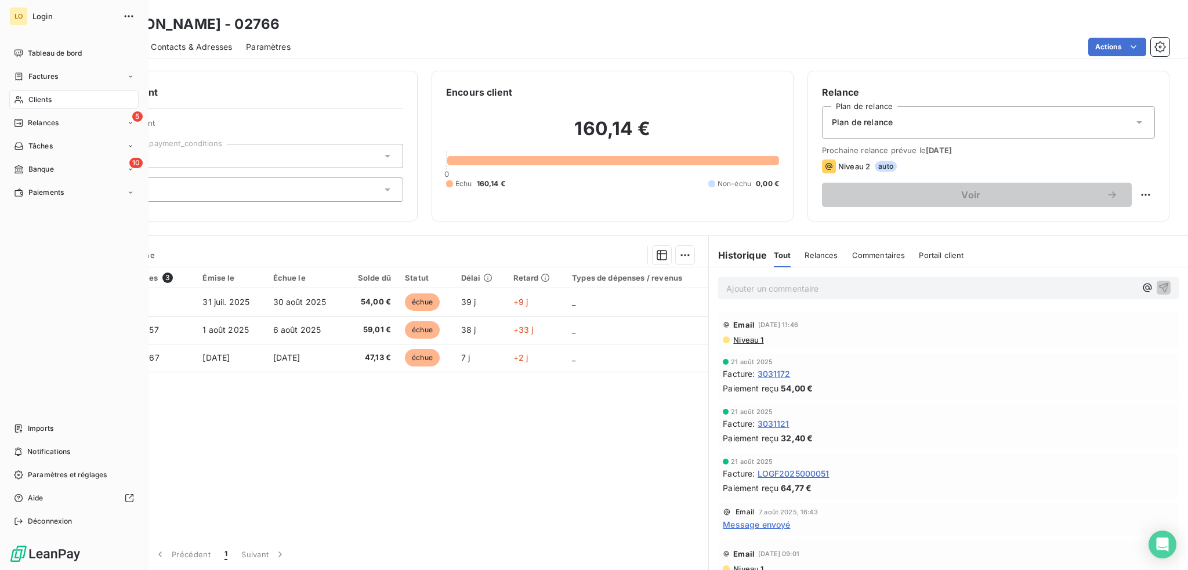
click at [42, 99] on span "Clients" at bounding box center [39, 100] width 23 height 10
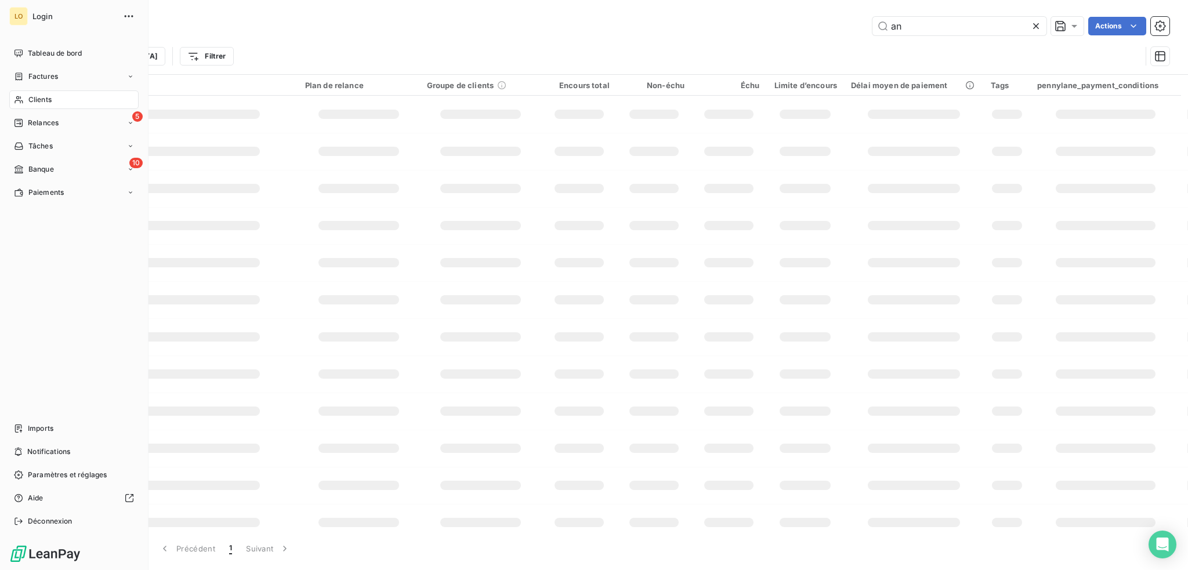
type input "a"
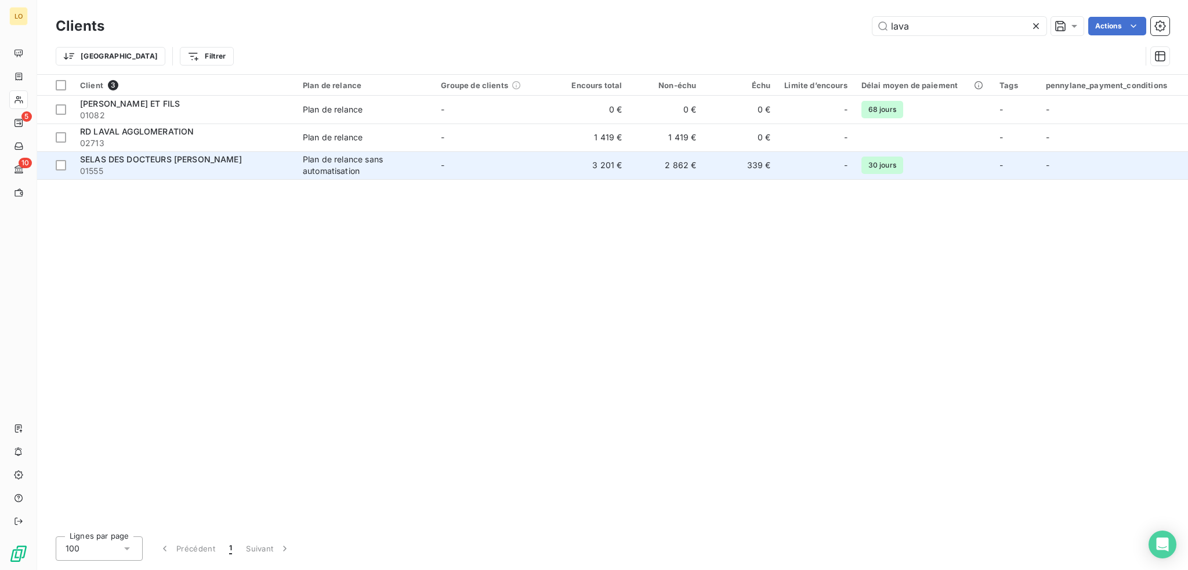
type input "lava"
click at [193, 162] on span "SELAS DES DOCTEURS [PERSON_NAME]" at bounding box center [161, 159] width 162 height 10
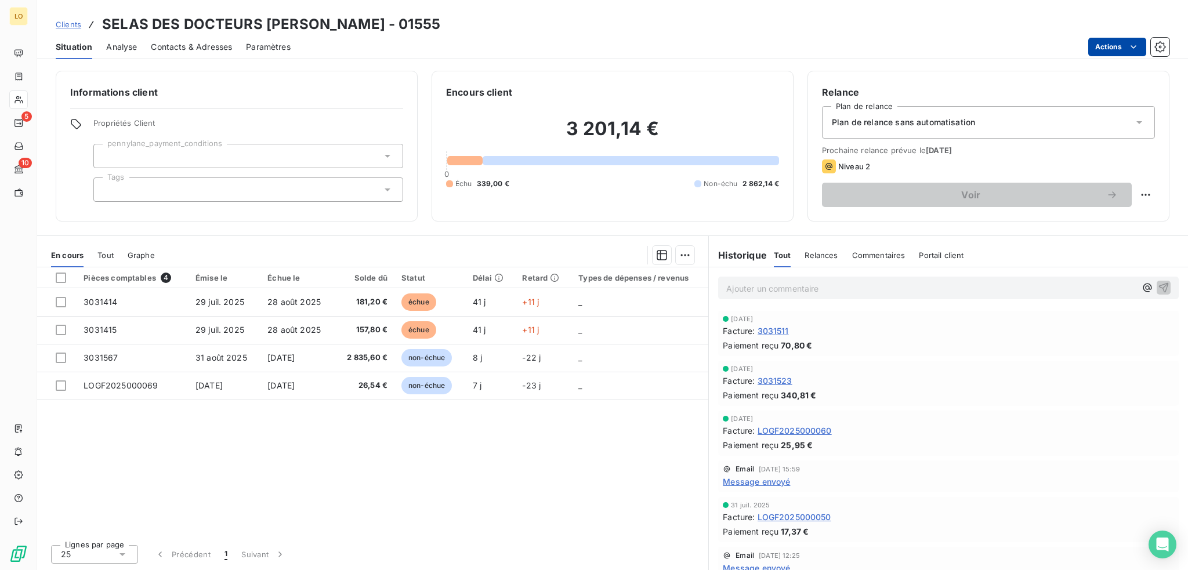
click at [1121, 48] on html "LO 5 10 Clients SELAS DES DOCTEURS [PERSON_NAME] - 01555 Situation Analyse Cont…" at bounding box center [594, 285] width 1188 height 570
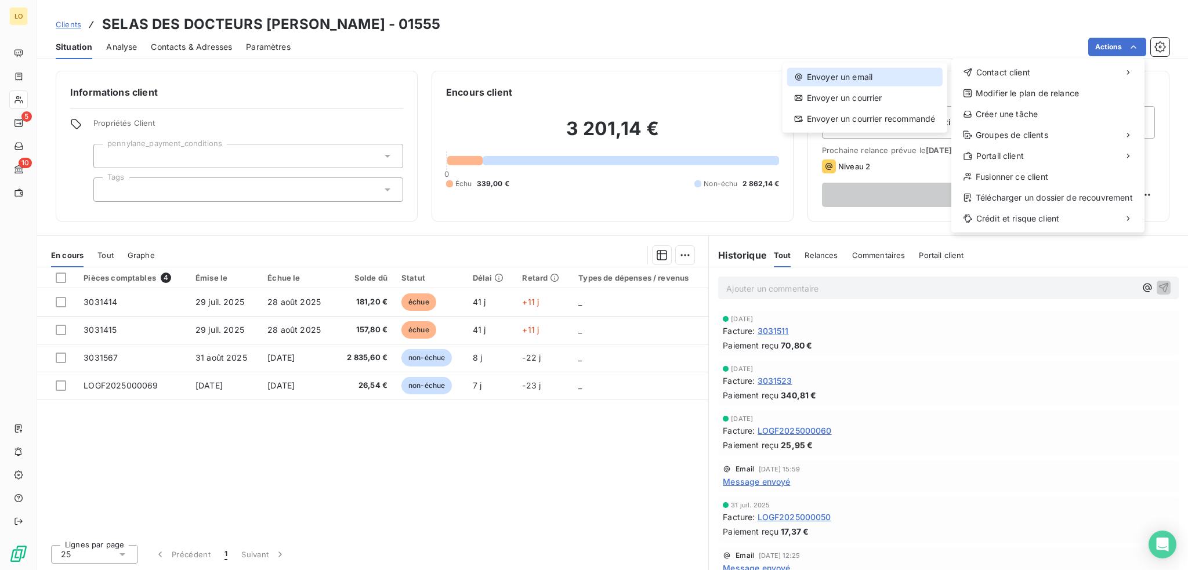
click at [884, 74] on div "Envoyer un email" at bounding box center [864, 77] width 155 height 19
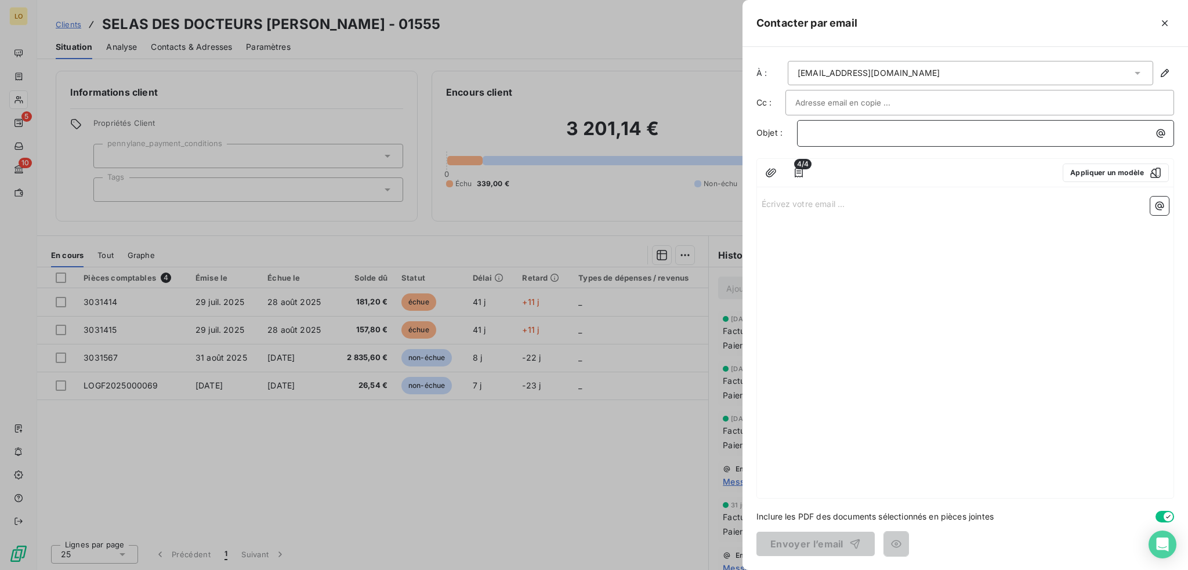
click at [861, 135] on p "﻿" at bounding box center [988, 132] width 363 height 13
click at [796, 173] on icon "button" at bounding box center [799, 173] width 12 height 12
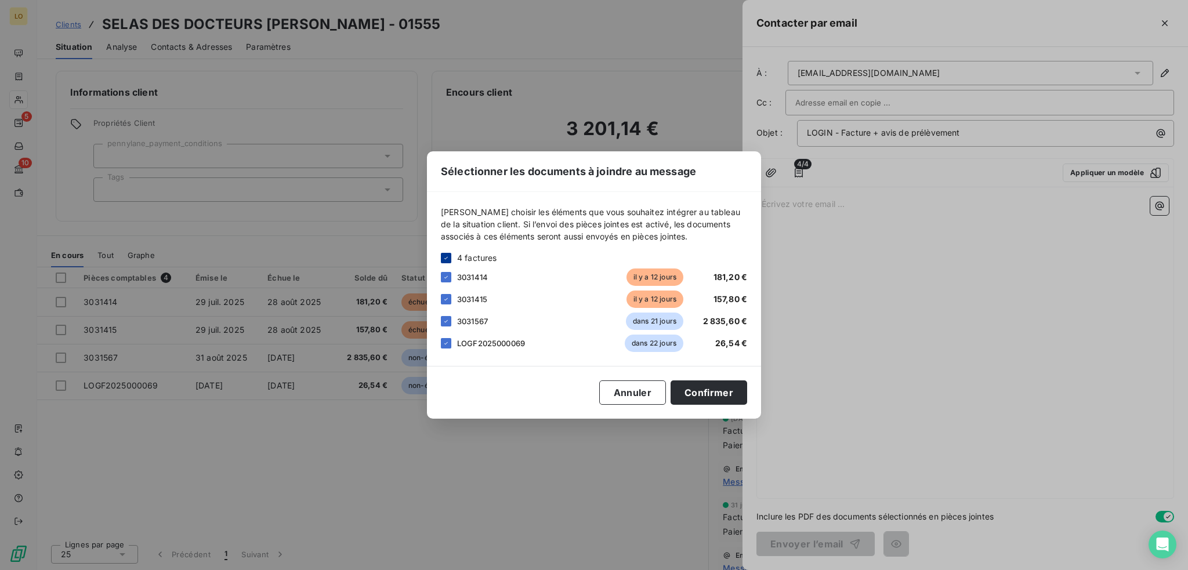
click at [445, 258] on icon at bounding box center [445, 257] width 3 height 2
click at [444, 346] on div at bounding box center [446, 343] width 10 height 10
click at [703, 392] on button "Confirmer" at bounding box center [709, 393] width 77 height 24
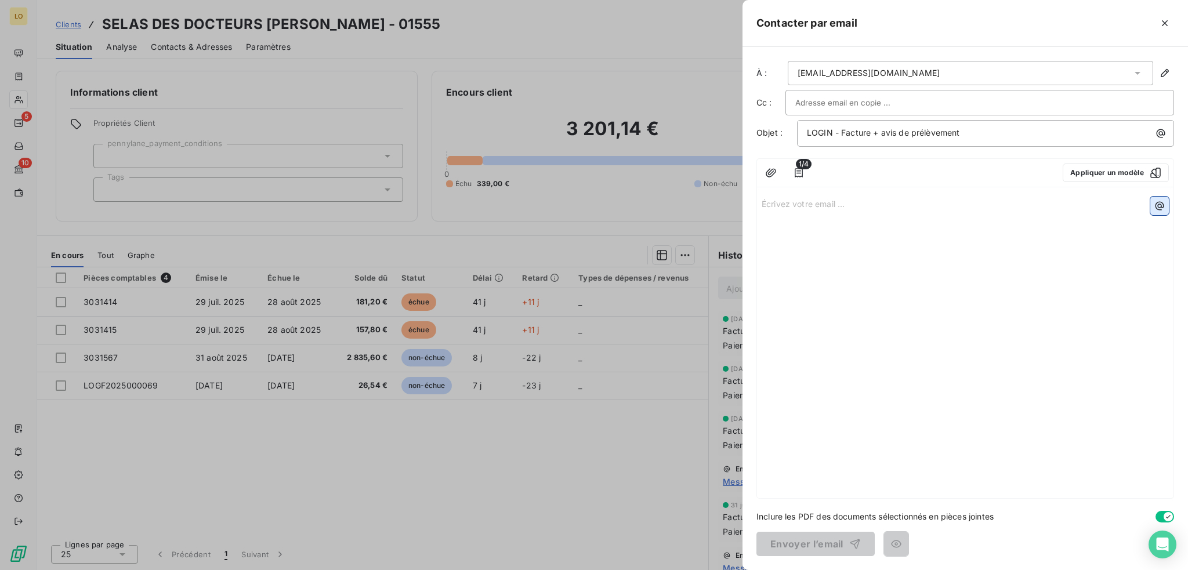
click at [1162, 211] on button "button" at bounding box center [1159, 206] width 19 height 19
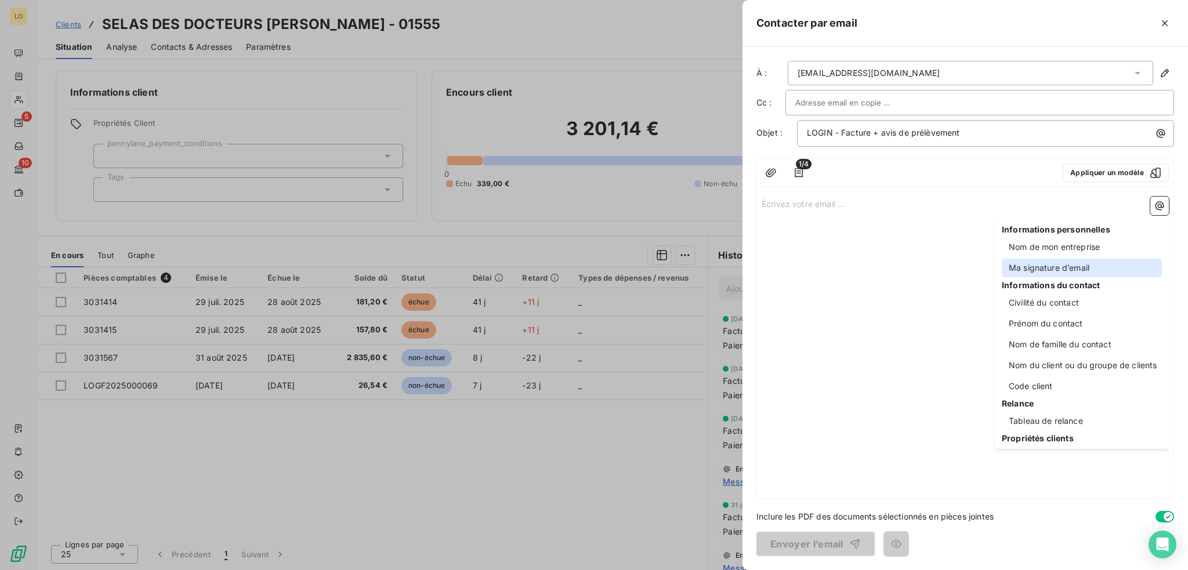
click at [1093, 270] on div "Ma signature d’email" at bounding box center [1082, 268] width 160 height 19
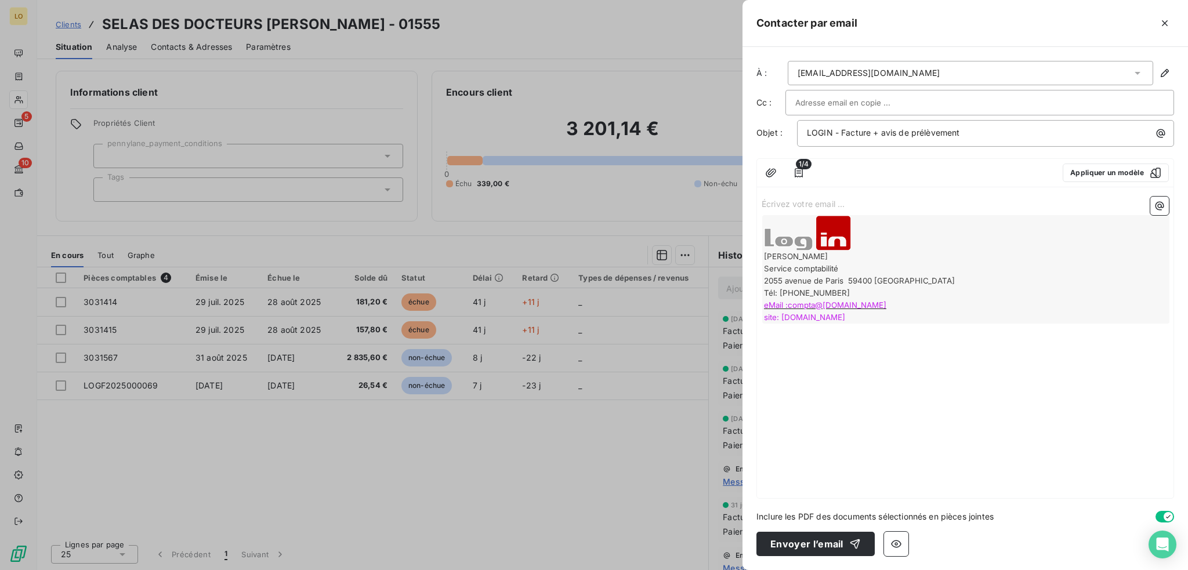
click at [896, 201] on p "Écrivez votre email ... ﻿" at bounding box center [965, 203] width 407 height 13
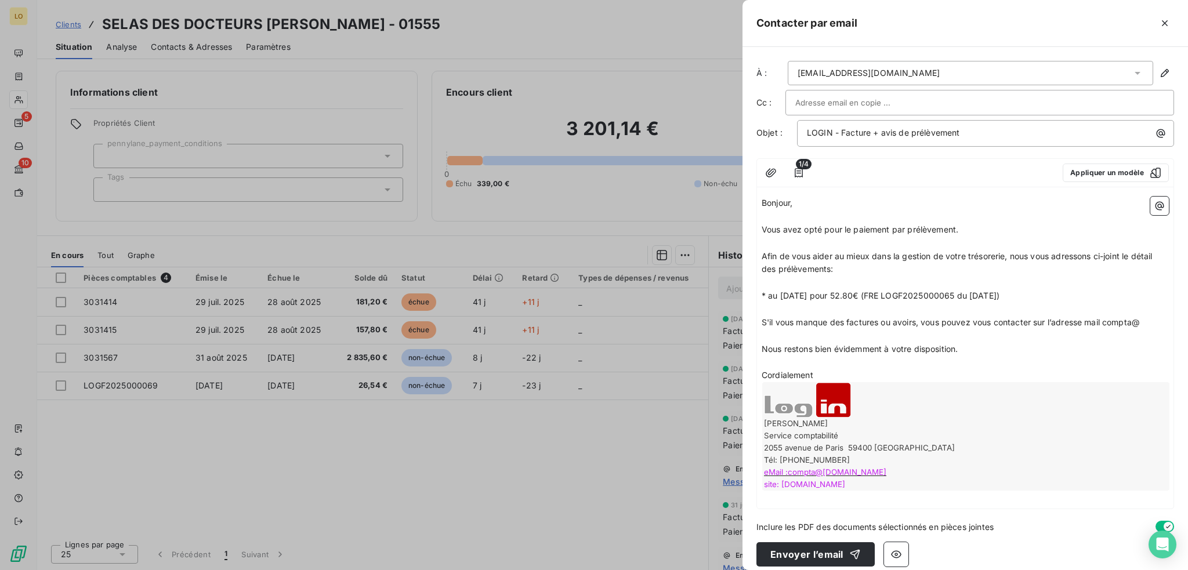
click at [871, 292] on span "* au [DATE] pour 52.80€ (FRE LOGF2025000065 du [DATE])" at bounding box center [881, 296] width 238 height 10
click at [971, 294] on span "* au [DATE] pour 26.54€ (FRE LOGF2025000065 du [DATE])" at bounding box center [881, 296] width 238 height 10
click at [900, 376] on p "Cordialement" at bounding box center [965, 375] width 407 height 13
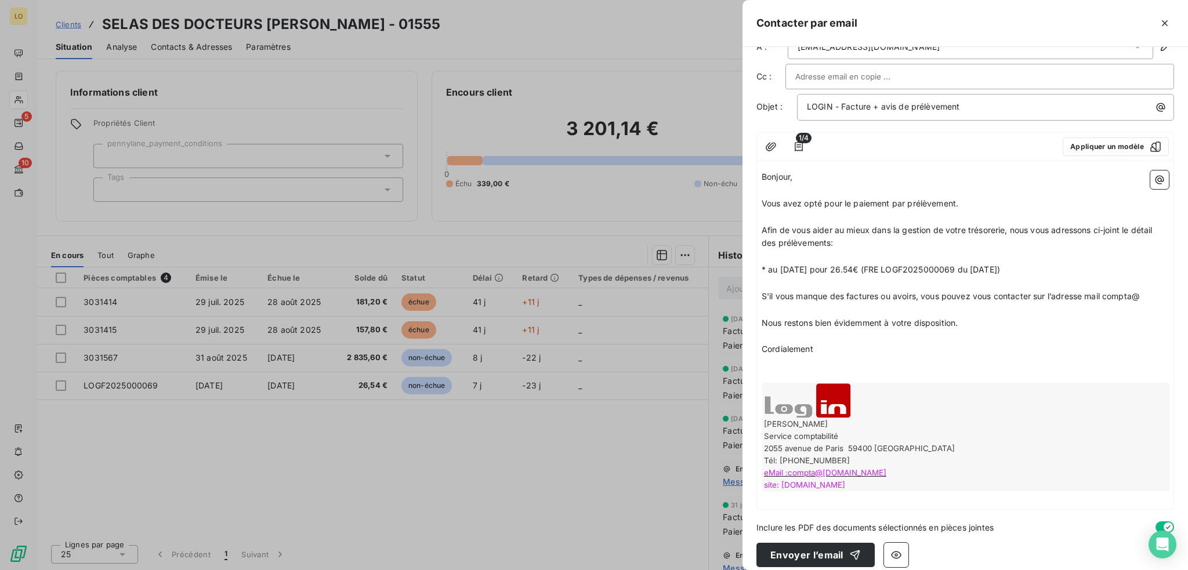
scroll to position [37, 0]
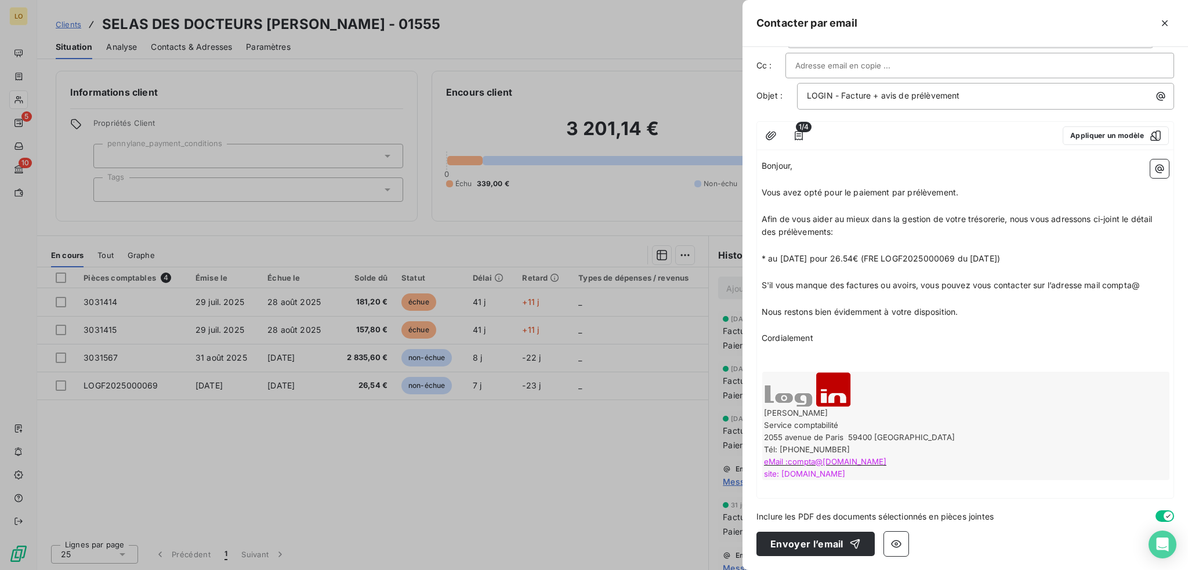
click at [807, 544] on button "Envoyer l’email" at bounding box center [815, 544] width 118 height 24
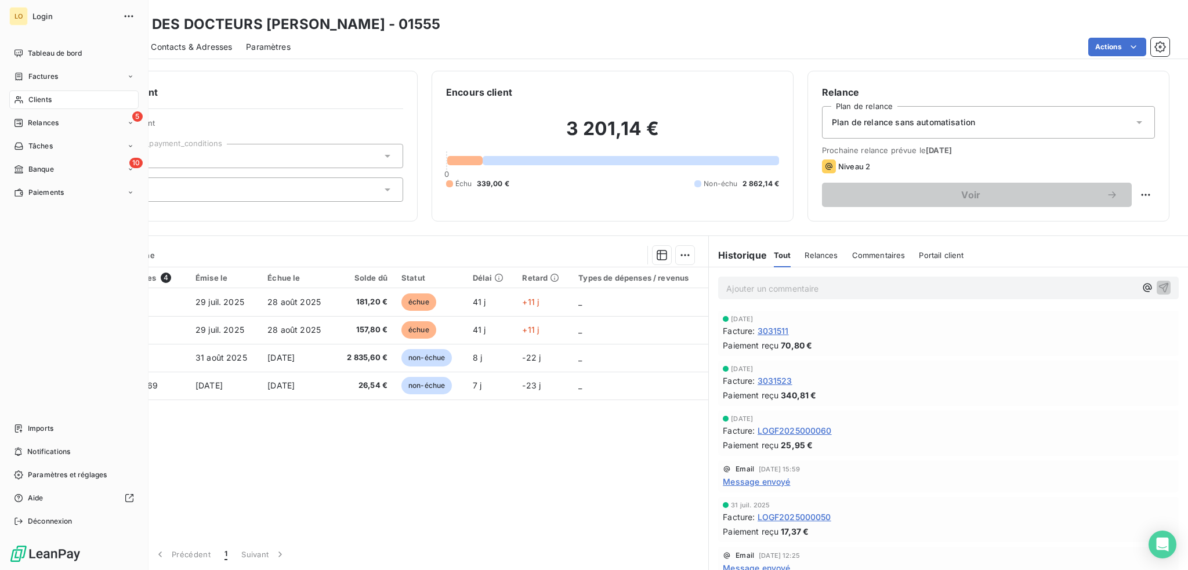
click at [39, 96] on span "Clients" at bounding box center [39, 100] width 23 height 10
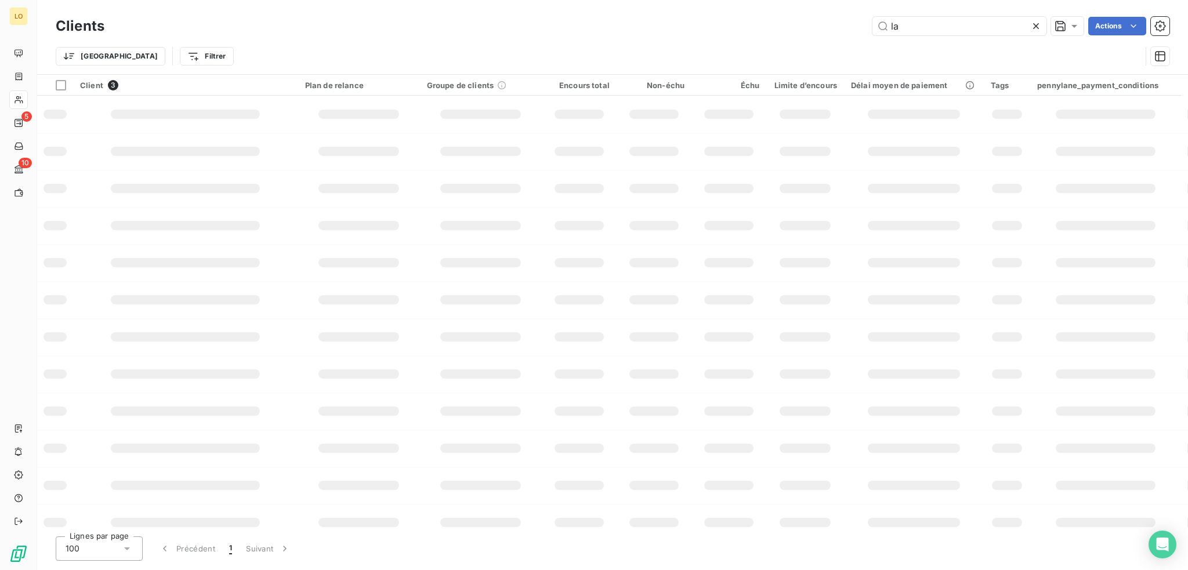
type input "l"
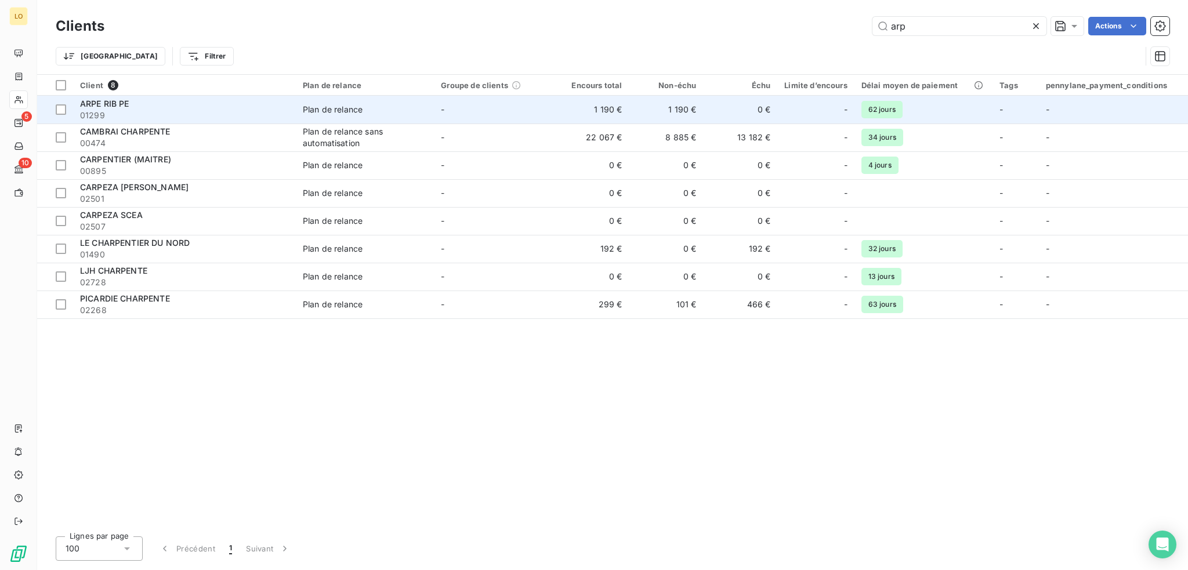
type input "arp"
click at [234, 113] on span "01299" at bounding box center [184, 116] width 209 height 12
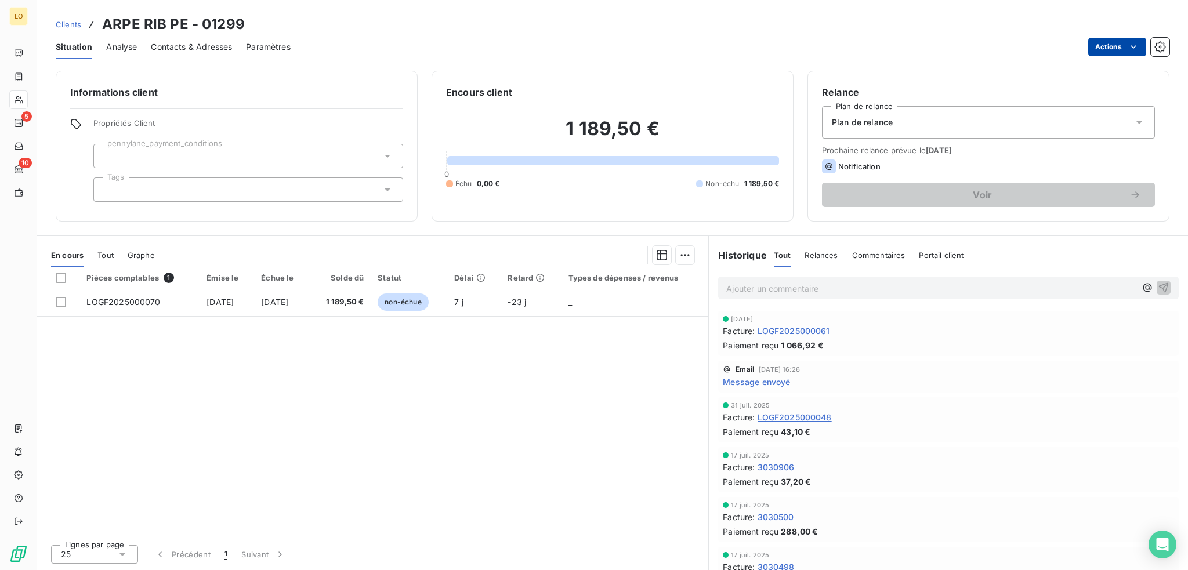
click at [1109, 48] on html "LO 5 10 Clients ARPE RIB PE - 01299 Situation Analyse Contacts & Adresses Param…" at bounding box center [594, 285] width 1188 height 570
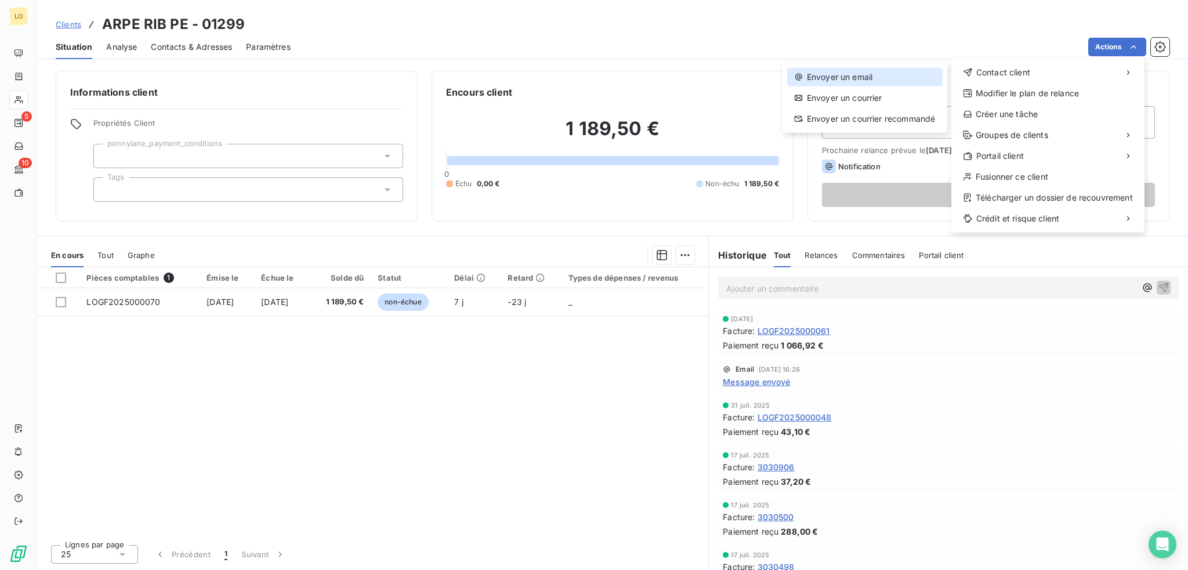
click at [879, 76] on div "Envoyer un email" at bounding box center [864, 77] width 155 height 19
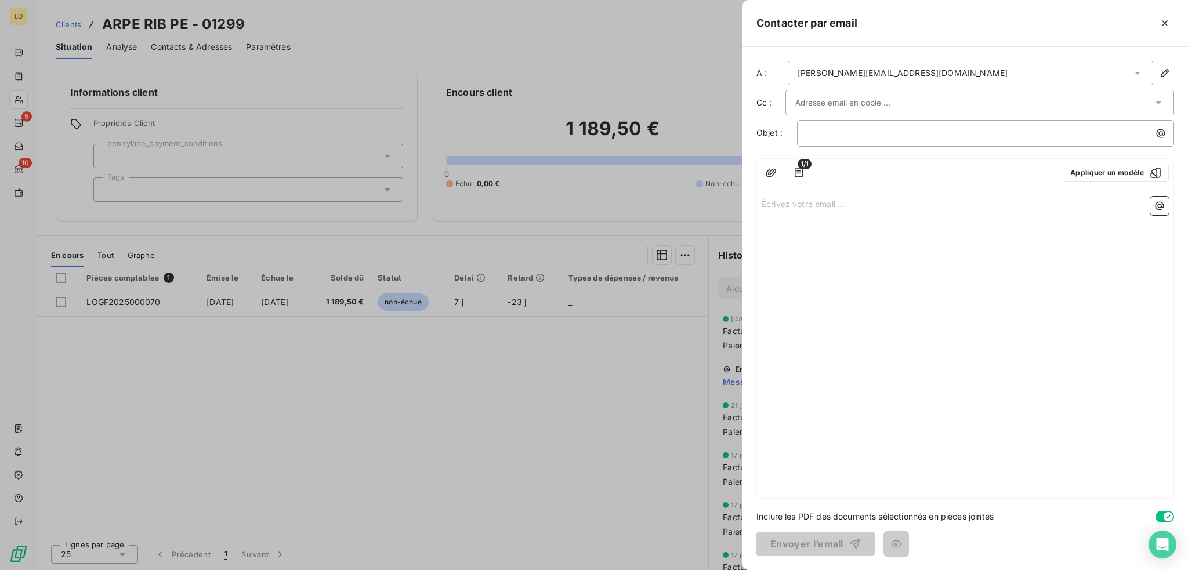
click at [824, 100] on input "text" at bounding box center [857, 102] width 125 height 17
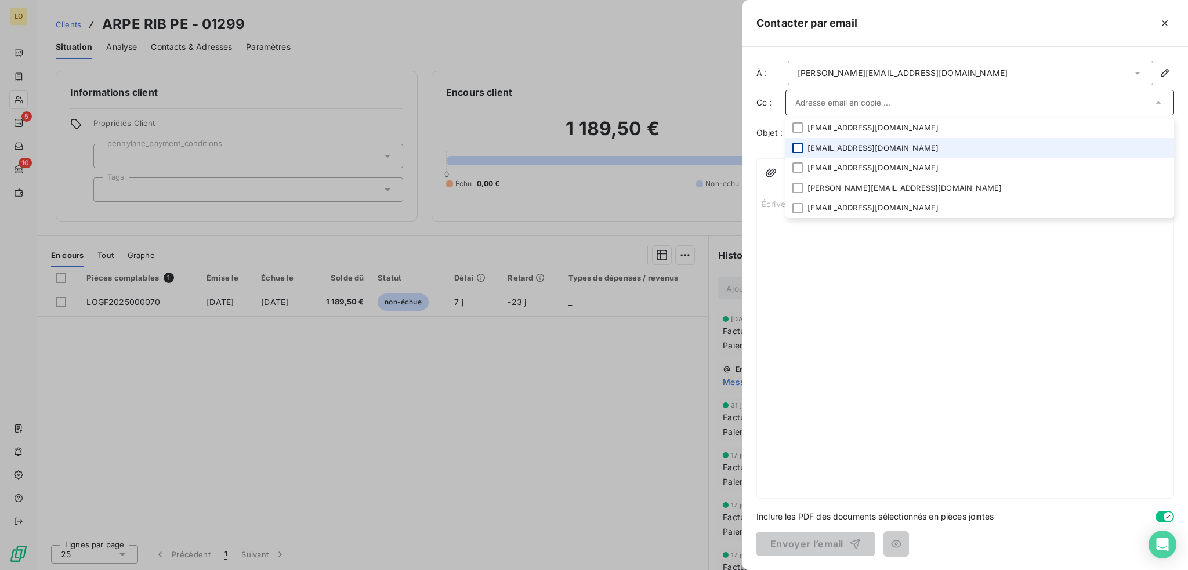
click at [794, 146] on div at bounding box center [797, 148] width 10 height 10
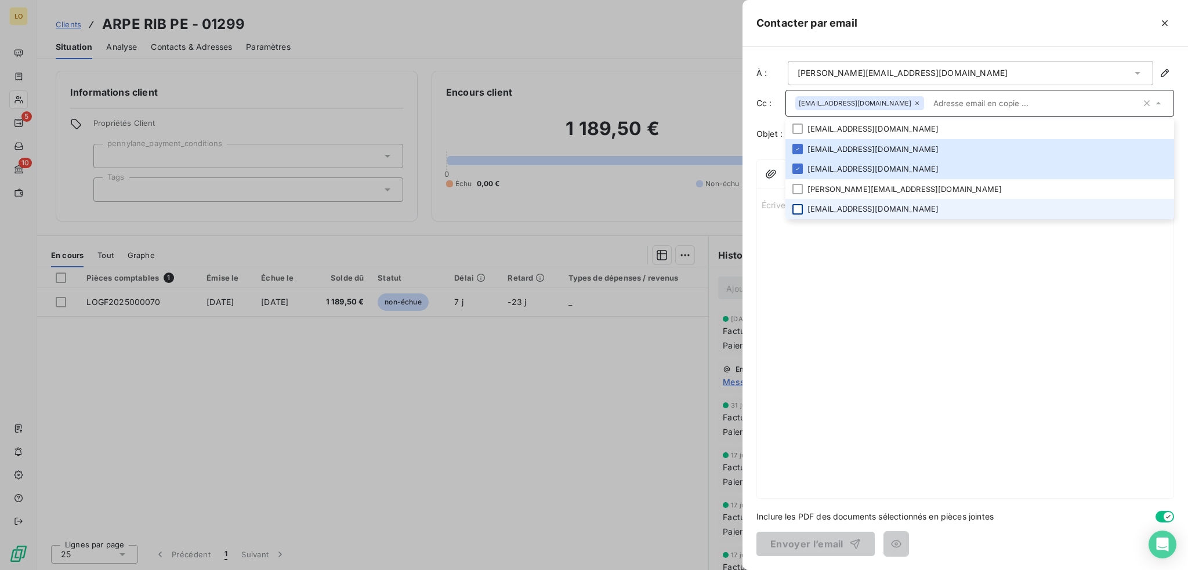
click at [800, 212] on div at bounding box center [797, 209] width 10 height 10
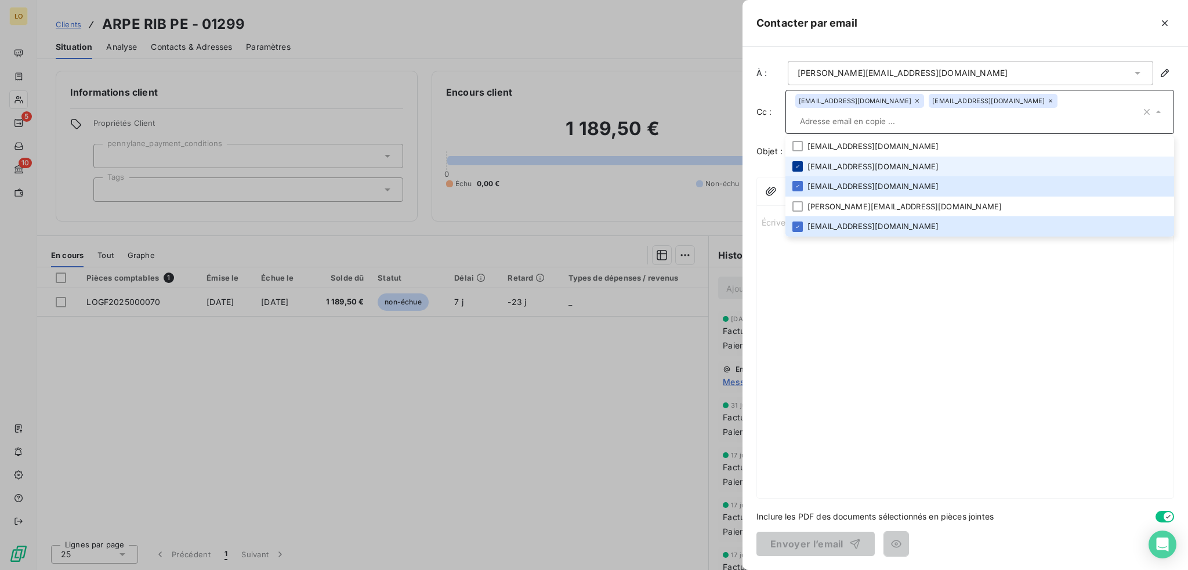
click at [797, 163] on icon at bounding box center [797, 166] width 7 height 7
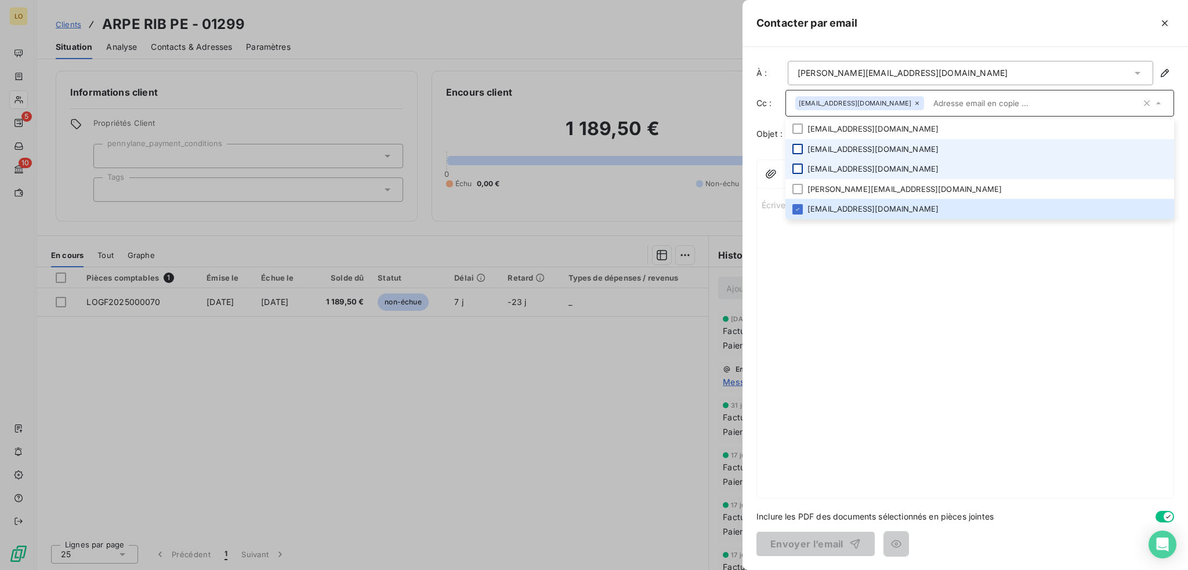
click at [798, 169] on div at bounding box center [797, 169] width 10 height 10
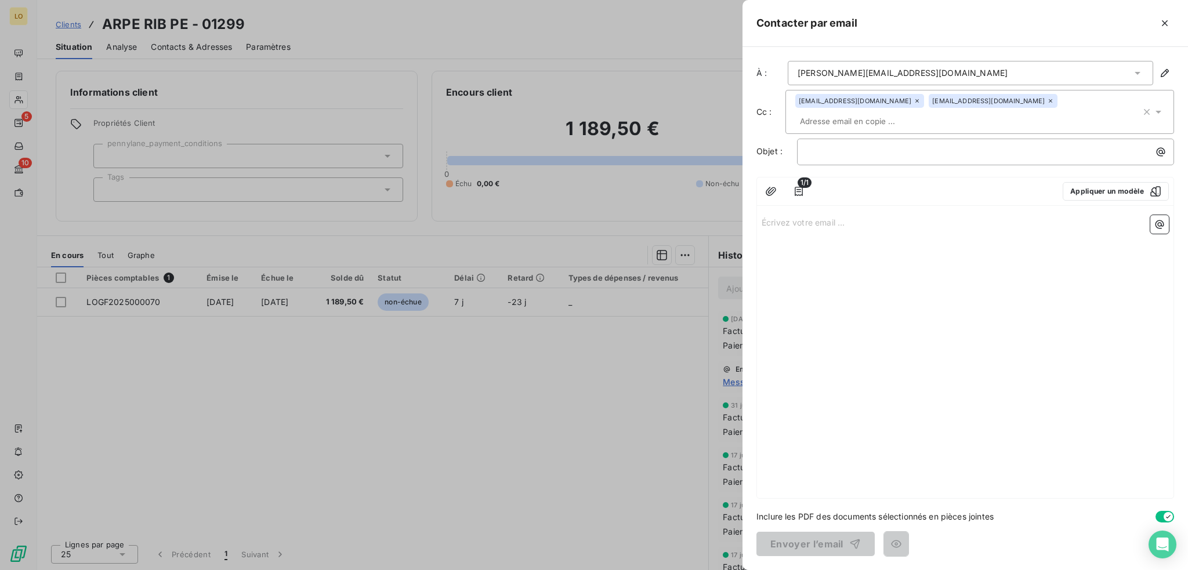
click at [940, 387] on div "Écrivez votre email ... ﻿" at bounding box center [965, 355] width 417 height 288
click at [842, 145] on p "﻿" at bounding box center [988, 151] width 363 height 13
click at [1161, 220] on icon "button" at bounding box center [1160, 224] width 9 height 9
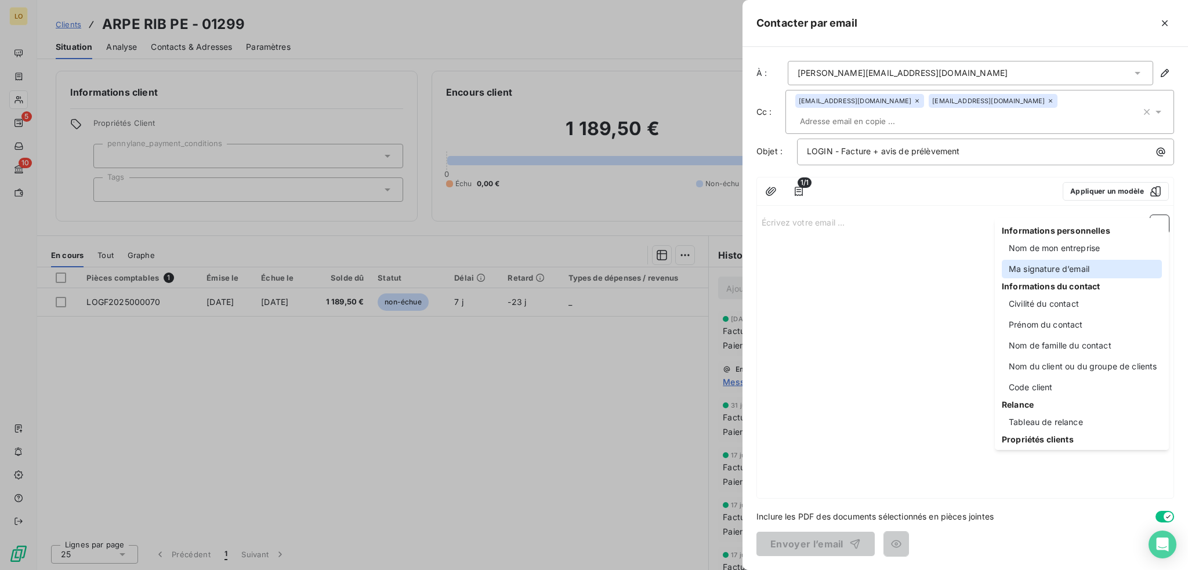
click at [1103, 267] on div "Ma signature d’email" at bounding box center [1082, 269] width 160 height 19
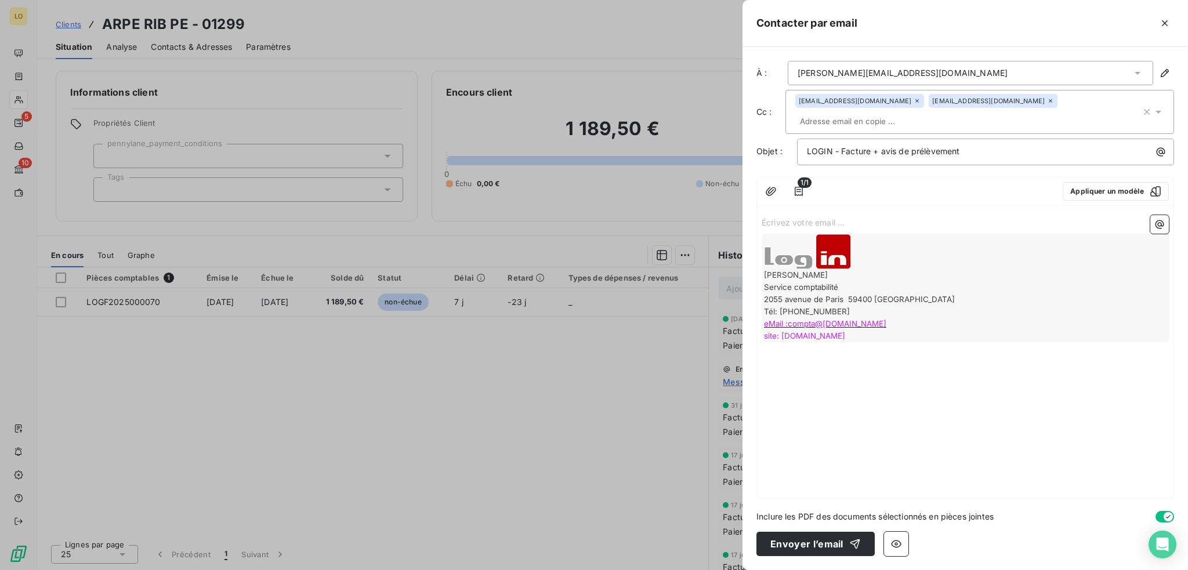
click at [987, 215] on p "Écrivez votre email ... ﻿" at bounding box center [965, 221] width 407 height 13
click at [794, 186] on icon "button" at bounding box center [799, 192] width 12 height 12
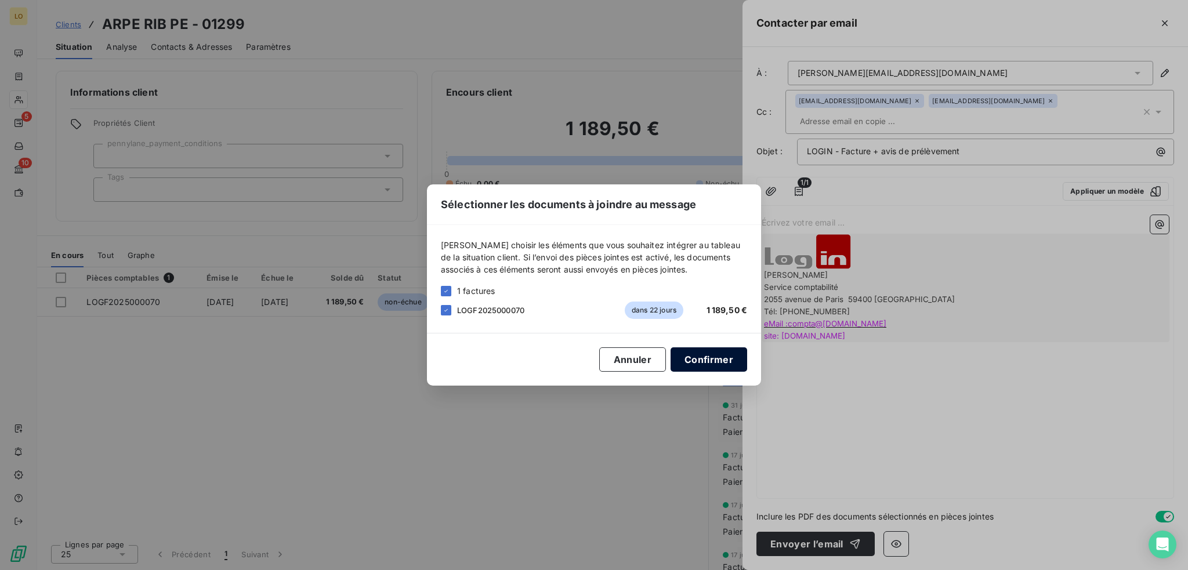
click at [724, 357] on button "Confirmer" at bounding box center [709, 359] width 77 height 24
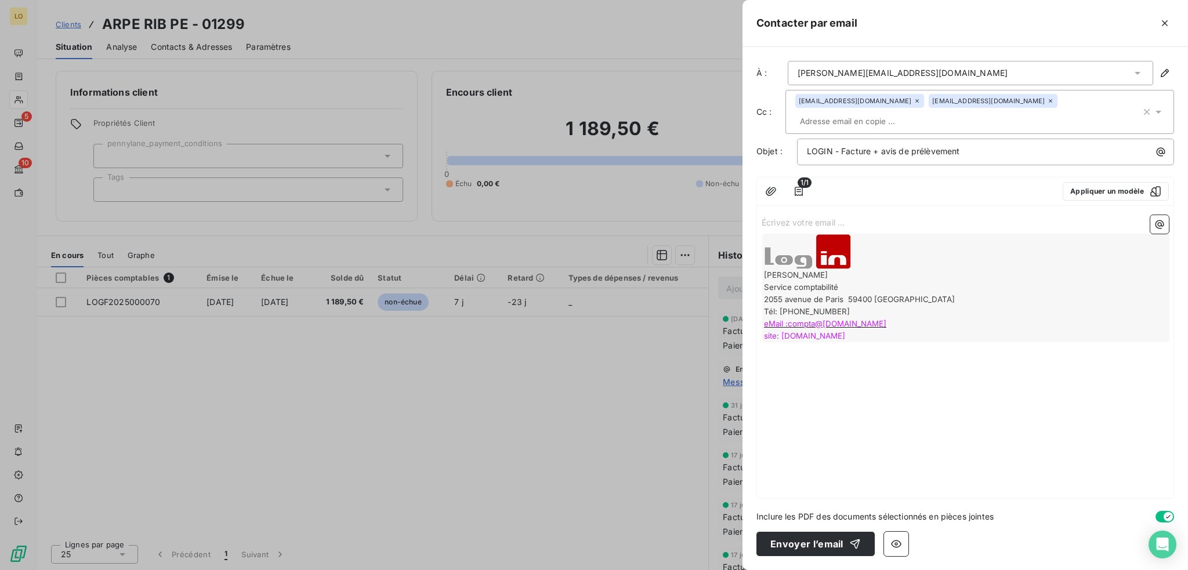
click at [834, 215] on p "Écrivez votre email ... ﻿" at bounding box center [965, 221] width 407 height 13
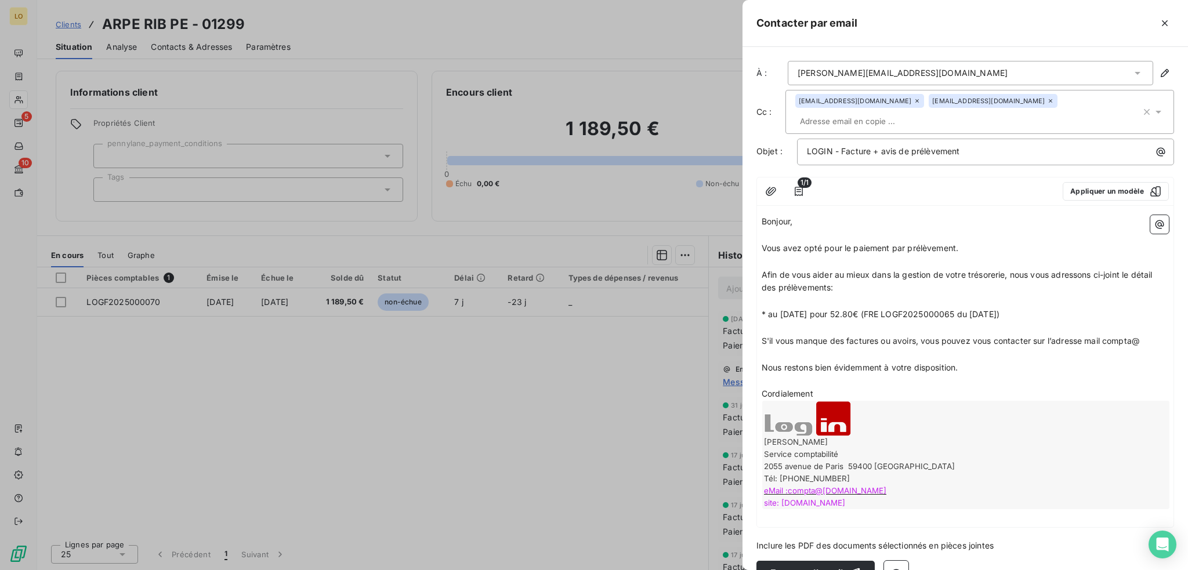
click at [870, 309] on span "* au [DATE] pour 52.80€ (FRE LOGF2025000065 du [DATE])" at bounding box center [881, 314] width 238 height 10
click at [977, 309] on span "* au [DATE] pour 1189.50€ (FRE LOGF2025000065 du [DATE])" at bounding box center [884, 314] width 245 height 10
click at [926, 388] on p "Cordialement" at bounding box center [965, 394] width 407 height 13
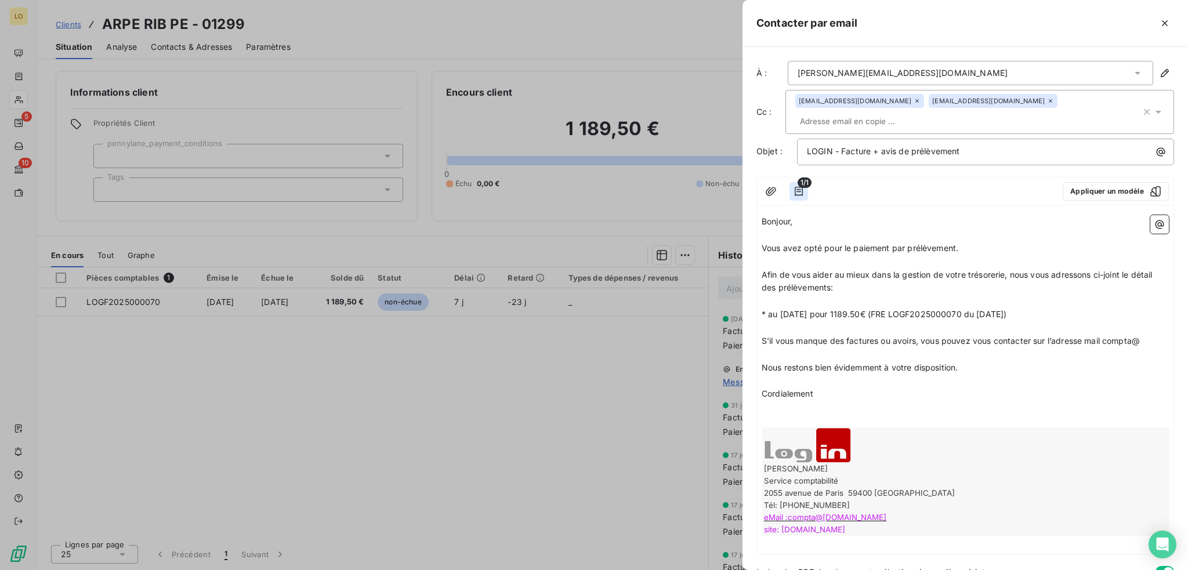
click at [799, 186] on icon "button" at bounding box center [799, 192] width 12 height 12
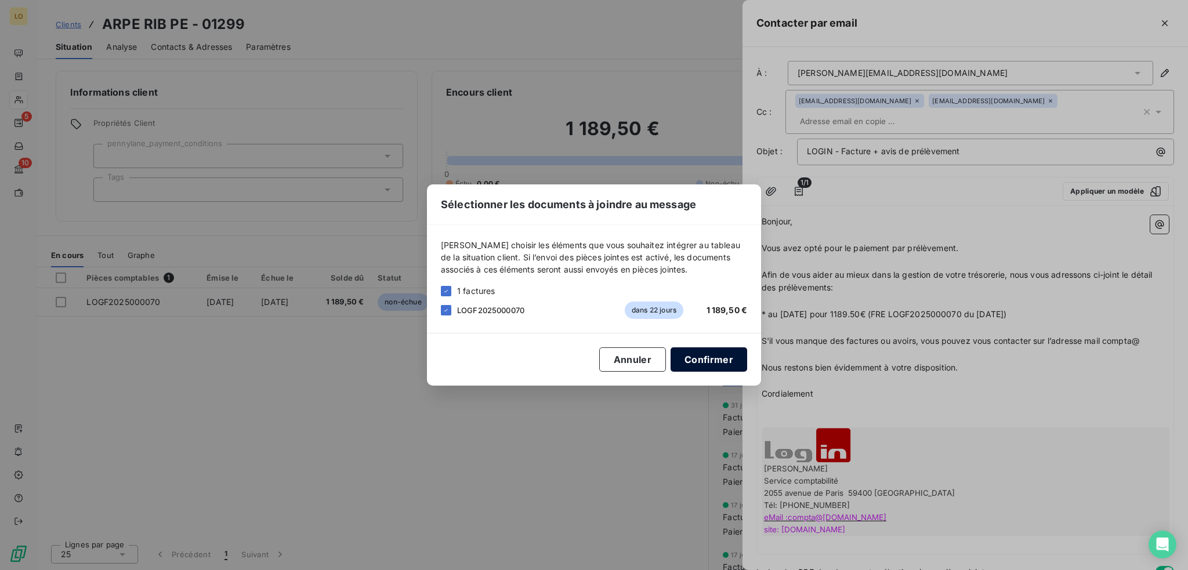
click at [730, 361] on button "Confirmer" at bounding box center [709, 359] width 77 height 24
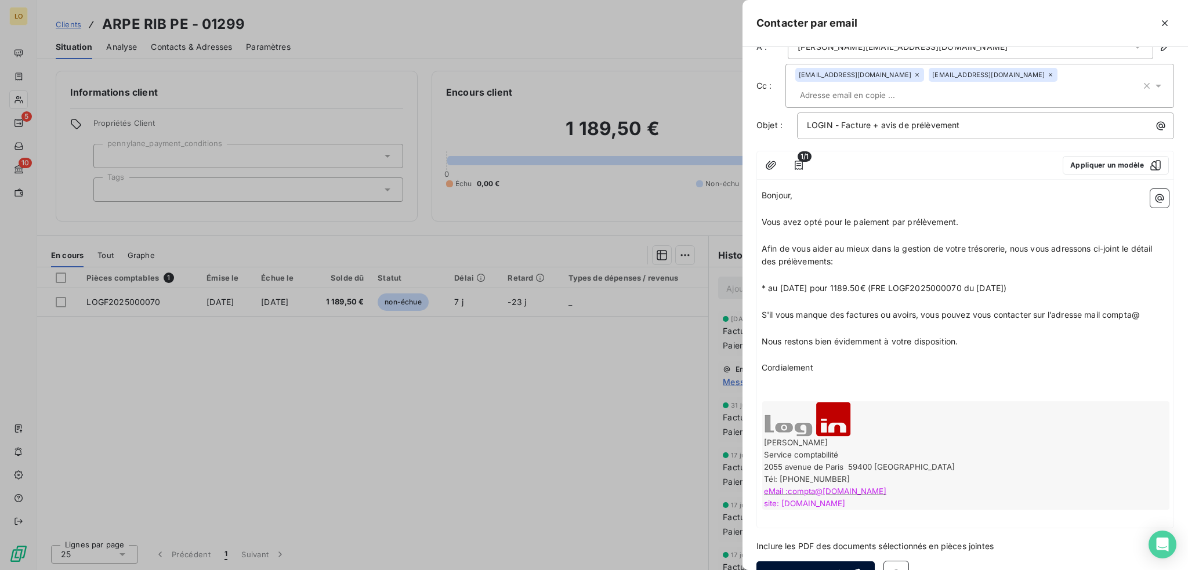
scroll to position [39, 0]
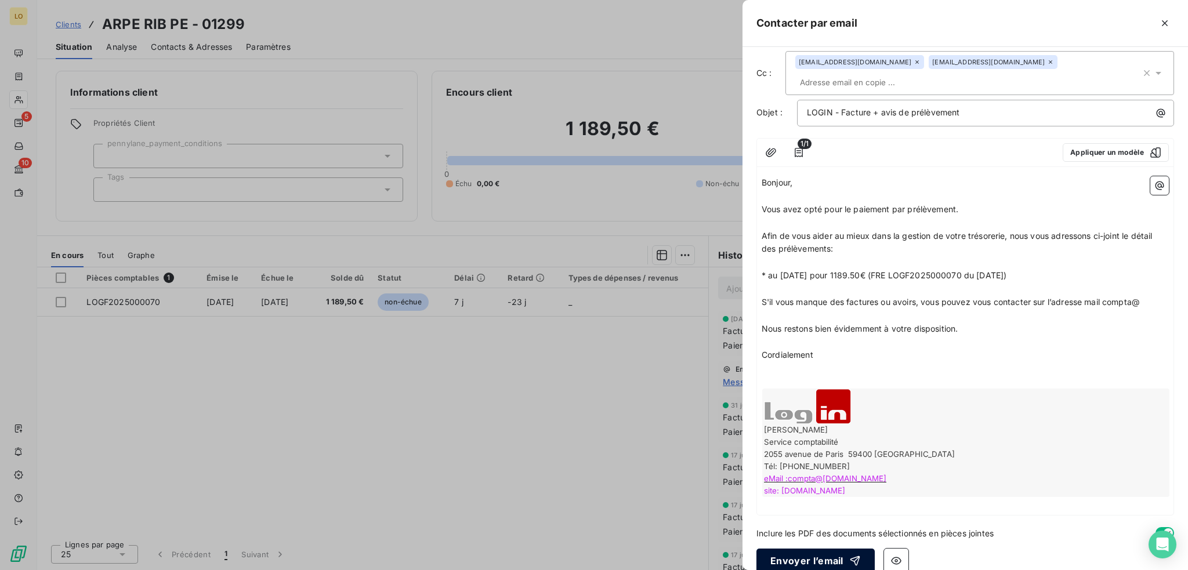
click at [841, 549] on button "Envoyer l’email" at bounding box center [815, 561] width 118 height 24
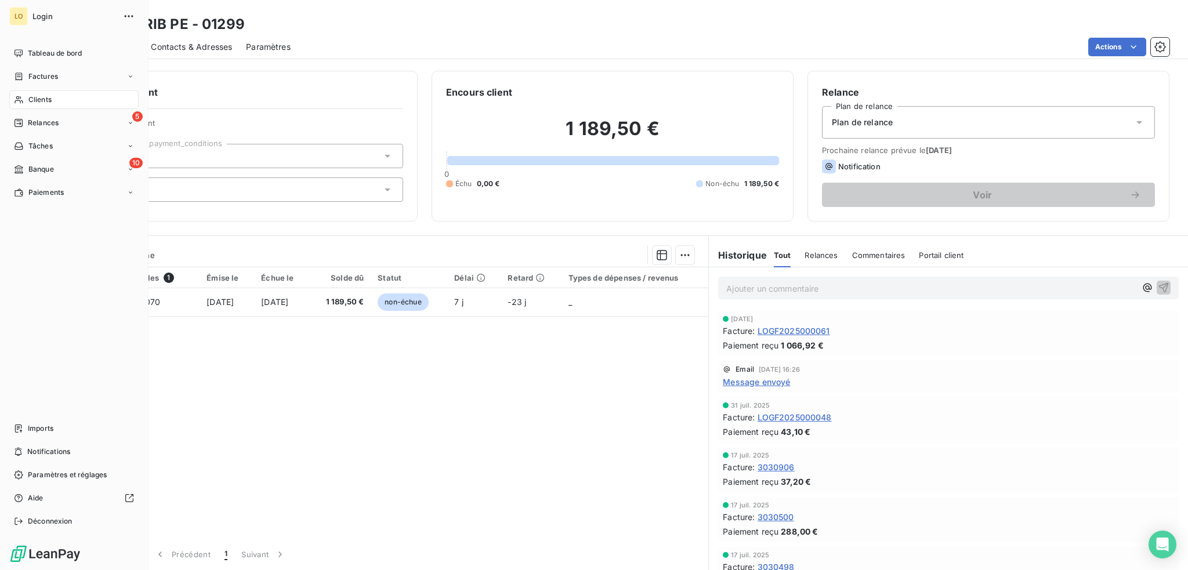
click at [41, 102] on span "Clients" at bounding box center [39, 100] width 23 height 10
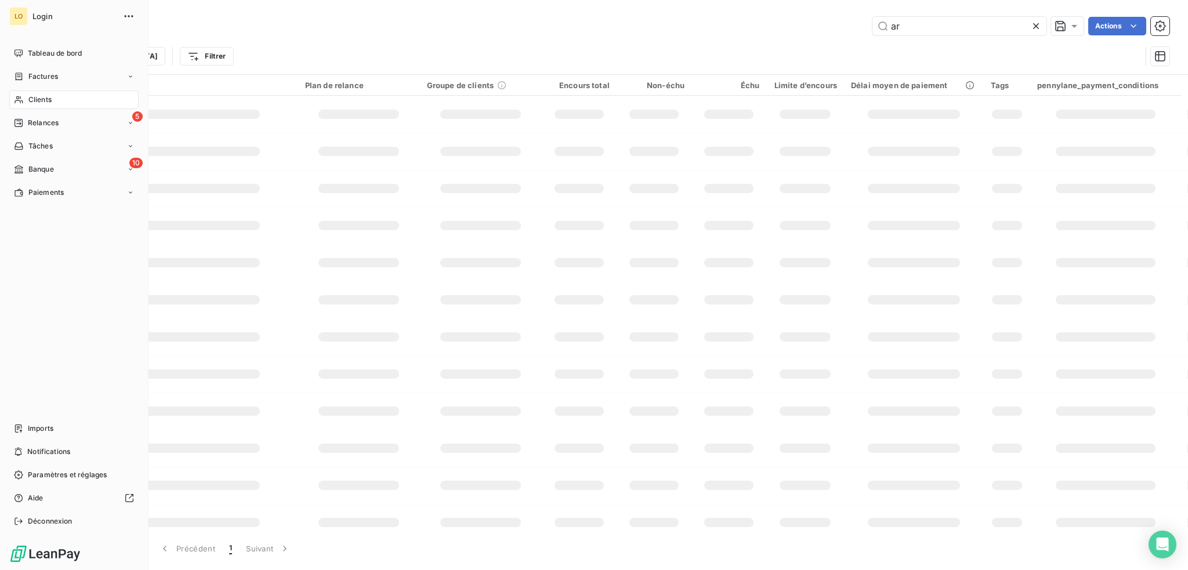
type input "a"
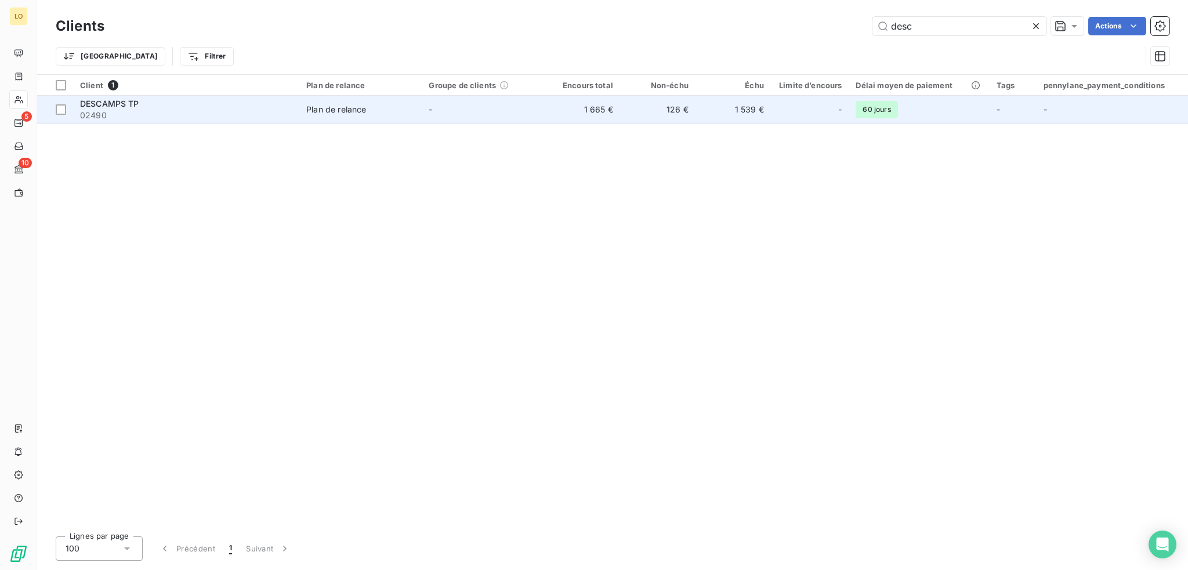
type input "desc"
click at [172, 118] on span "02490" at bounding box center [186, 116] width 212 height 12
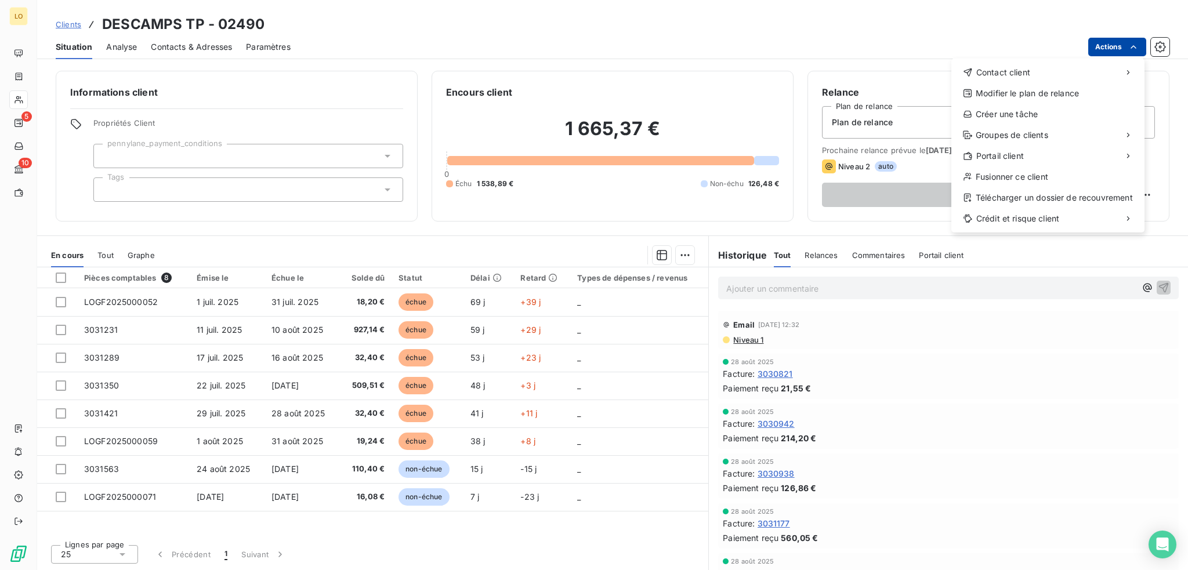
click at [1102, 48] on html "LO 5 10 Clients DESCAMPS TP - 02490 Situation Analyse Contacts & Adresses Param…" at bounding box center [594, 285] width 1188 height 570
click at [877, 81] on div "Envoyer un email" at bounding box center [864, 77] width 155 height 19
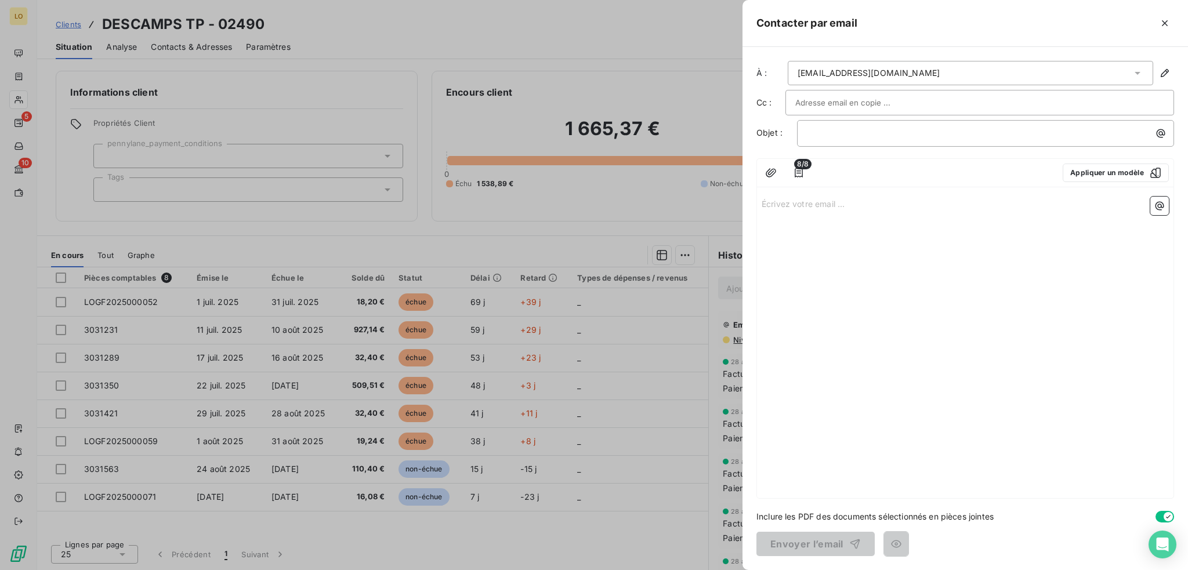
click at [917, 100] on div at bounding box center [979, 102] width 369 height 17
click at [903, 126] on p "﻿" at bounding box center [988, 132] width 363 height 13
click at [797, 171] on icon "button" at bounding box center [799, 173] width 12 height 12
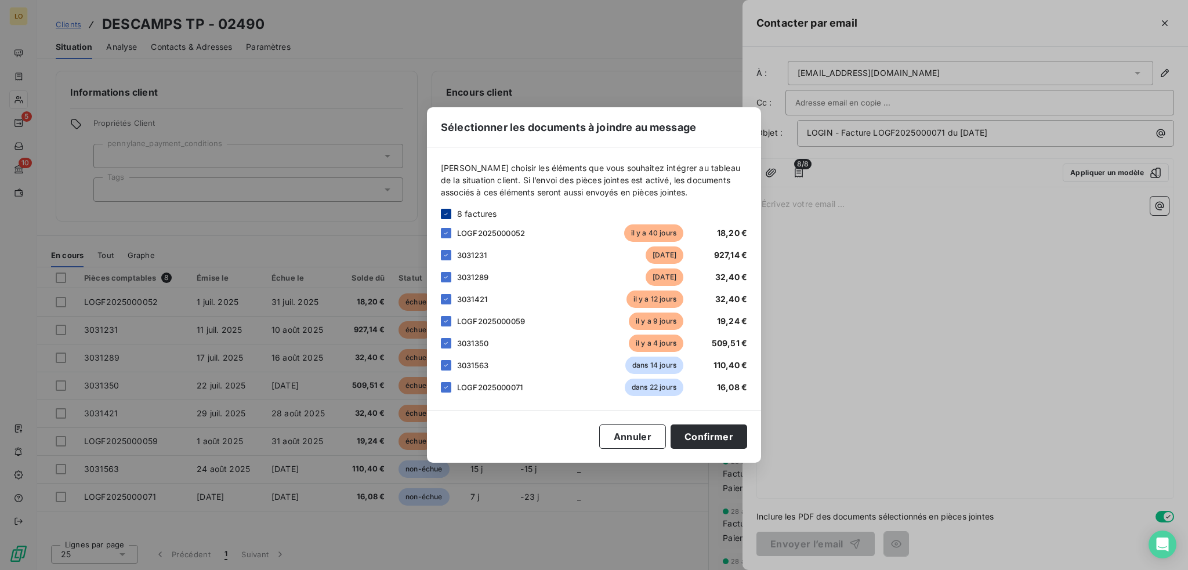
click at [447, 214] on icon at bounding box center [446, 214] width 7 height 7
click at [444, 388] on div at bounding box center [446, 387] width 10 height 10
click at [683, 433] on button "Confirmer" at bounding box center [709, 437] width 77 height 24
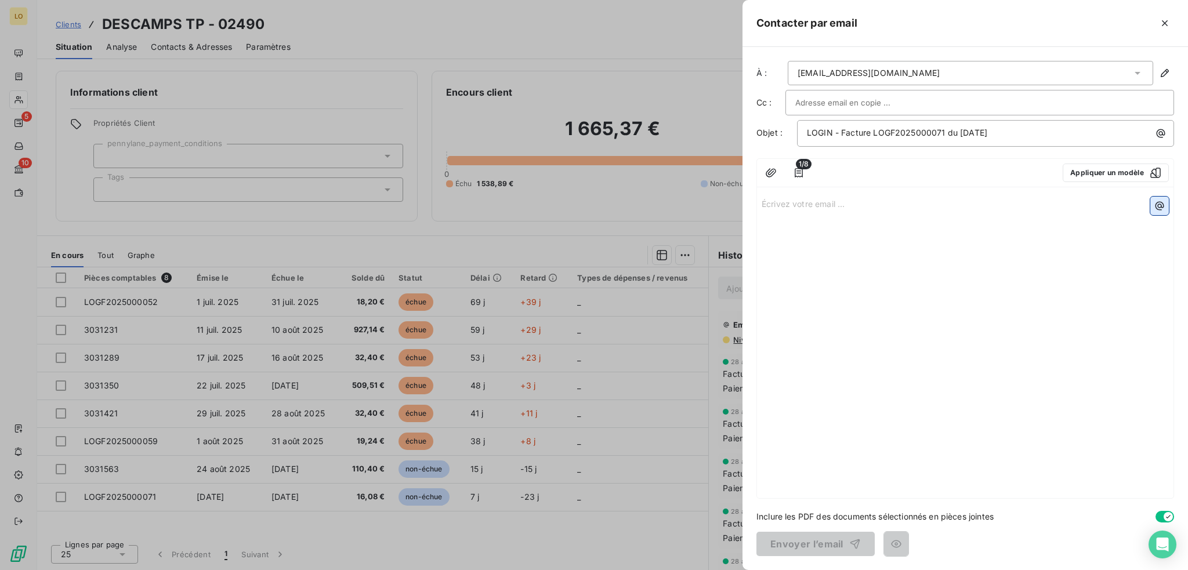
click at [1162, 209] on icon "button" at bounding box center [1160, 206] width 12 height 12
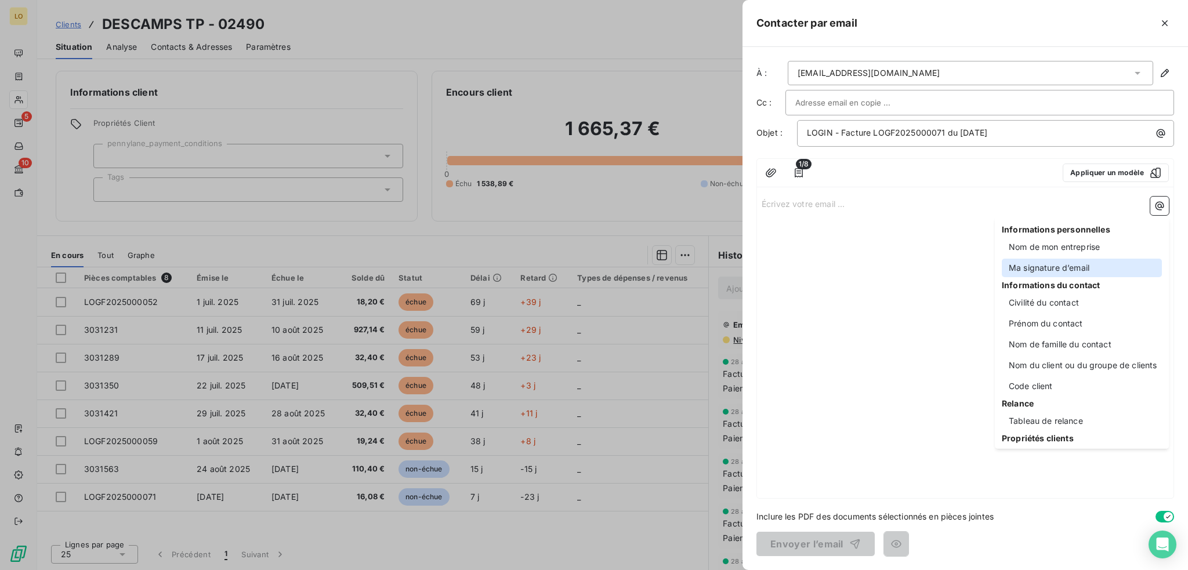
click at [1066, 264] on div "Ma signature d’email" at bounding box center [1082, 268] width 160 height 19
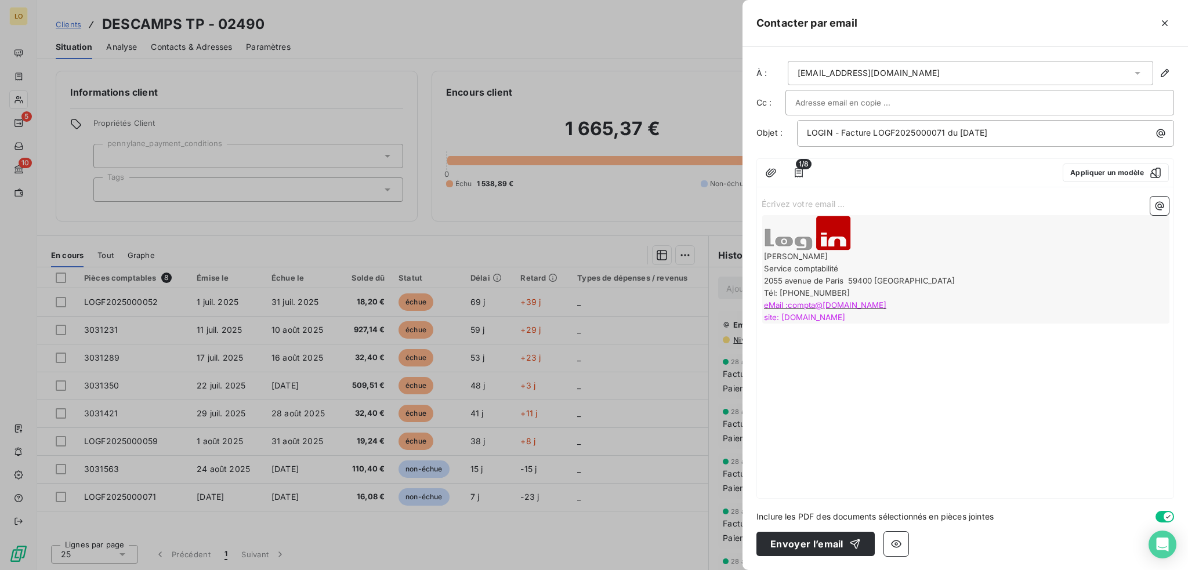
click at [846, 203] on p "Écrivez votre email ... ﻿" at bounding box center [965, 203] width 407 height 13
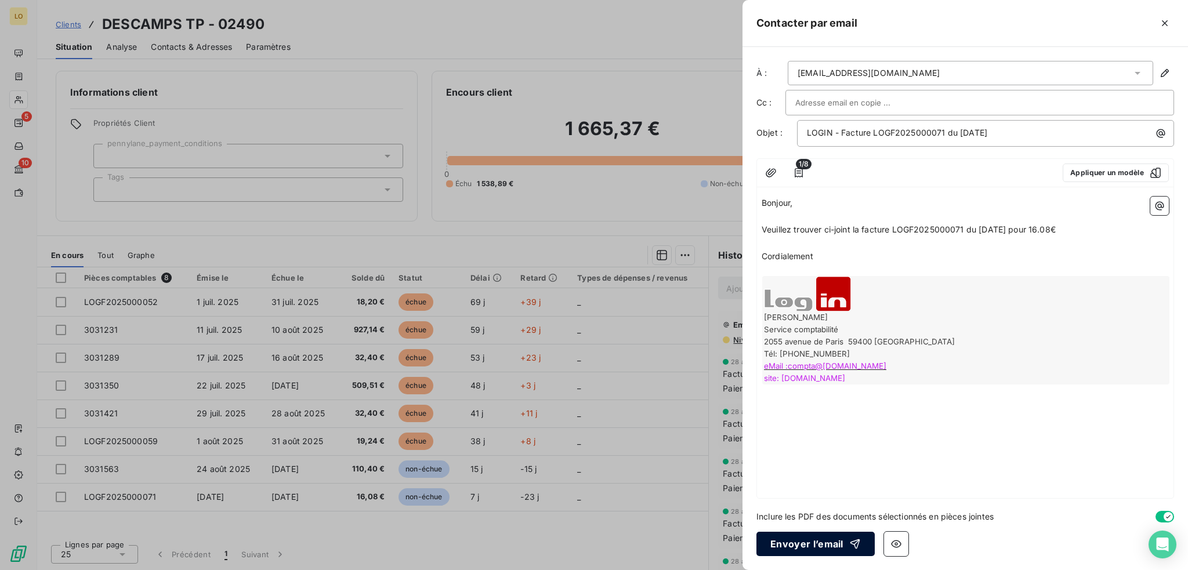
click at [825, 545] on button "Envoyer l’email" at bounding box center [815, 544] width 118 height 24
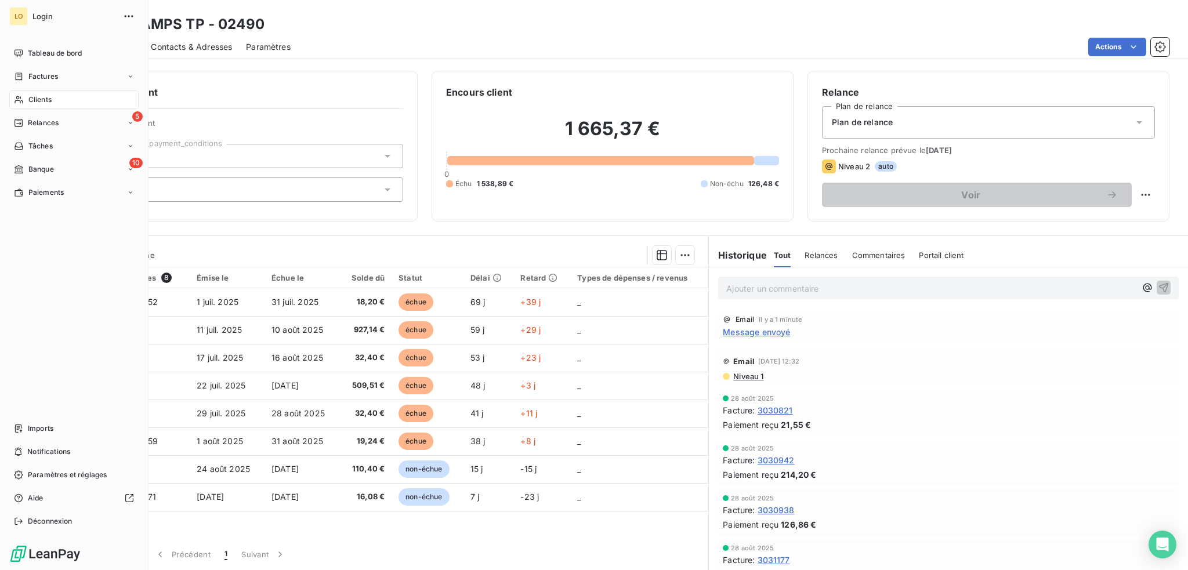
click at [48, 97] on span "Clients" at bounding box center [39, 100] width 23 height 10
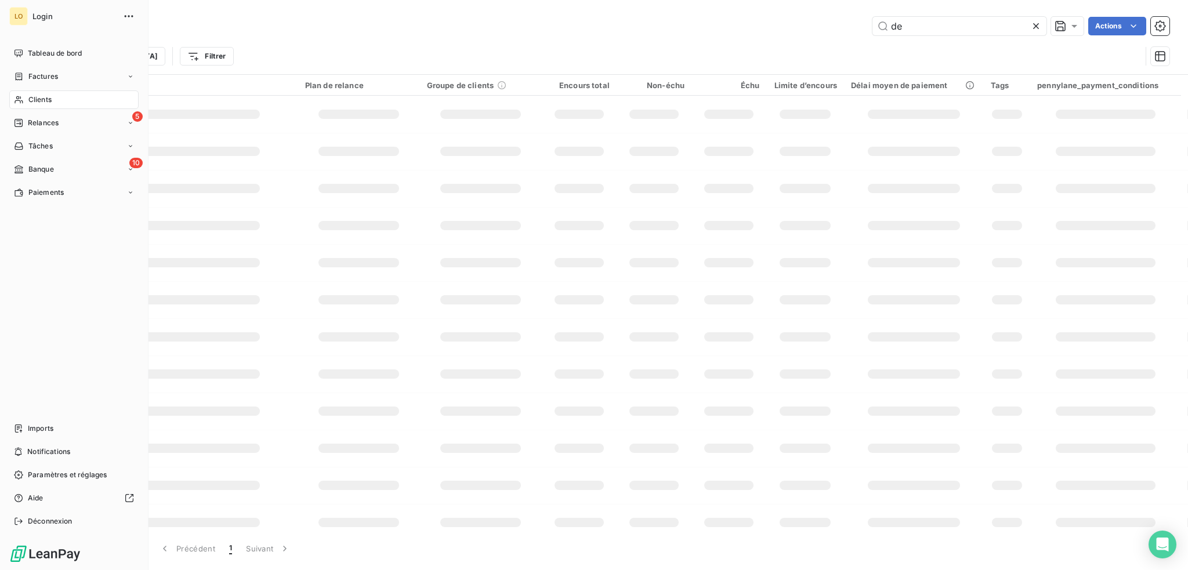
type input "d"
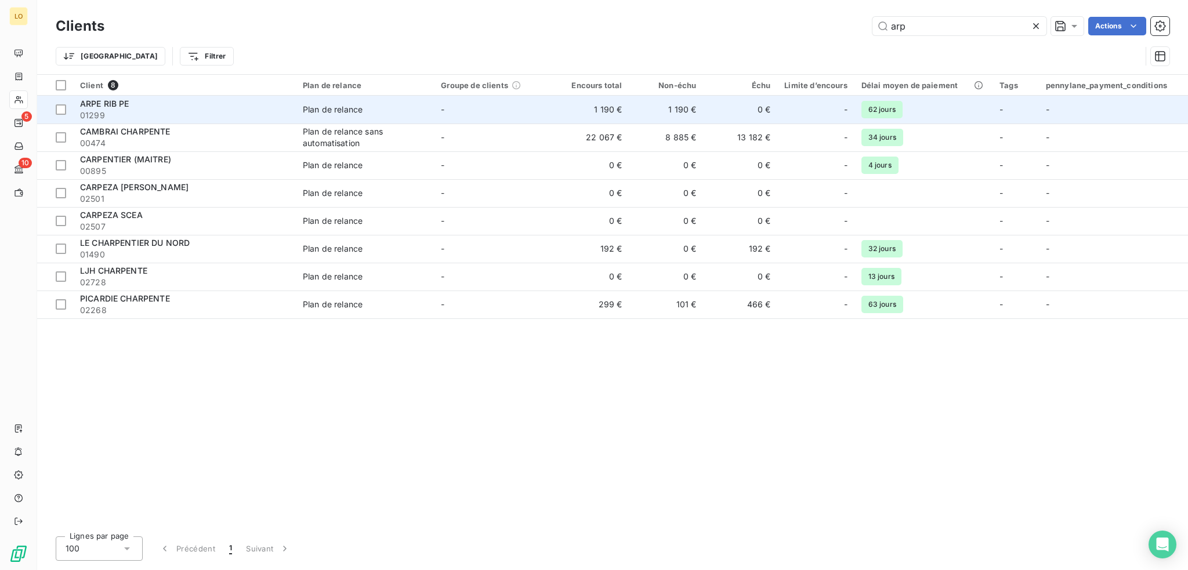
type input "arp"
click at [215, 114] on span "01299" at bounding box center [184, 116] width 209 height 12
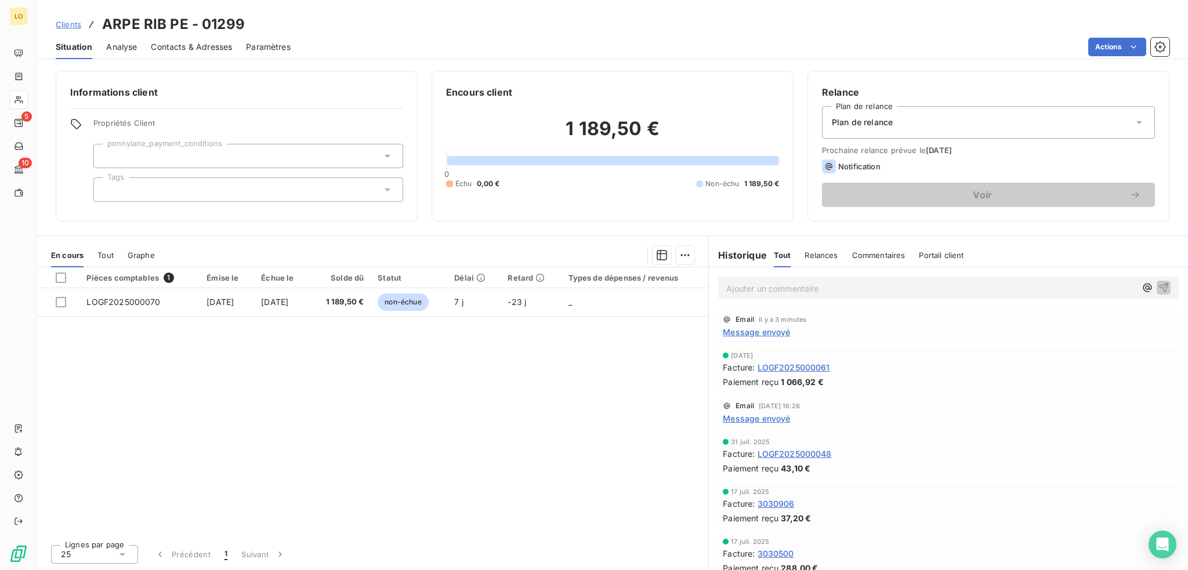
click at [191, 45] on span "Contacts & Adresses" at bounding box center [191, 47] width 81 height 12
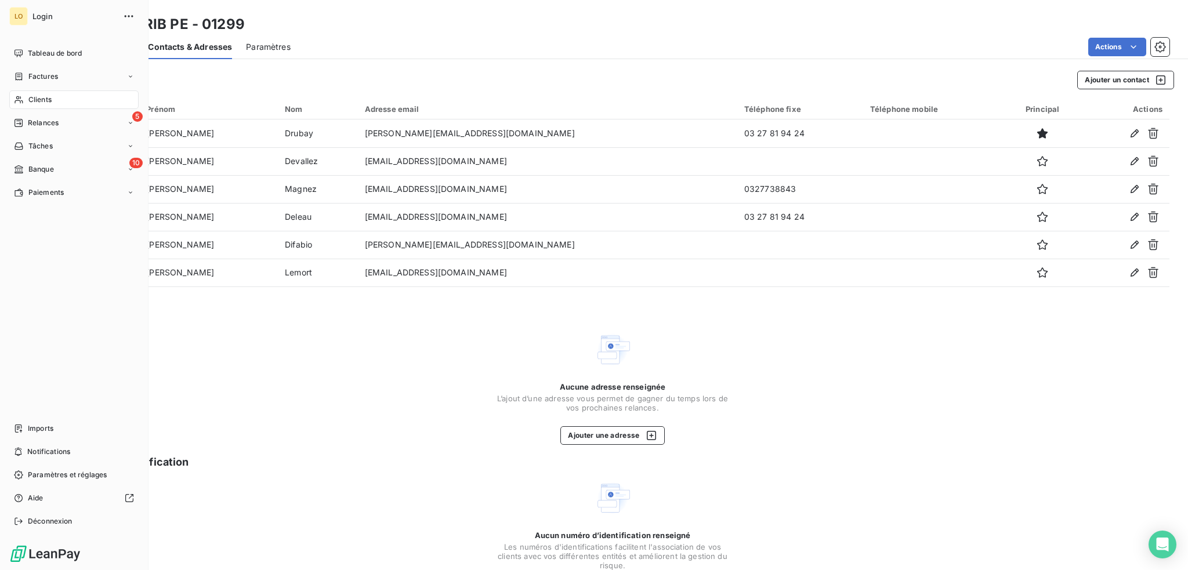
click at [41, 100] on span "Clients" at bounding box center [39, 100] width 23 height 10
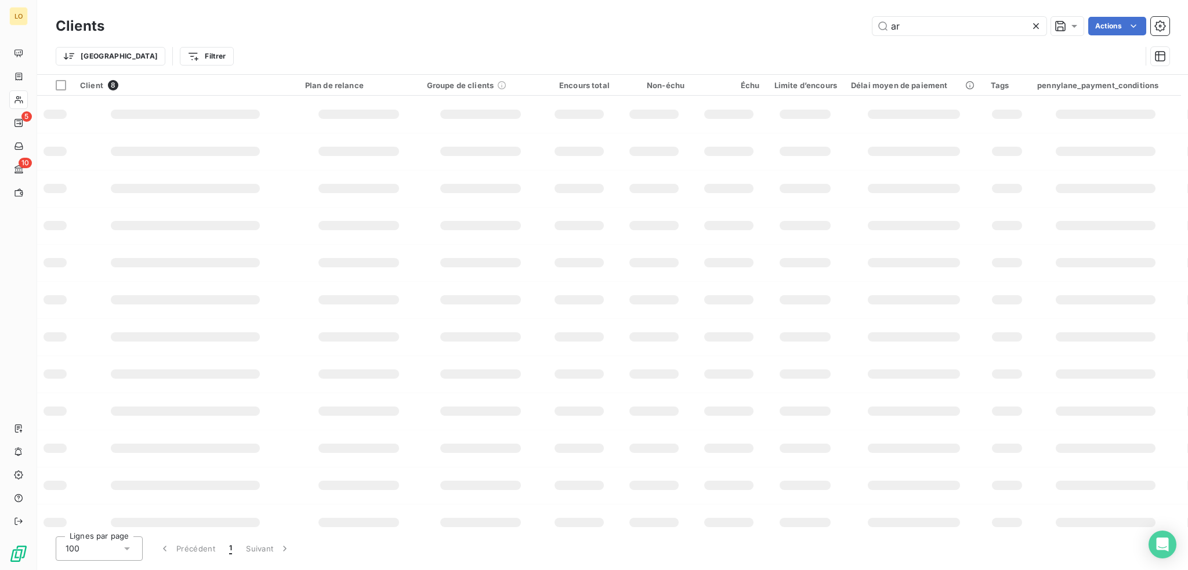
type input "a"
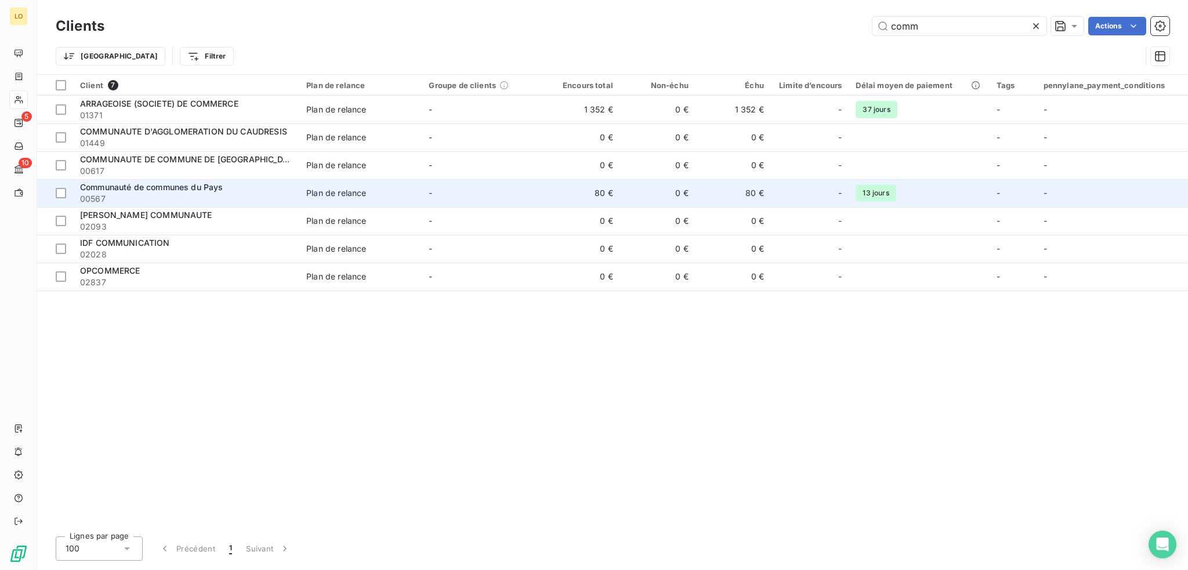
type input "comm"
click at [265, 193] on span "00567" at bounding box center [186, 199] width 212 height 12
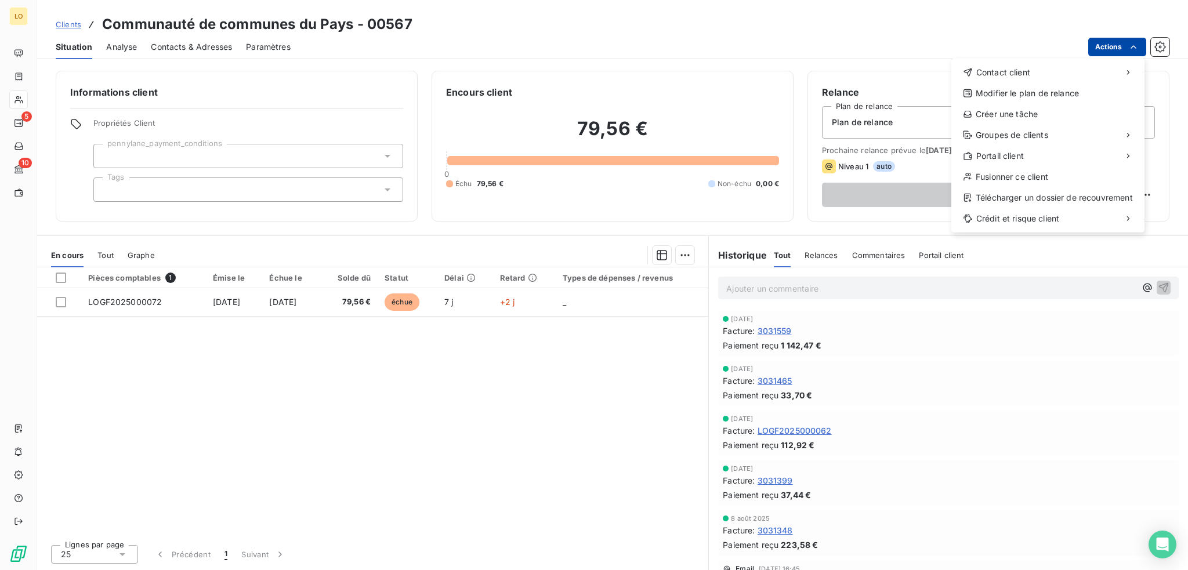
click at [1100, 52] on html "LO 5 10 Clients Communauté de communes du Pays - 00567 Situation Analyse Contac…" at bounding box center [594, 285] width 1188 height 570
click at [871, 76] on div "Envoyer un email" at bounding box center [864, 77] width 155 height 19
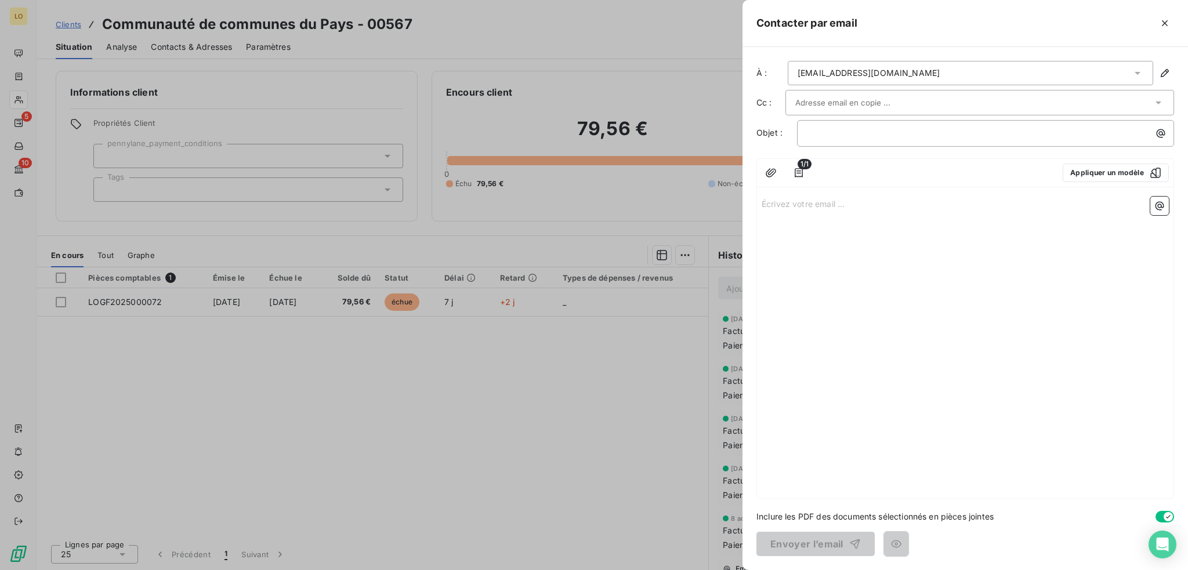
click at [849, 103] on input "text" at bounding box center [857, 102] width 125 height 17
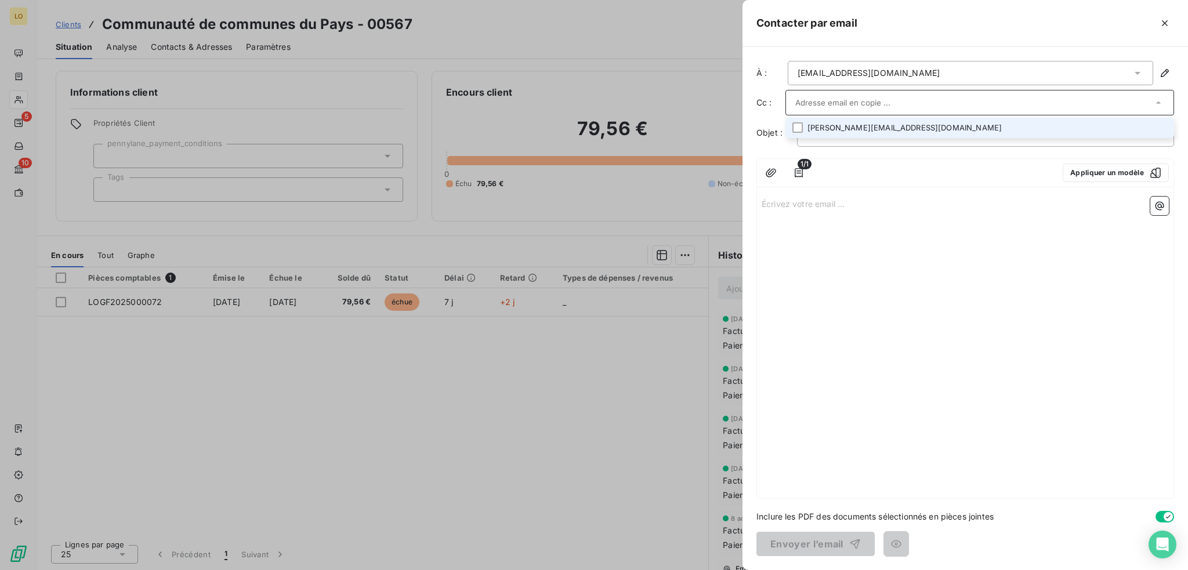
click at [836, 127] on li "[PERSON_NAME][EMAIL_ADDRESS][DOMAIN_NAME]" at bounding box center [979, 128] width 389 height 20
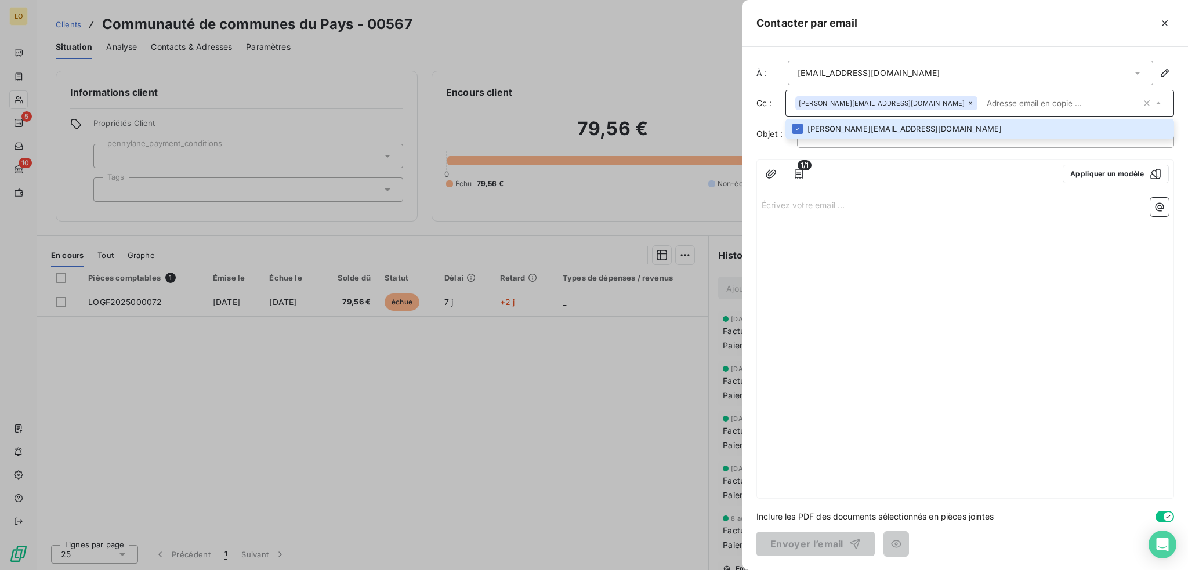
click at [922, 248] on div "Écrivez votre email ... ﻿" at bounding box center [965, 345] width 417 height 305
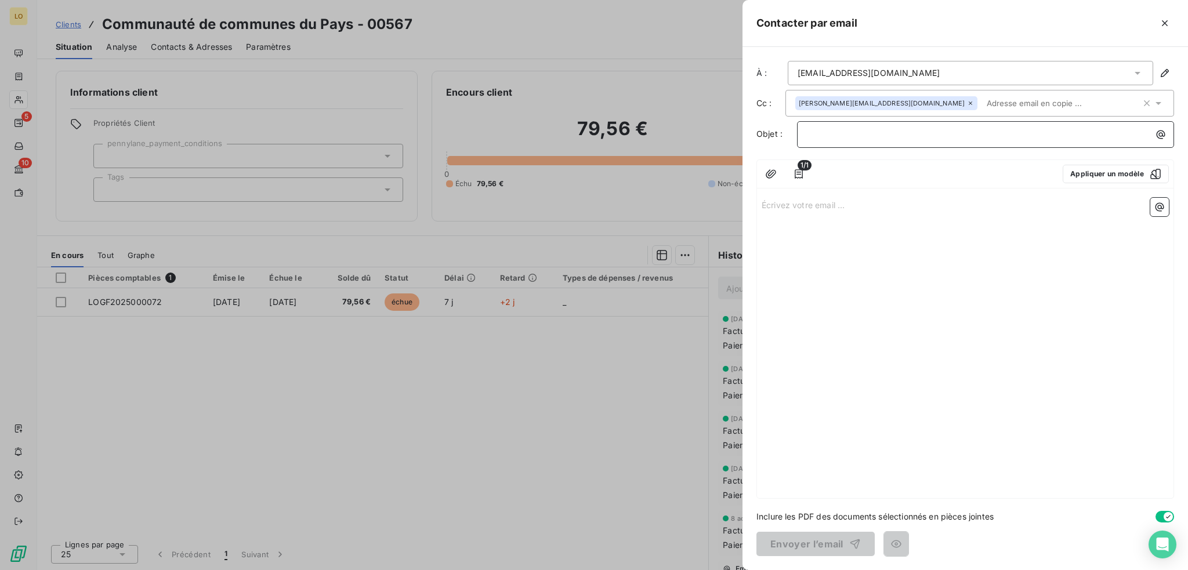
click at [868, 134] on p "﻿" at bounding box center [988, 134] width 363 height 13
click at [797, 173] on icon "button" at bounding box center [799, 174] width 12 height 12
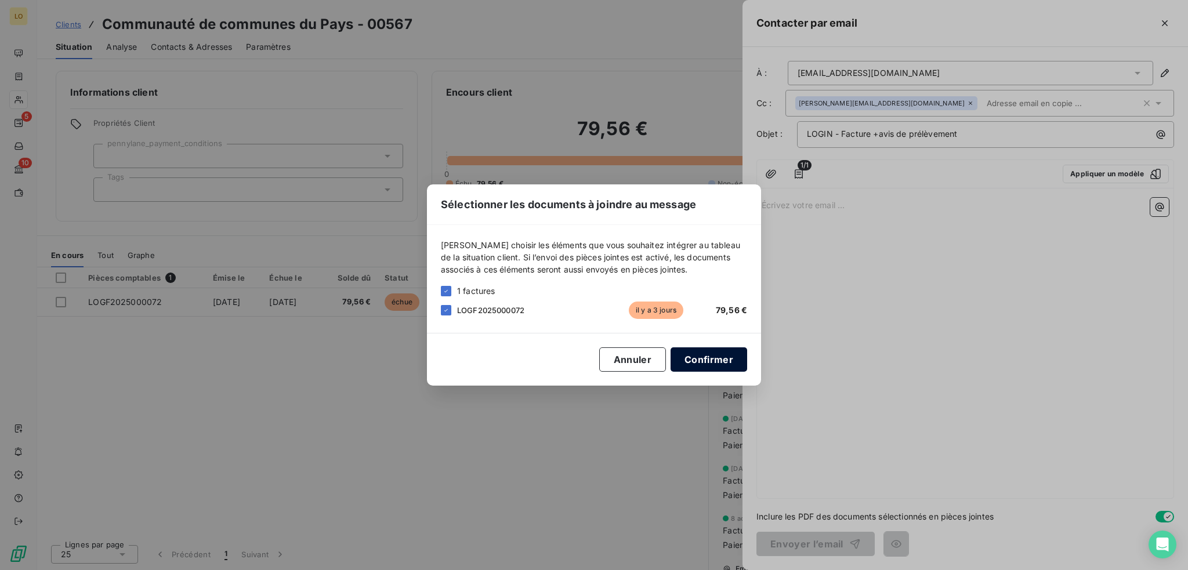
click at [707, 357] on button "Confirmer" at bounding box center [709, 359] width 77 height 24
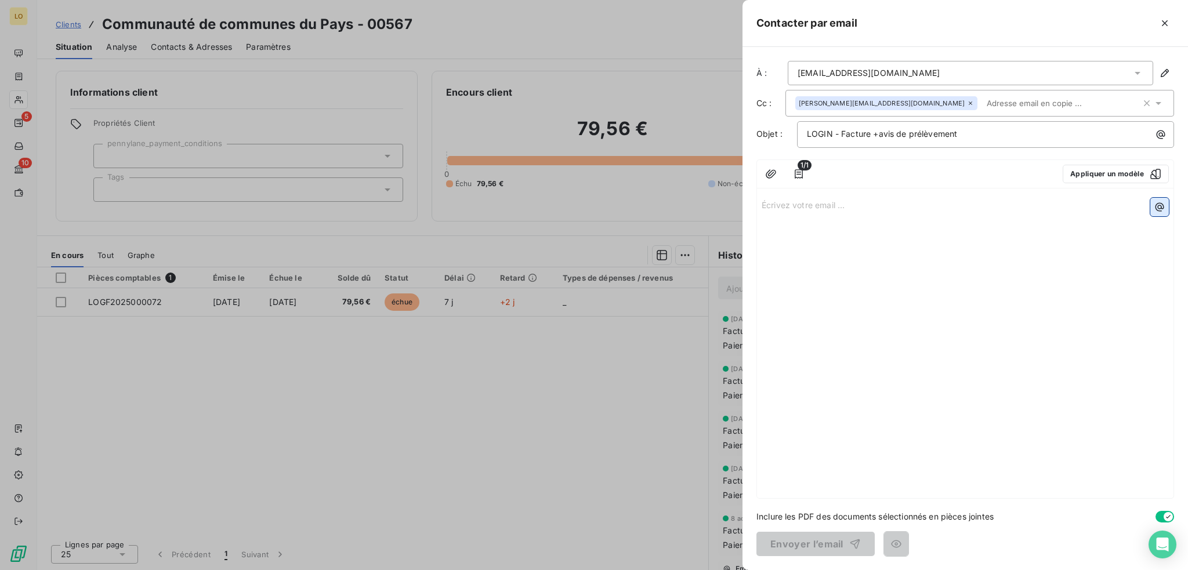
click at [1158, 209] on icon "button" at bounding box center [1160, 207] width 9 height 9
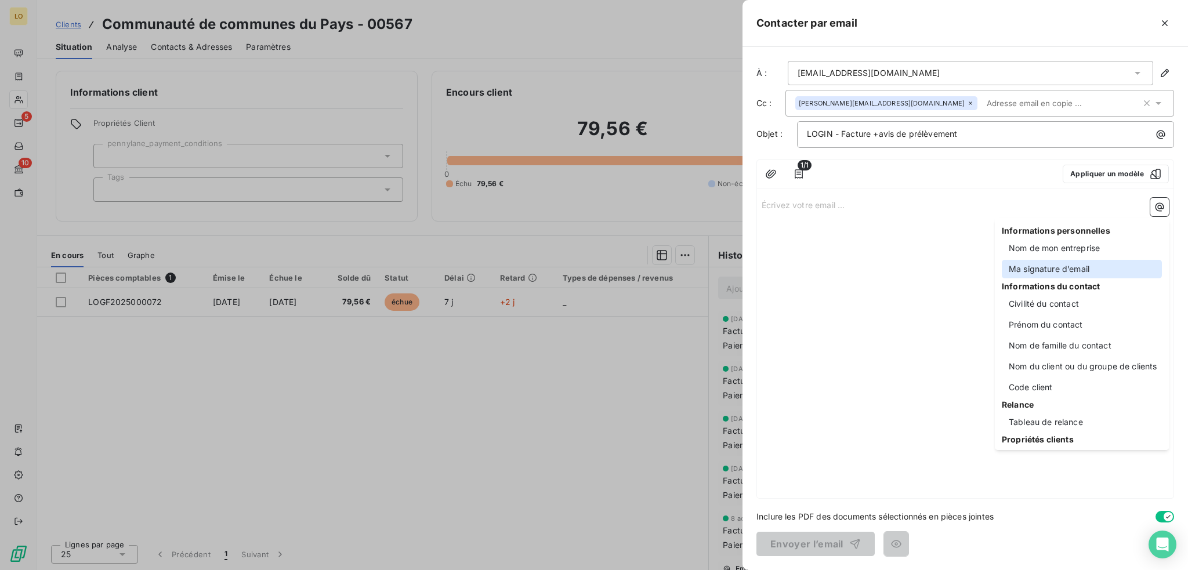
click at [1081, 269] on div "Ma signature d’email" at bounding box center [1082, 269] width 160 height 19
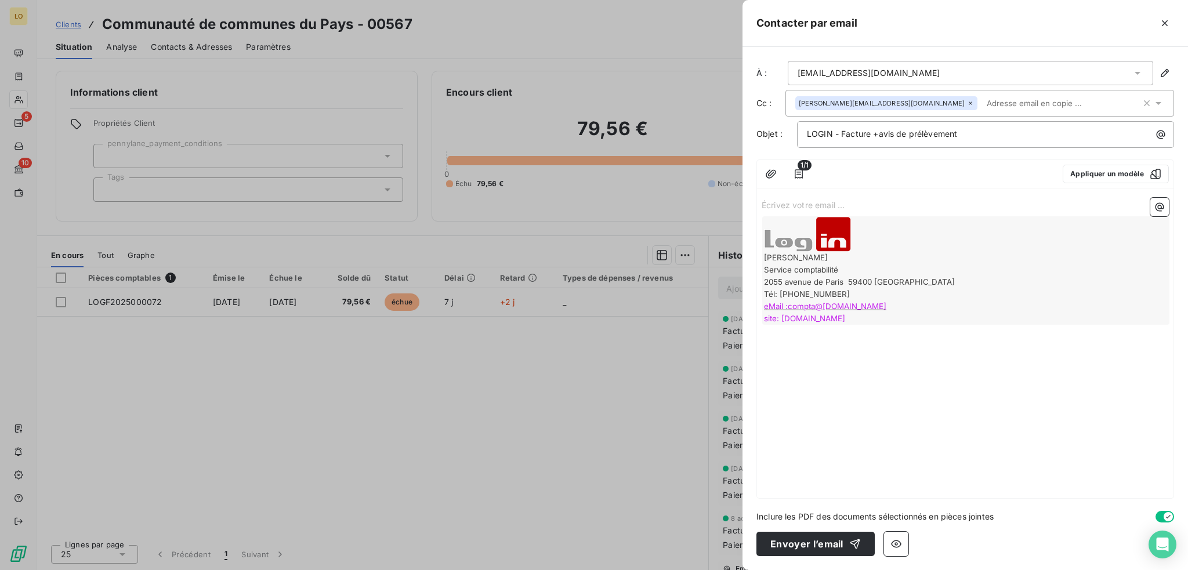
click at [1015, 204] on p "Écrivez votre email ... ﻿" at bounding box center [965, 204] width 407 height 13
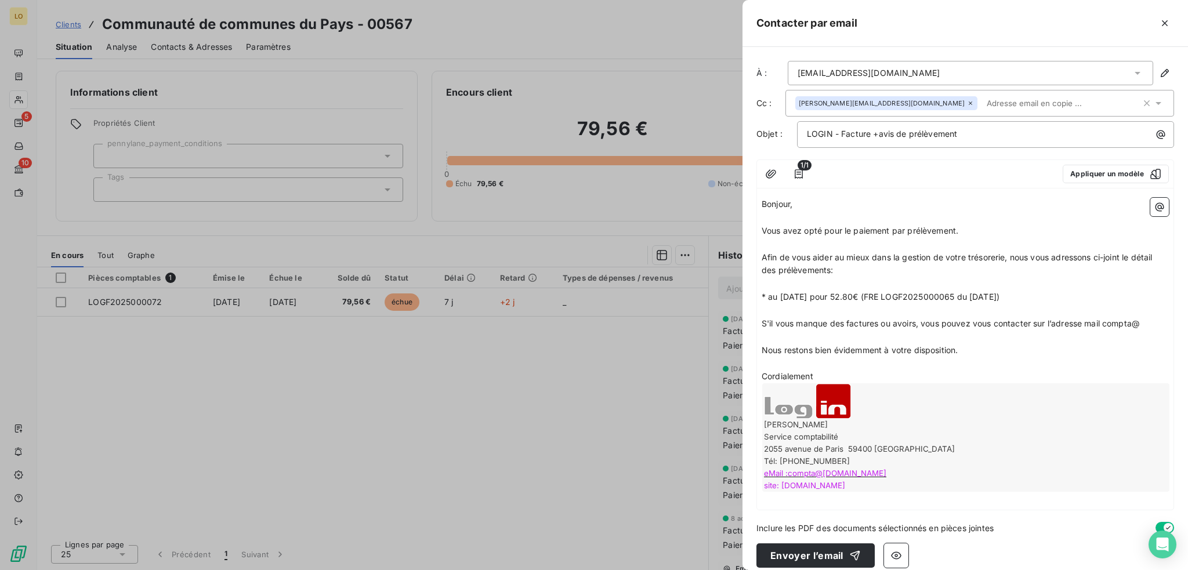
click at [804, 292] on span "* au [DATE] pour 52.80€ (FRE LOGF2025000065 du [DATE])" at bounding box center [881, 297] width 238 height 10
click at [986, 135] on p "LOGIN - Facture +avis de prélèvement" at bounding box center [988, 134] width 363 height 13
drag, startPoint x: 970, startPoint y: 352, endPoint x: 744, endPoint y: 227, distance: 258.3
click at [744, 227] on div "À : [EMAIL_ADDRESS][DOMAIN_NAME] Cc : [DOMAIN_NAME][EMAIL_ADDRESS][DOMAIN_NAME]…" at bounding box center [966, 308] width 446 height 523
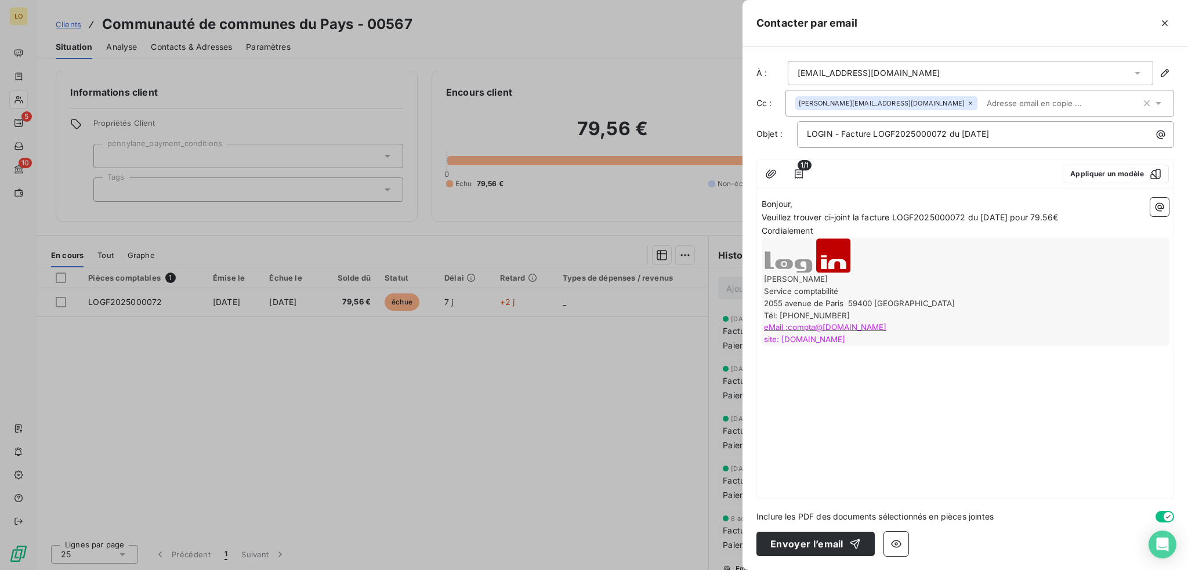
click at [805, 201] on p "Bonjour," at bounding box center [965, 204] width 407 height 13
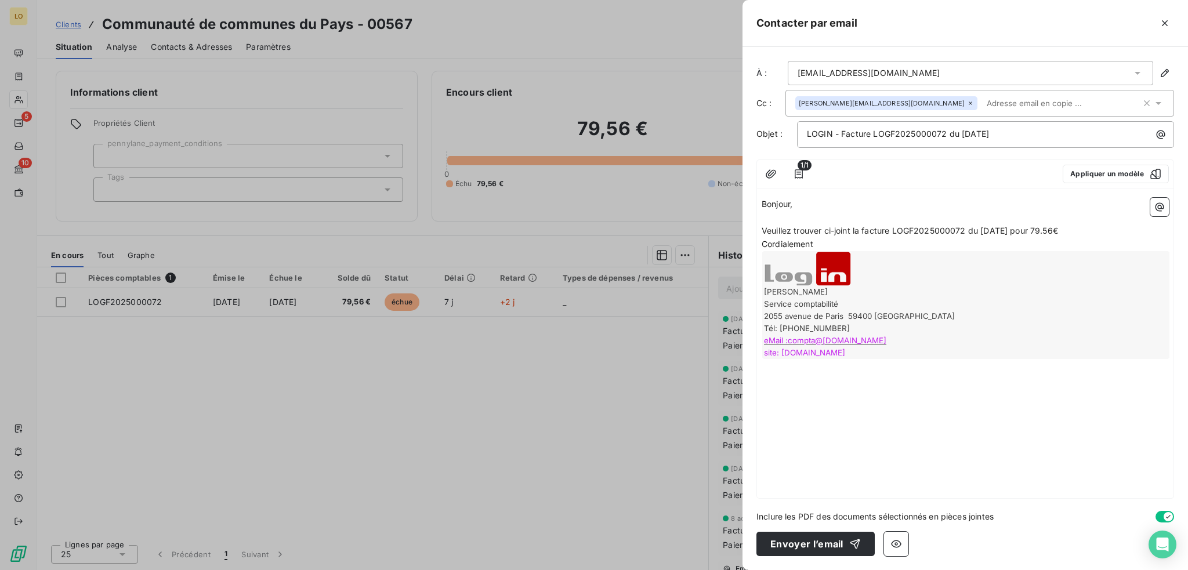
click at [1093, 232] on p "Veuillez trouver ci-joint la facture LOGF2025000072 du [DATE] pour 79.56€" at bounding box center [965, 230] width 407 height 13
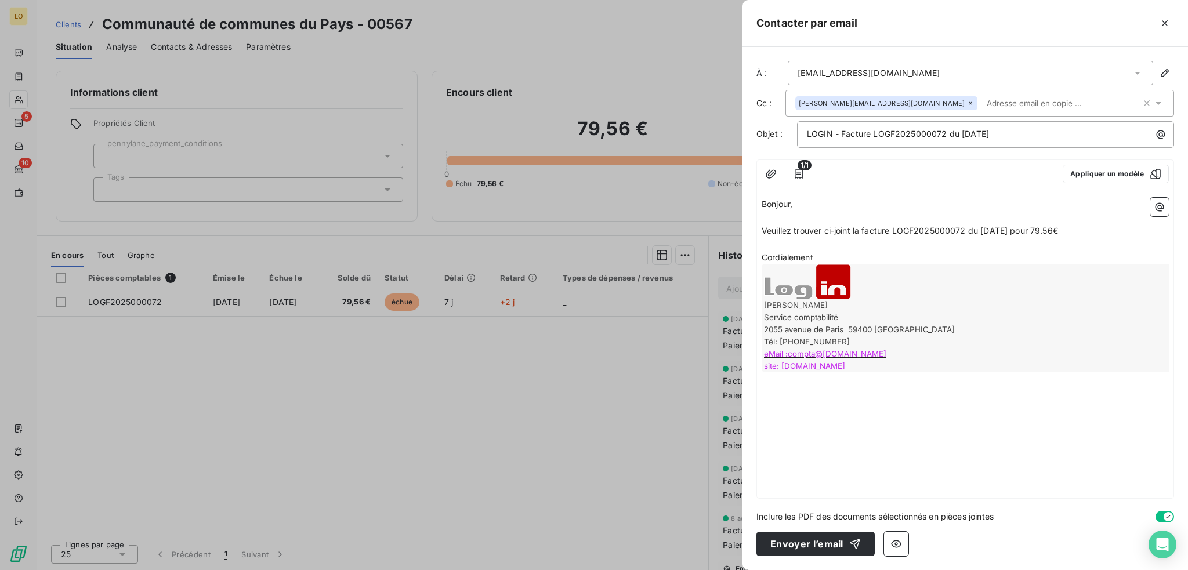
click at [1046, 255] on p "Cordialement" at bounding box center [965, 257] width 407 height 13
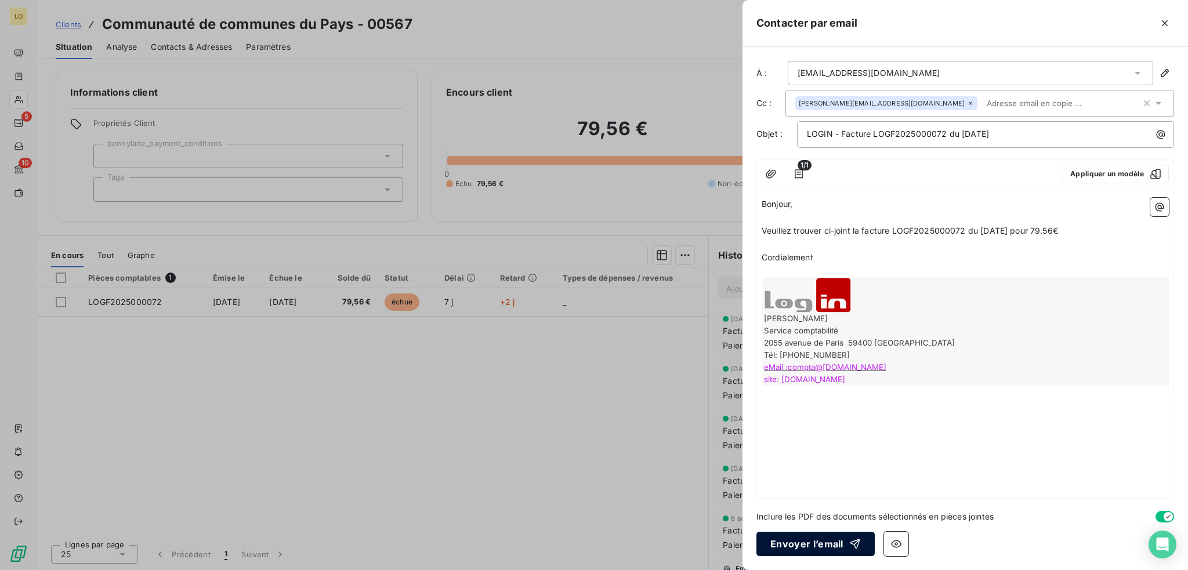
click at [805, 548] on button "Envoyer l’email" at bounding box center [815, 544] width 118 height 24
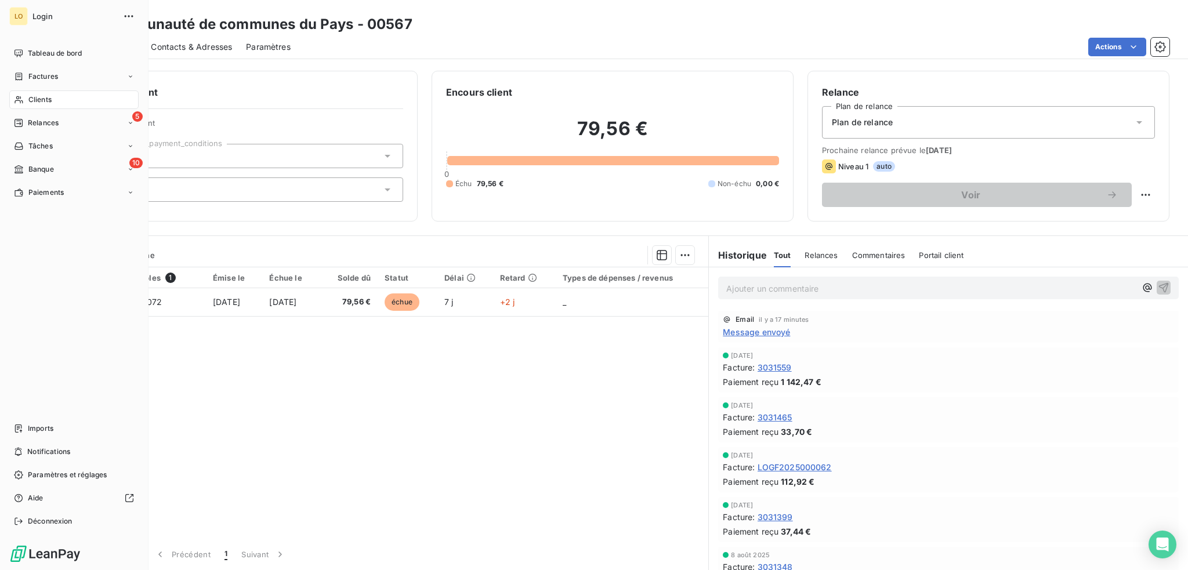
click at [42, 102] on span "Clients" at bounding box center [39, 100] width 23 height 10
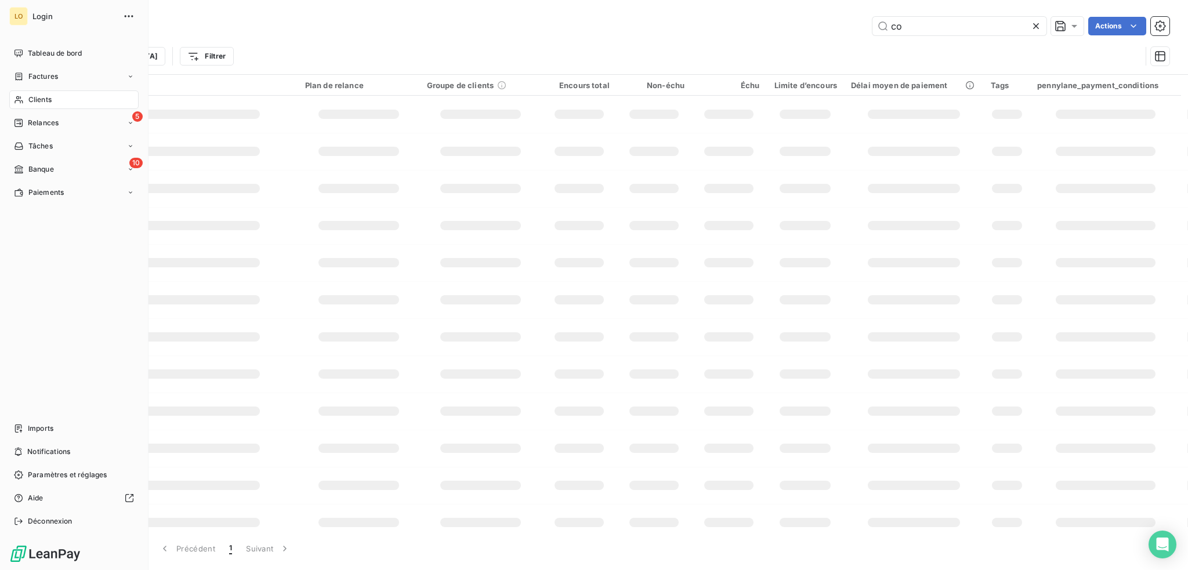
type input "c"
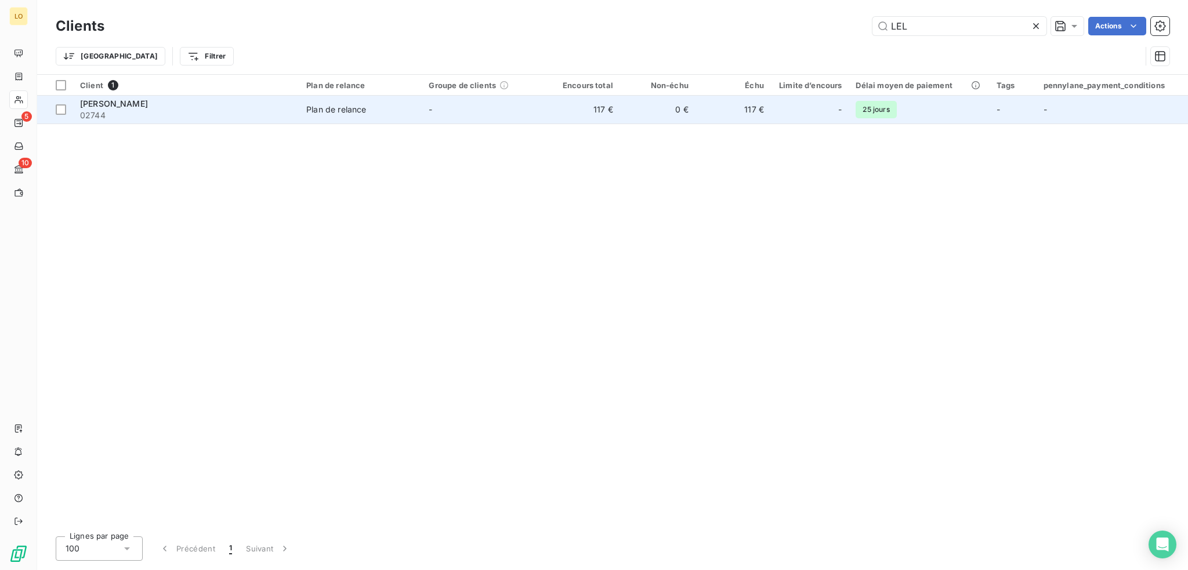
type input "LEL"
click at [251, 122] on td "[PERSON_NAME] 02744" at bounding box center [186, 110] width 226 height 28
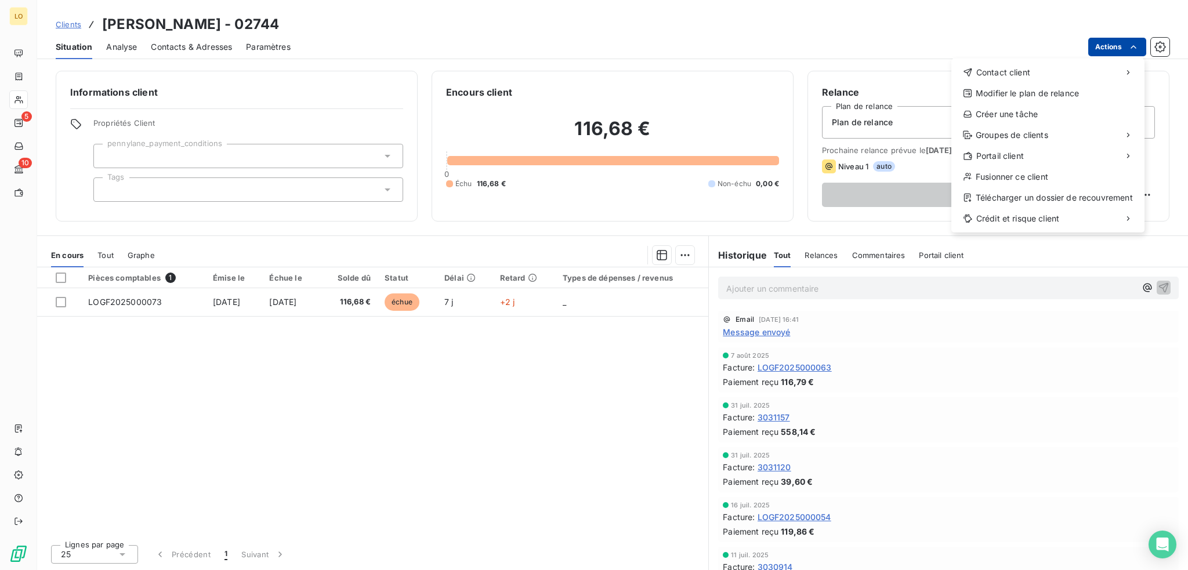
click at [1114, 48] on html "LO 5 10 Clients [PERSON_NAME] - 02744 Situation Analyse Contacts & Adresses Par…" at bounding box center [594, 285] width 1188 height 570
click at [853, 77] on div "Envoyer un email" at bounding box center [864, 77] width 155 height 19
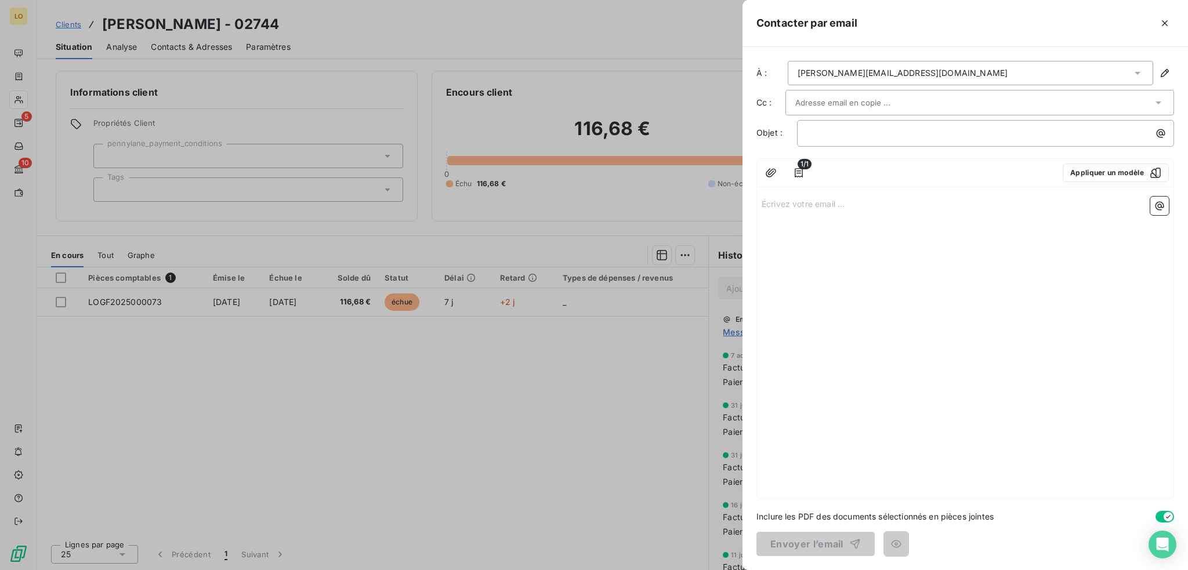
click at [817, 100] on input "text" at bounding box center [857, 102] width 125 height 17
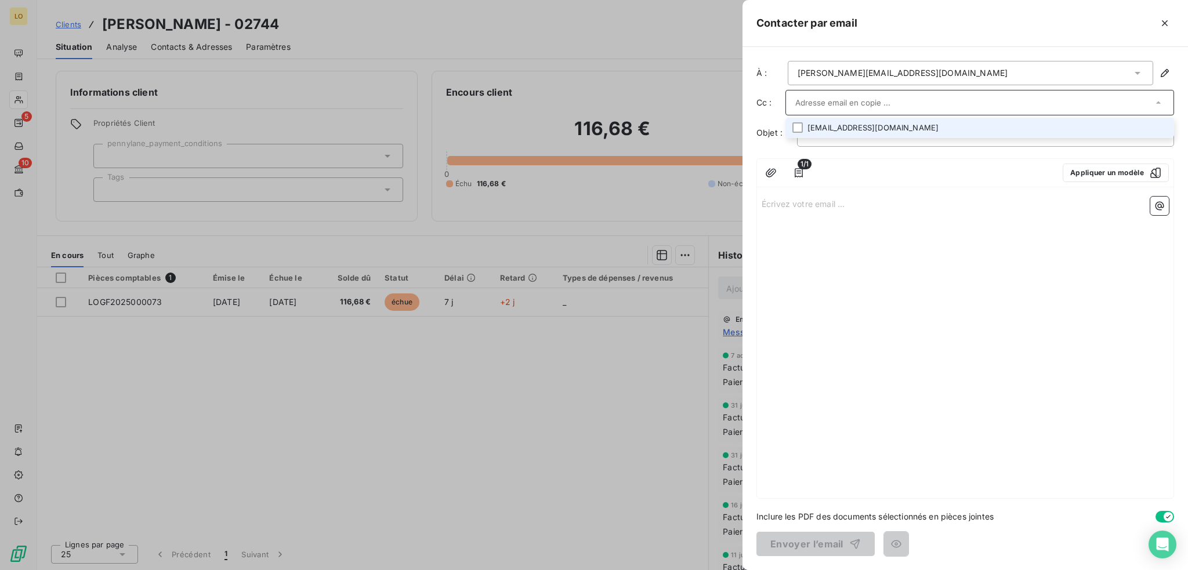
click at [817, 127] on li "[EMAIL_ADDRESS][DOMAIN_NAME]" at bounding box center [979, 128] width 389 height 20
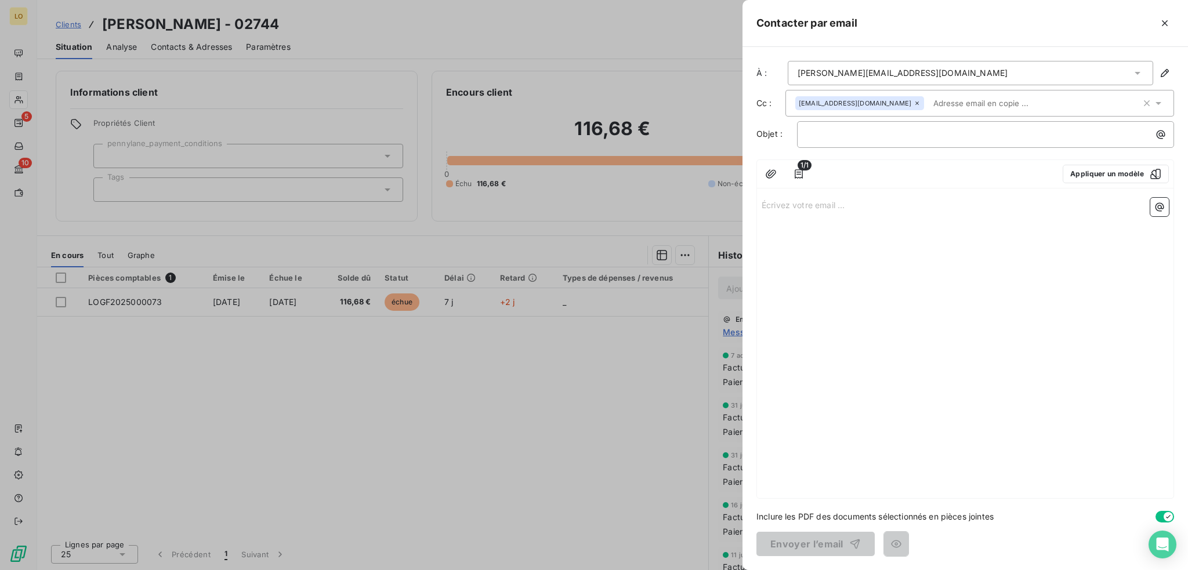
click at [895, 238] on div "Écrivez votre email ... ﻿" at bounding box center [965, 345] width 417 height 305
click at [849, 136] on p "﻿" at bounding box center [988, 134] width 363 height 13
click at [796, 171] on icon "button" at bounding box center [799, 174] width 12 height 12
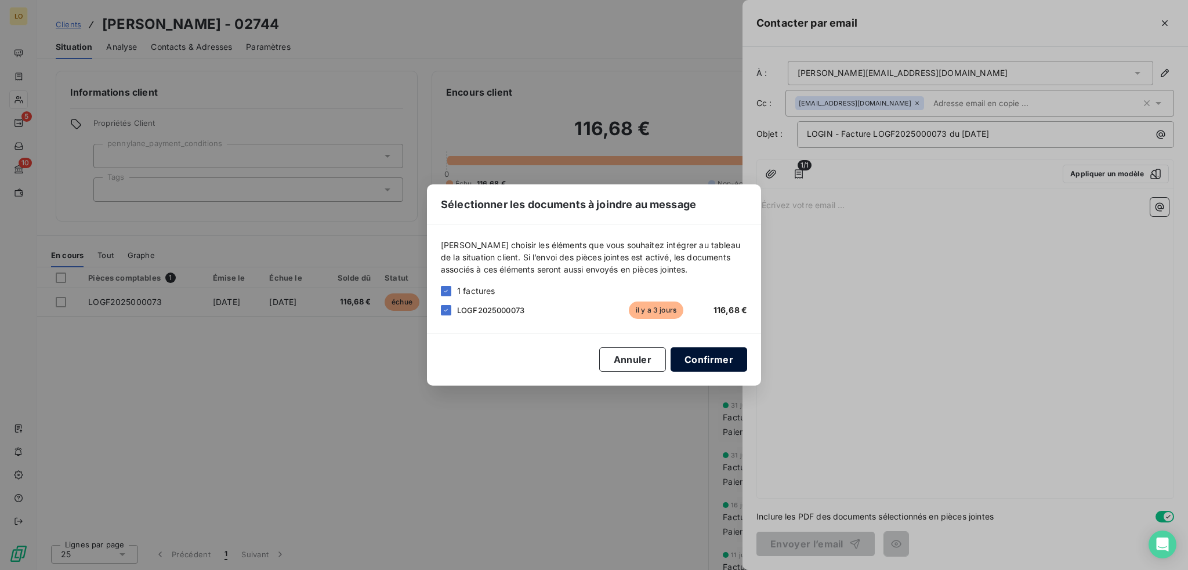
click at [721, 357] on button "Confirmer" at bounding box center [709, 359] width 77 height 24
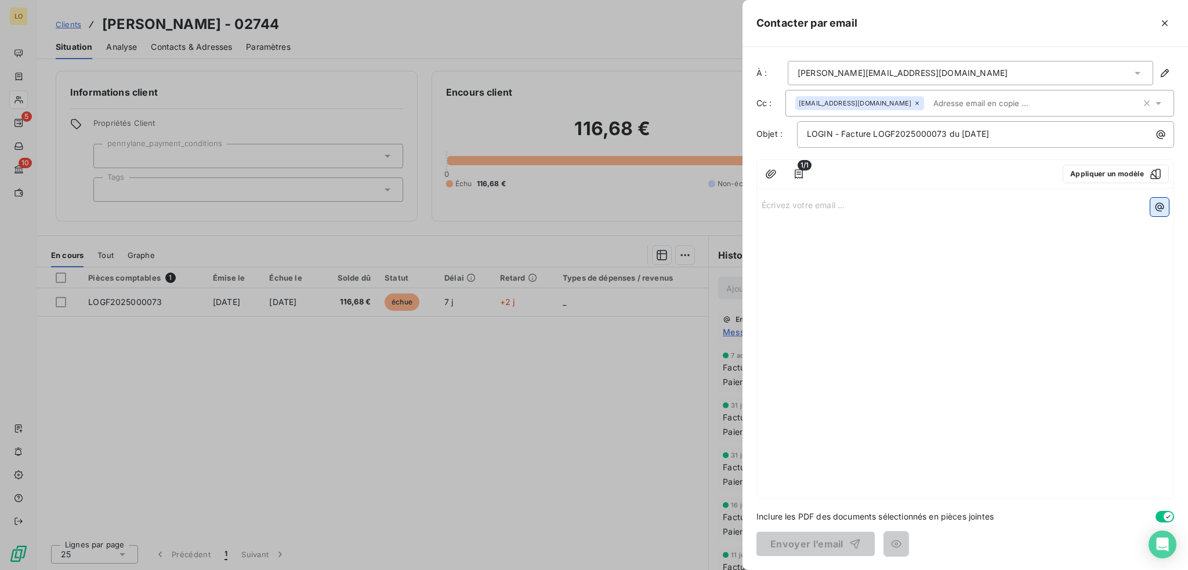
click at [1156, 205] on icon "button" at bounding box center [1160, 207] width 9 height 9
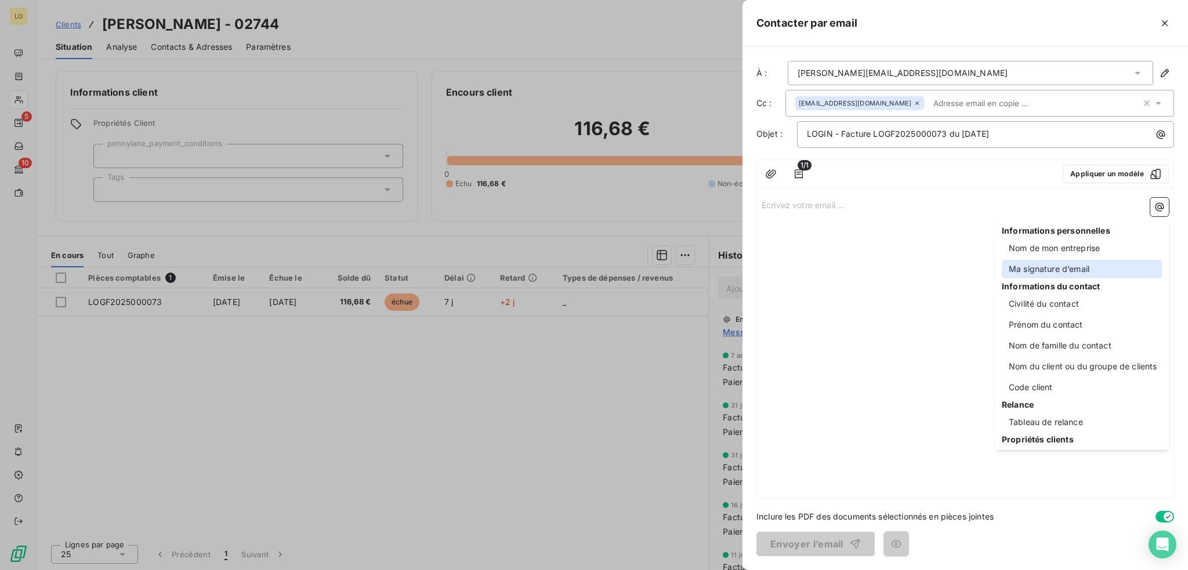
click at [1079, 270] on div "Ma signature d’email" at bounding box center [1082, 269] width 160 height 19
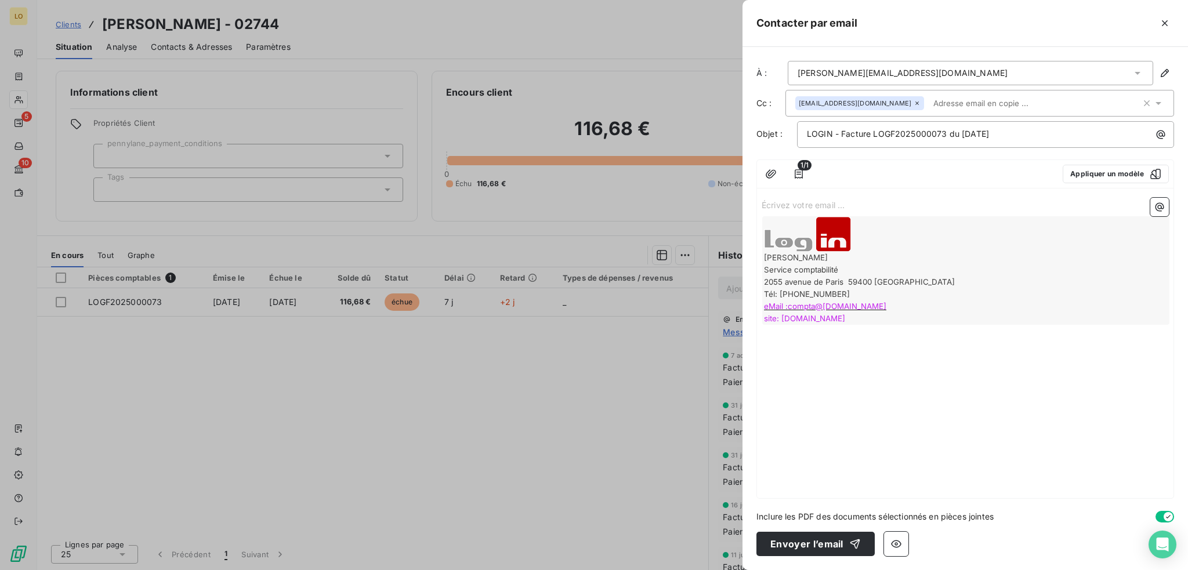
click at [900, 204] on p "Écrivez votre email ... ﻿" at bounding box center [965, 204] width 407 height 13
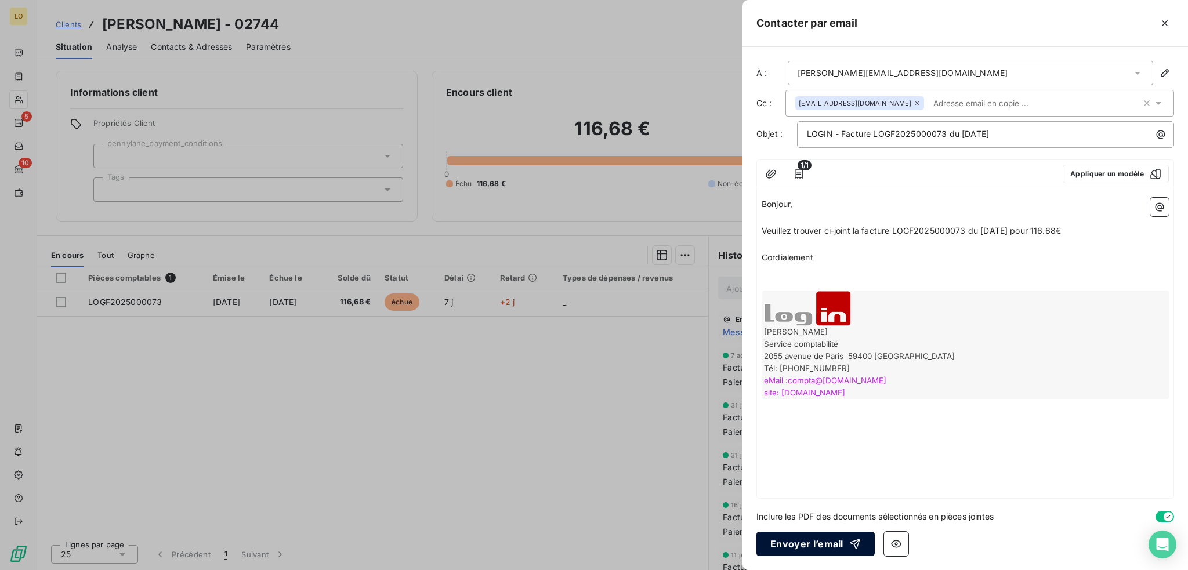
click at [817, 541] on button "Envoyer l’email" at bounding box center [815, 544] width 118 height 24
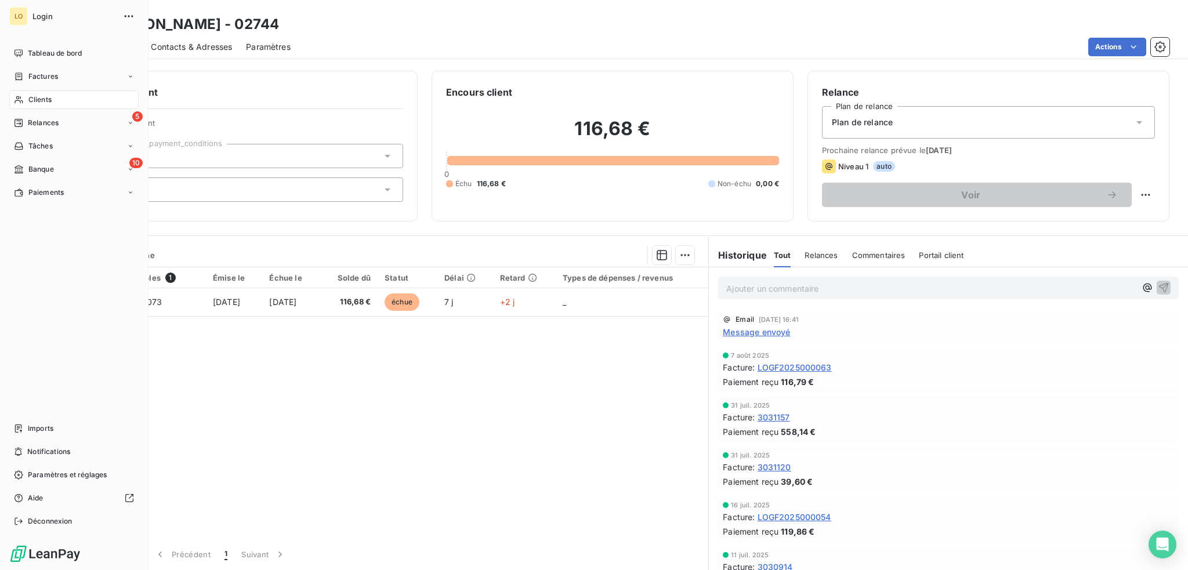
click at [48, 96] on span "Clients" at bounding box center [39, 100] width 23 height 10
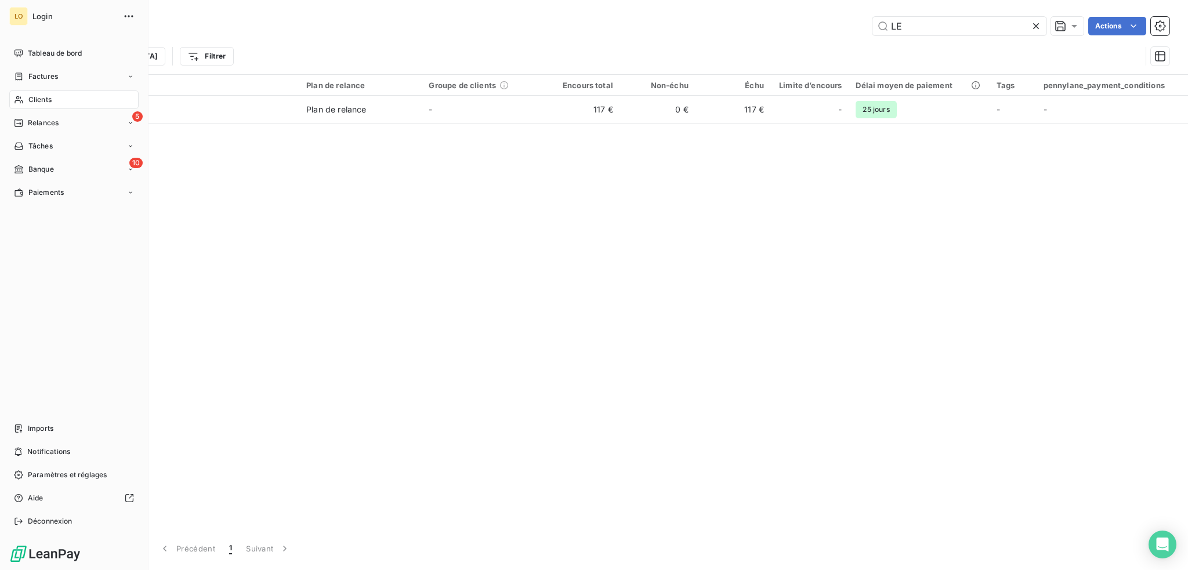
type input "L"
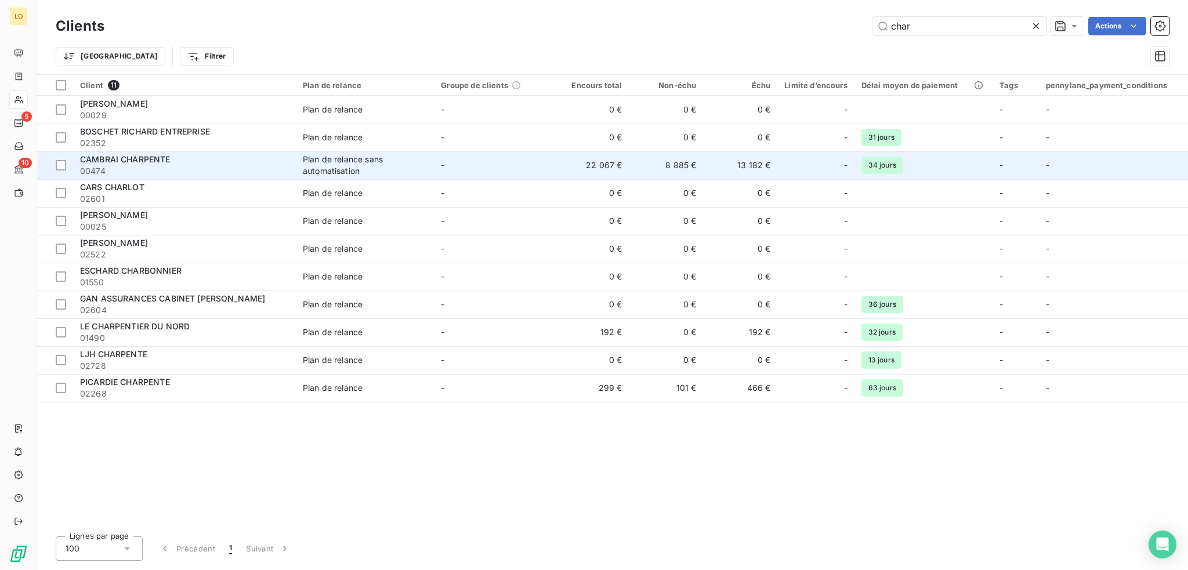
type input "char"
click at [193, 169] on span "00474" at bounding box center [184, 171] width 209 height 12
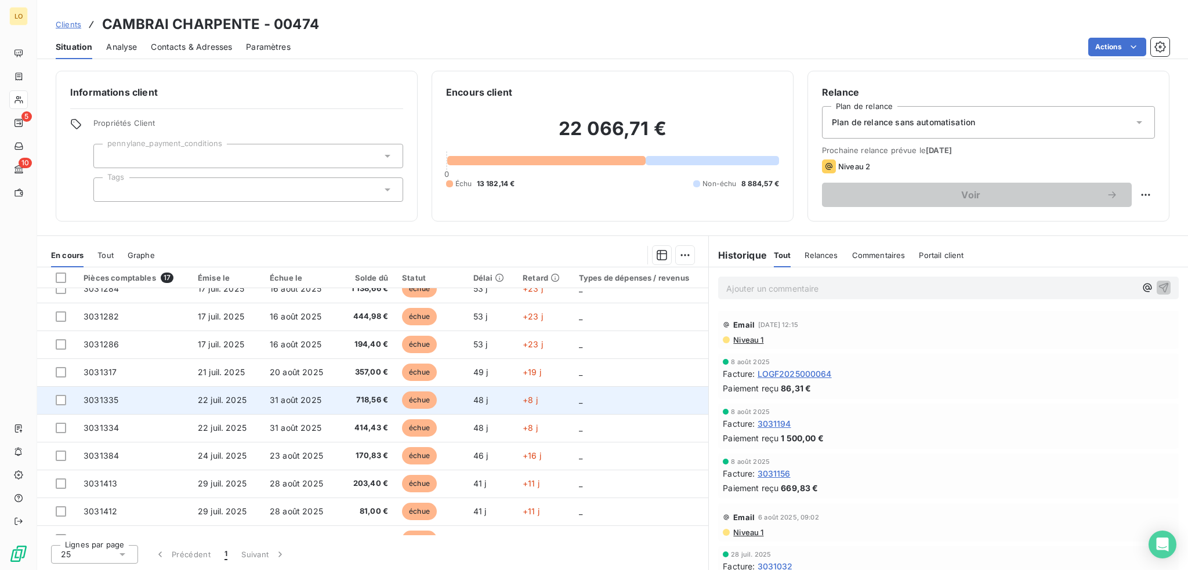
scroll to position [226, 0]
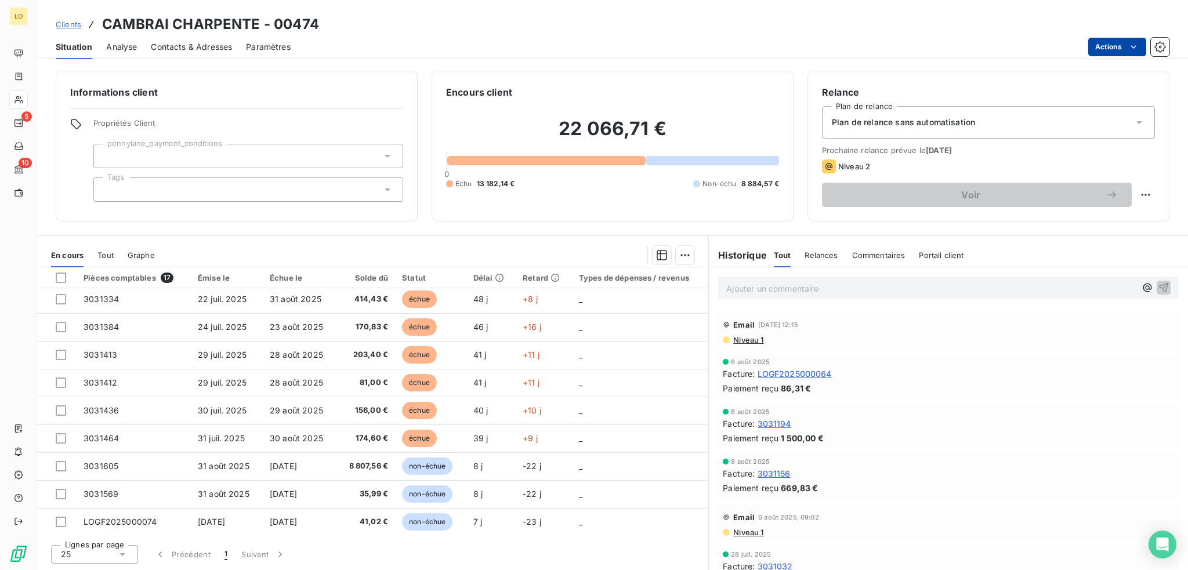
click at [1108, 46] on html "LO 5 10 Clients CAMBRAI CHARPENTE - 00474 Situation Analyse Contacts & Adresses…" at bounding box center [594, 285] width 1188 height 570
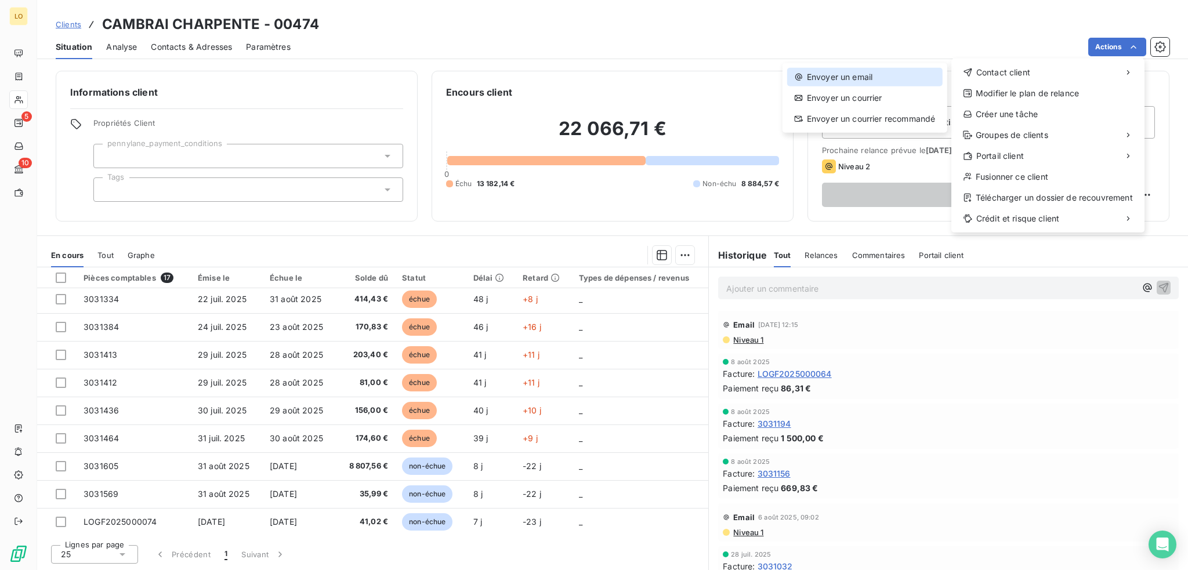
click at [838, 77] on div "Envoyer un email" at bounding box center [864, 77] width 155 height 19
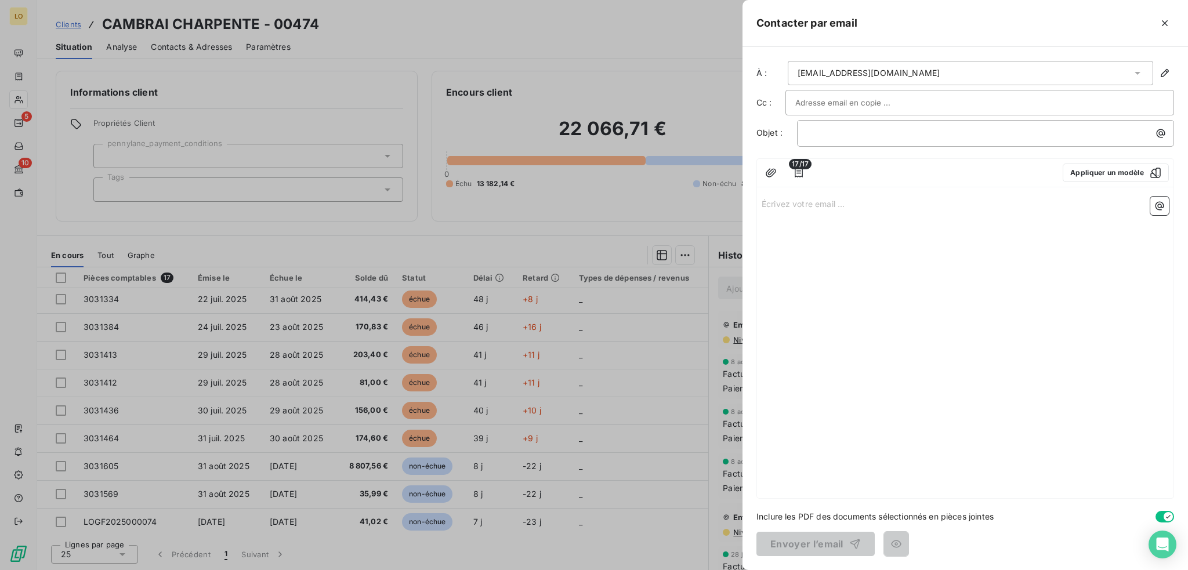
click at [831, 97] on input "text" at bounding box center [857, 102] width 125 height 17
click at [825, 133] on p "﻿" at bounding box center [988, 132] width 363 height 13
click at [797, 171] on icon "button" at bounding box center [799, 173] width 12 height 12
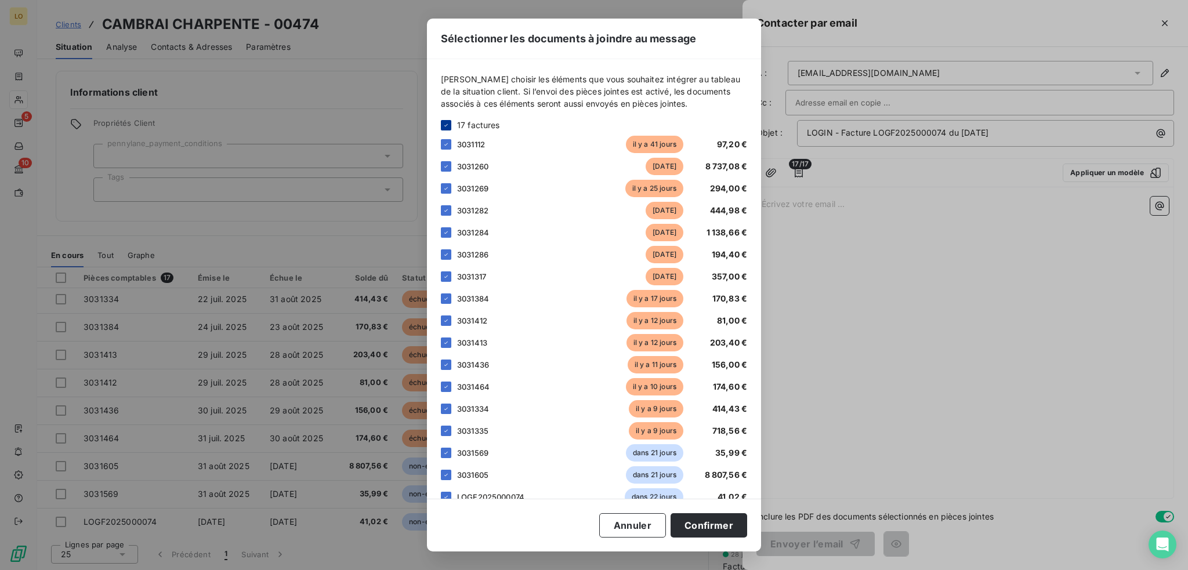
click at [448, 125] on icon at bounding box center [446, 125] width 7 height 7
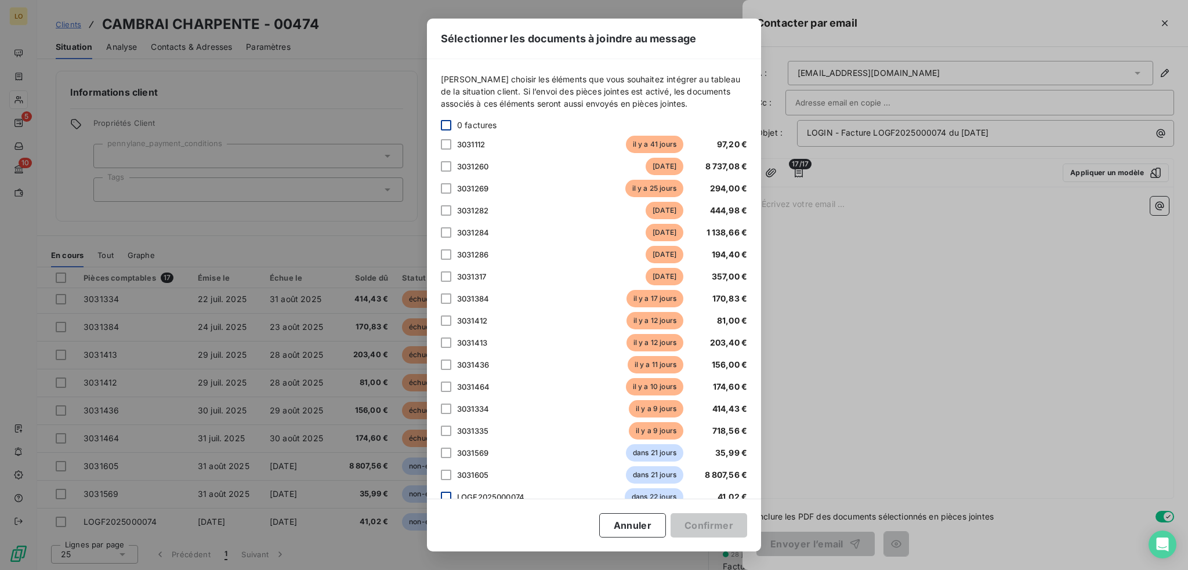
click at [442, 498] on div at bounding box center [446, 497] width 10 height 10
click at [726, 524] on button "Confirmer" at bounding box center [709, 525] width 77 height 24
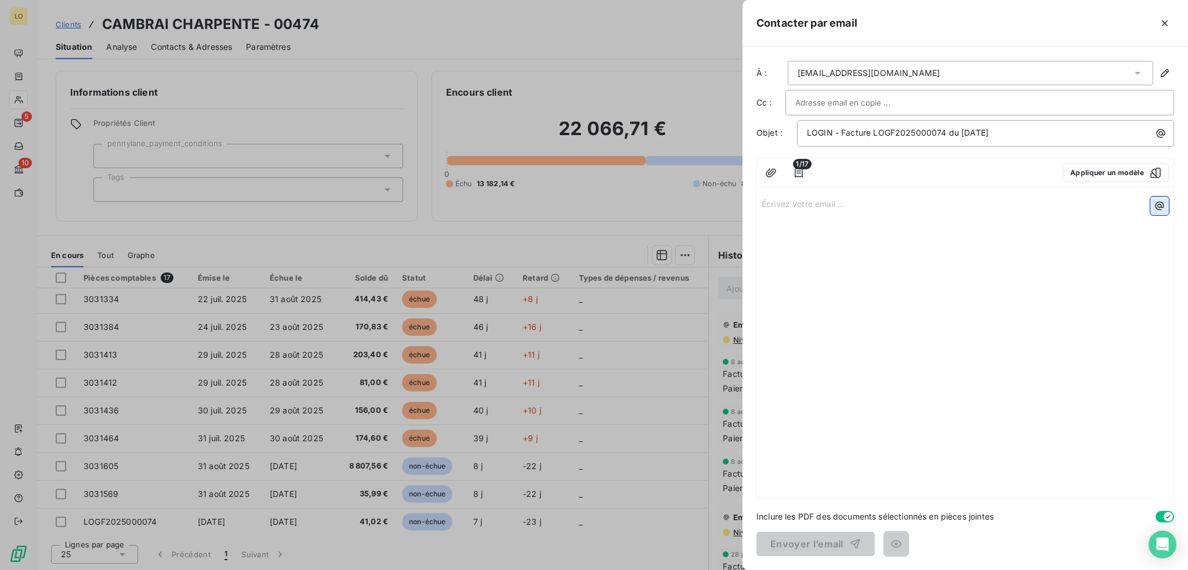
click at [1154, 202] on icon "button" at bounding box center [1160, 206] width 12 height 12
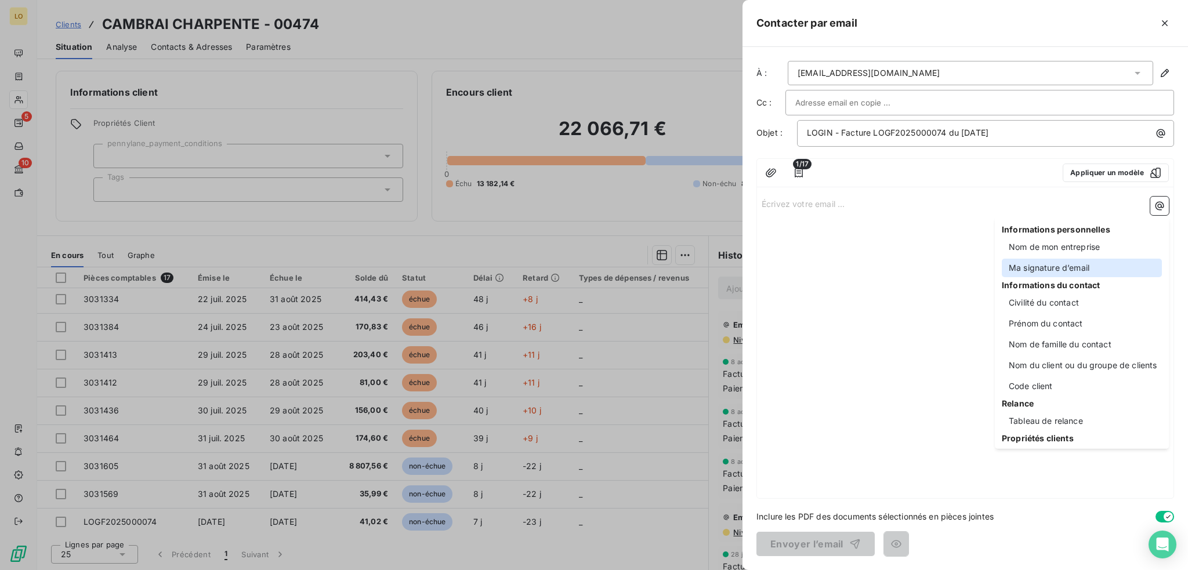
click at [1063, 269] on div "Ma signature d’email" at bounding box center [1082, 268] width 160 height 19
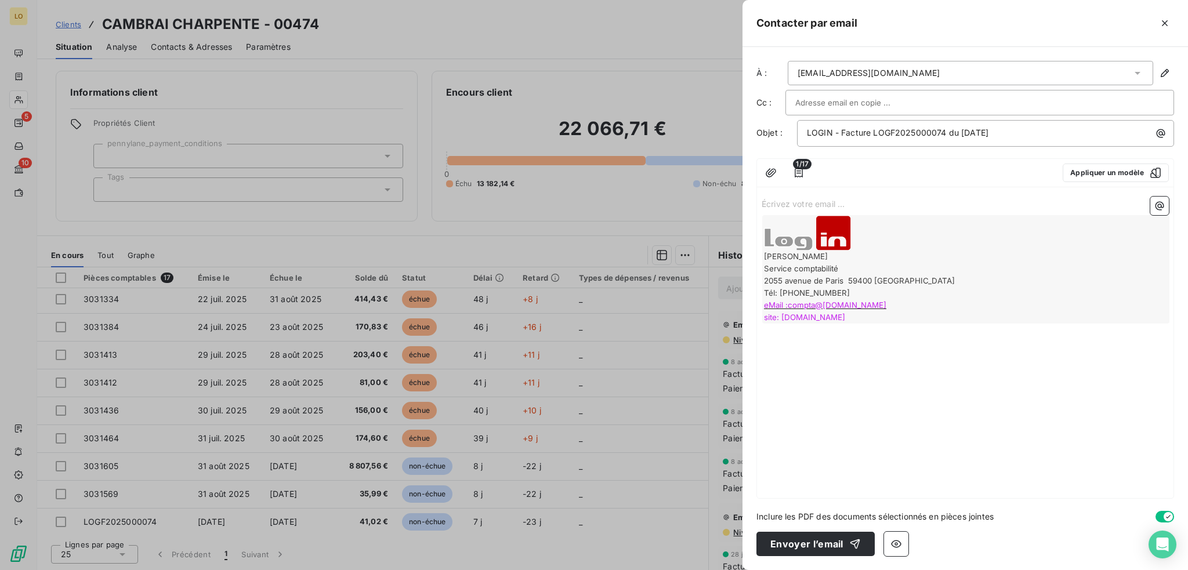
click at [930, 197] on p "Écrivez votre email ... ﻿" at bounding box center [965, 203] width 407 height 13
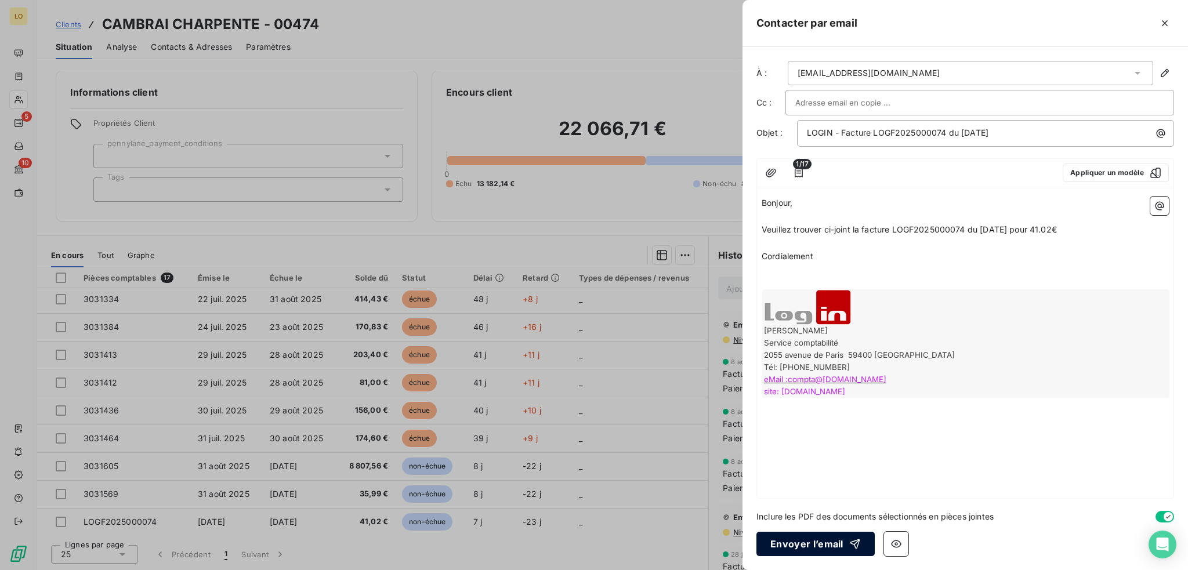
click at [768, 542] on button "Envoyer l’email" at bounding box center [815, 544] width 118 height 24
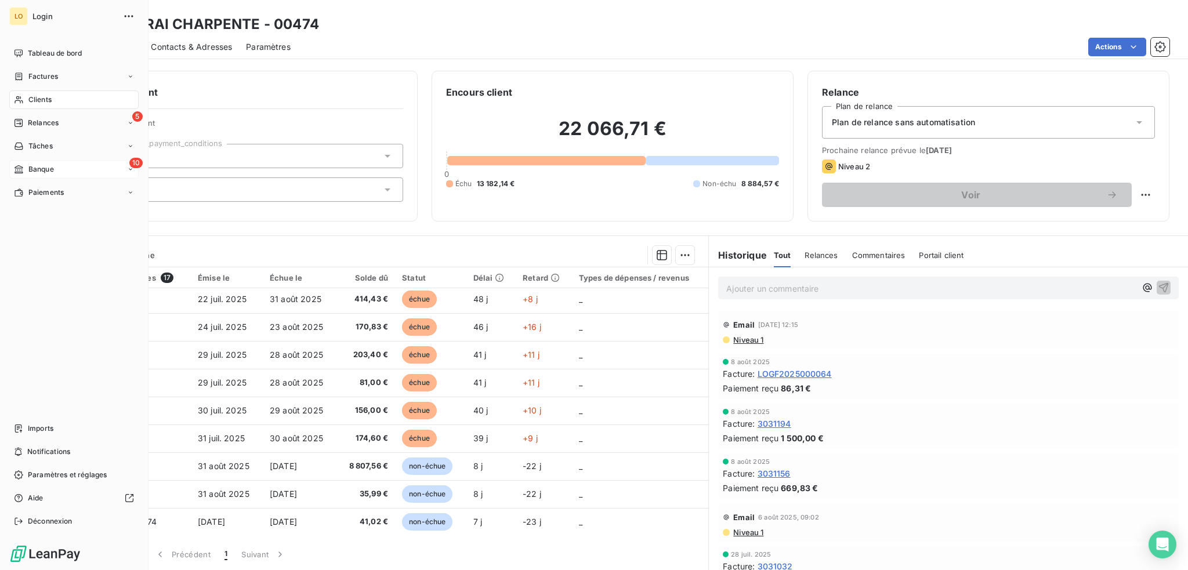
click at [38, 171] on span "Banque" at bounding box center [41, 169] width 26 height 10
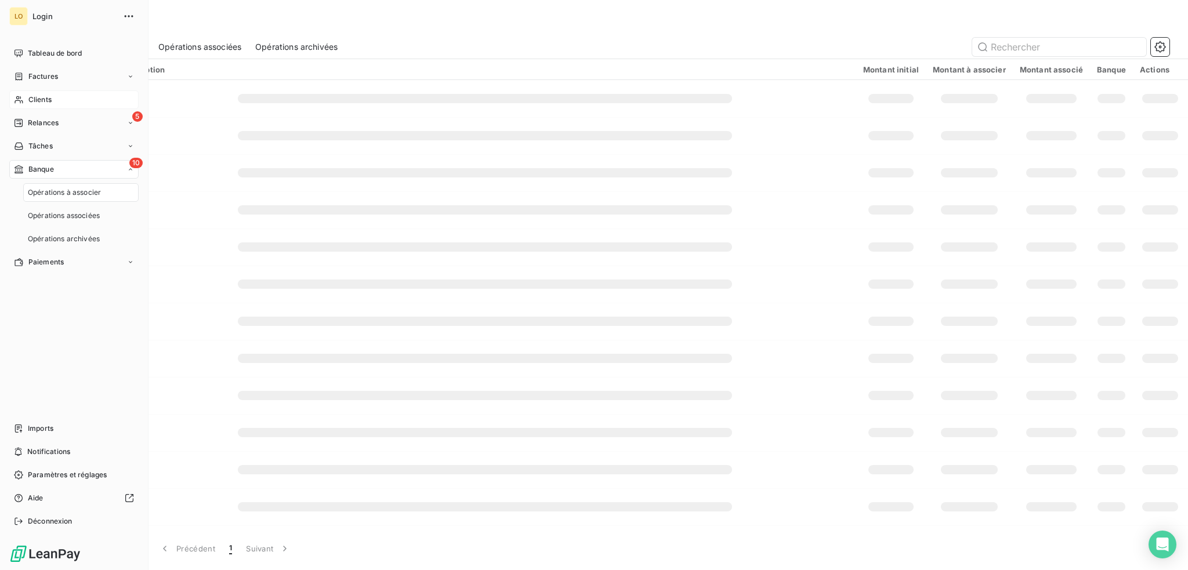
click at [52, 196] on span "Opérations à associer" at bounding box center [64, 192] width 73 height 10
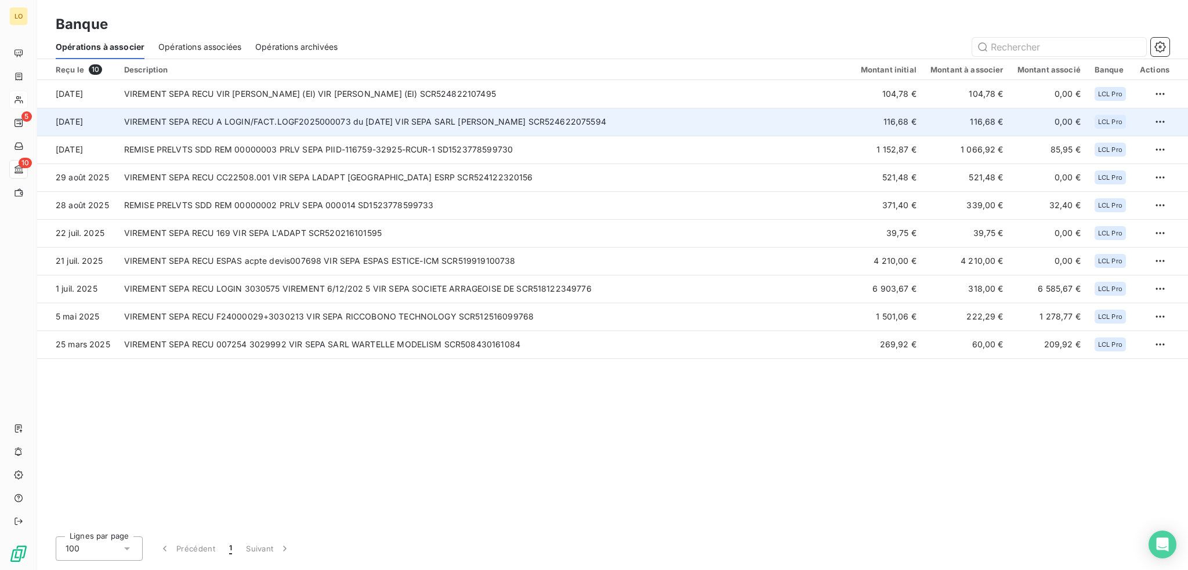
click at [574, 118] on td "VIREMENT SEPA RECU A LOGIN/FACT.LOGF2025000073 du [DATE] VIR SEPA SARL [PERSON_…" at bounding box center [485, 122] width 737 height 28
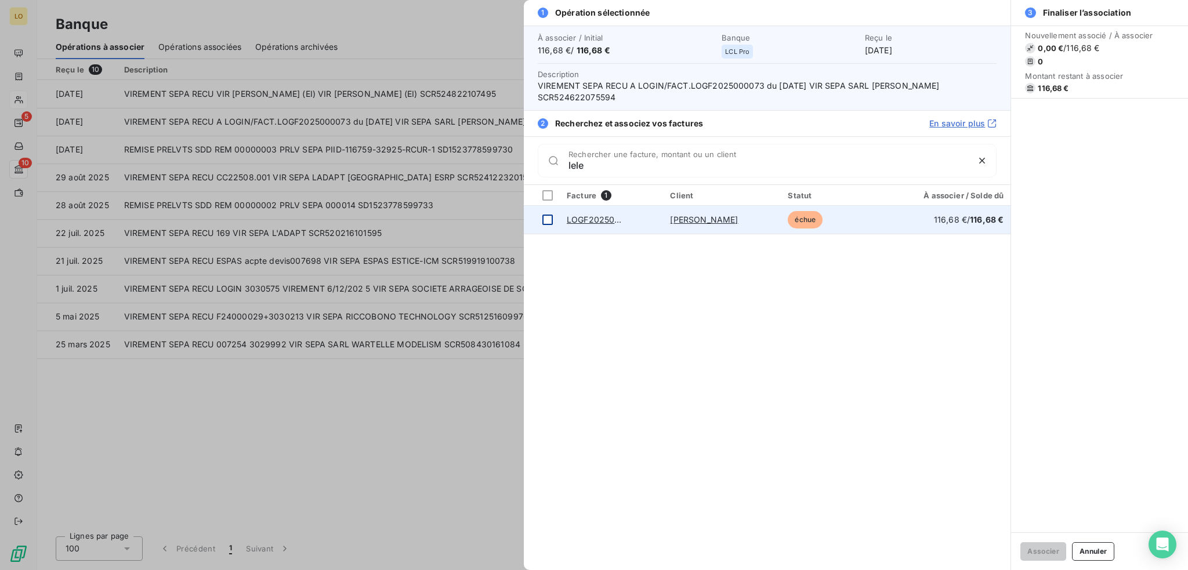
type input "lele"
click at [548, 219] on div at bounding box center [547, 220] width 10 height 10
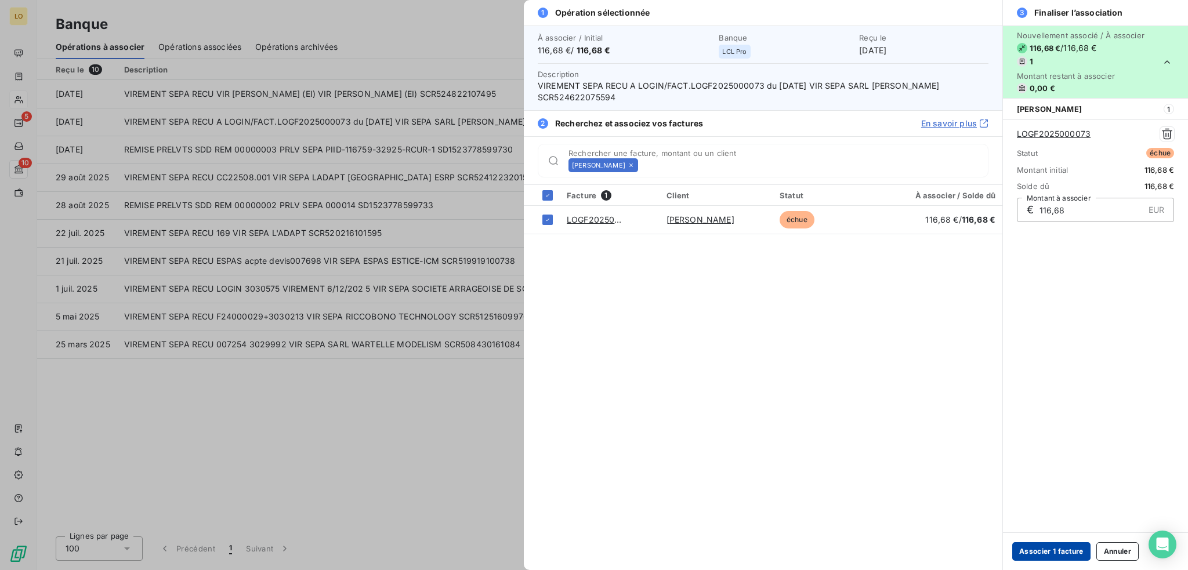
click at [1044, 554] on button "Associer 1 facture" at bounding box center [1051, 551] width 78 height 19
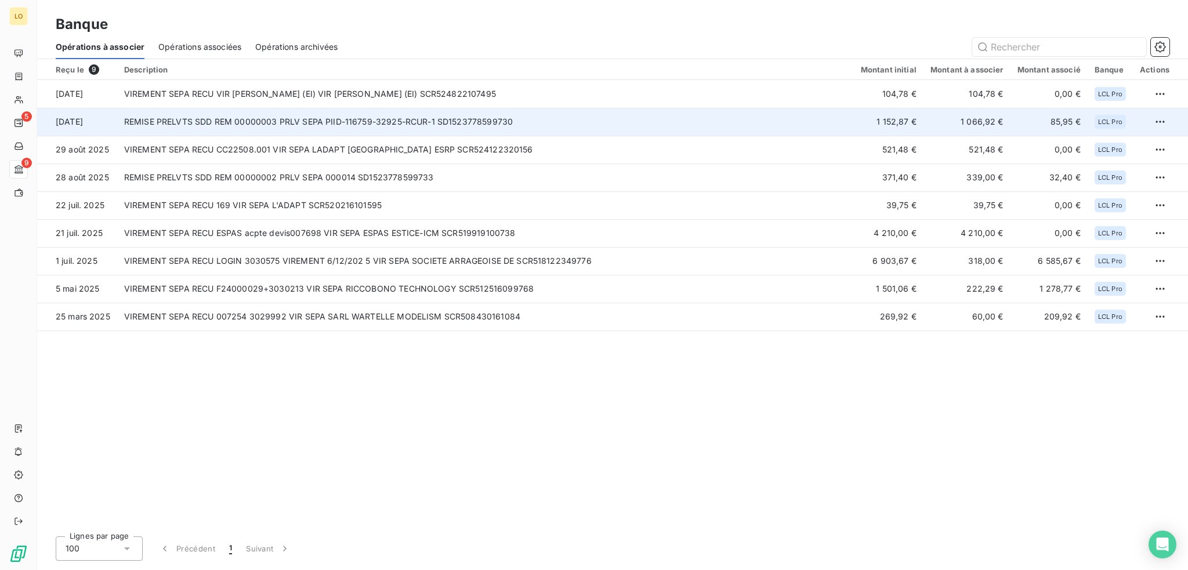
click at [427, 124] on td "REMISE PRELVTS SDD REM 00000003 PRLV SEPA PIID-116759-32925-RCUR-1 SD1523778599…" at bounding box center [485, 122] width 737 height 28
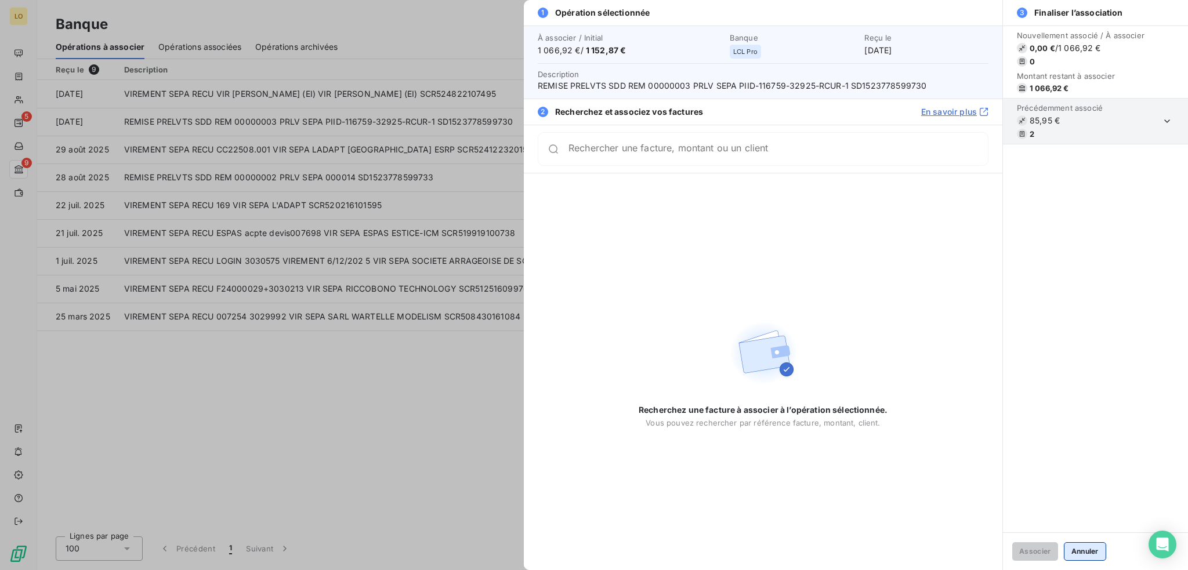
click at [1086, 549] on button "Annuler" at bounding box center [1085, 551] width 42 height 19
